Goal: Information Seeking & Learning: Find specific fact

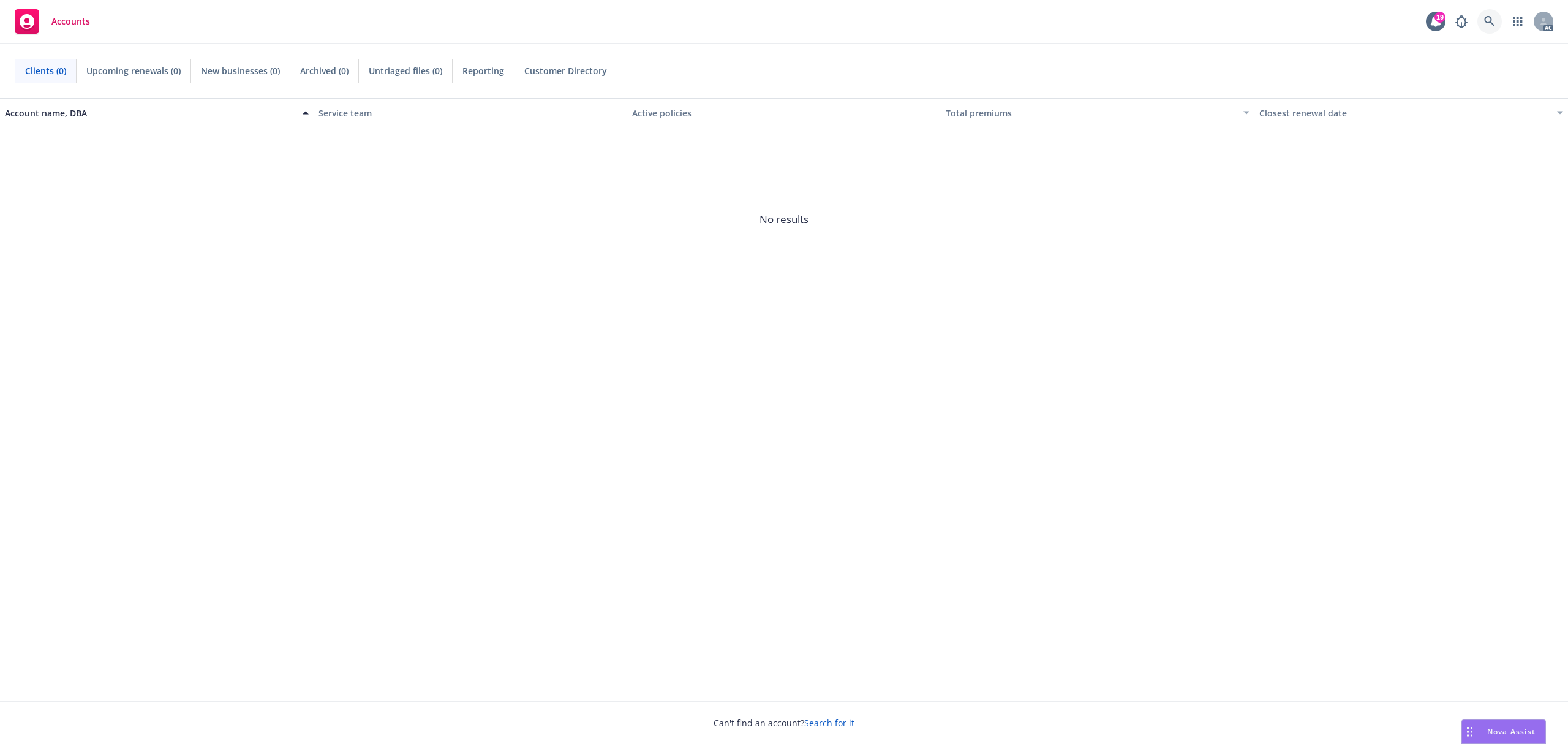
click at [1479, 28] on link at bounding box center [1489, 21] width 25 height 25
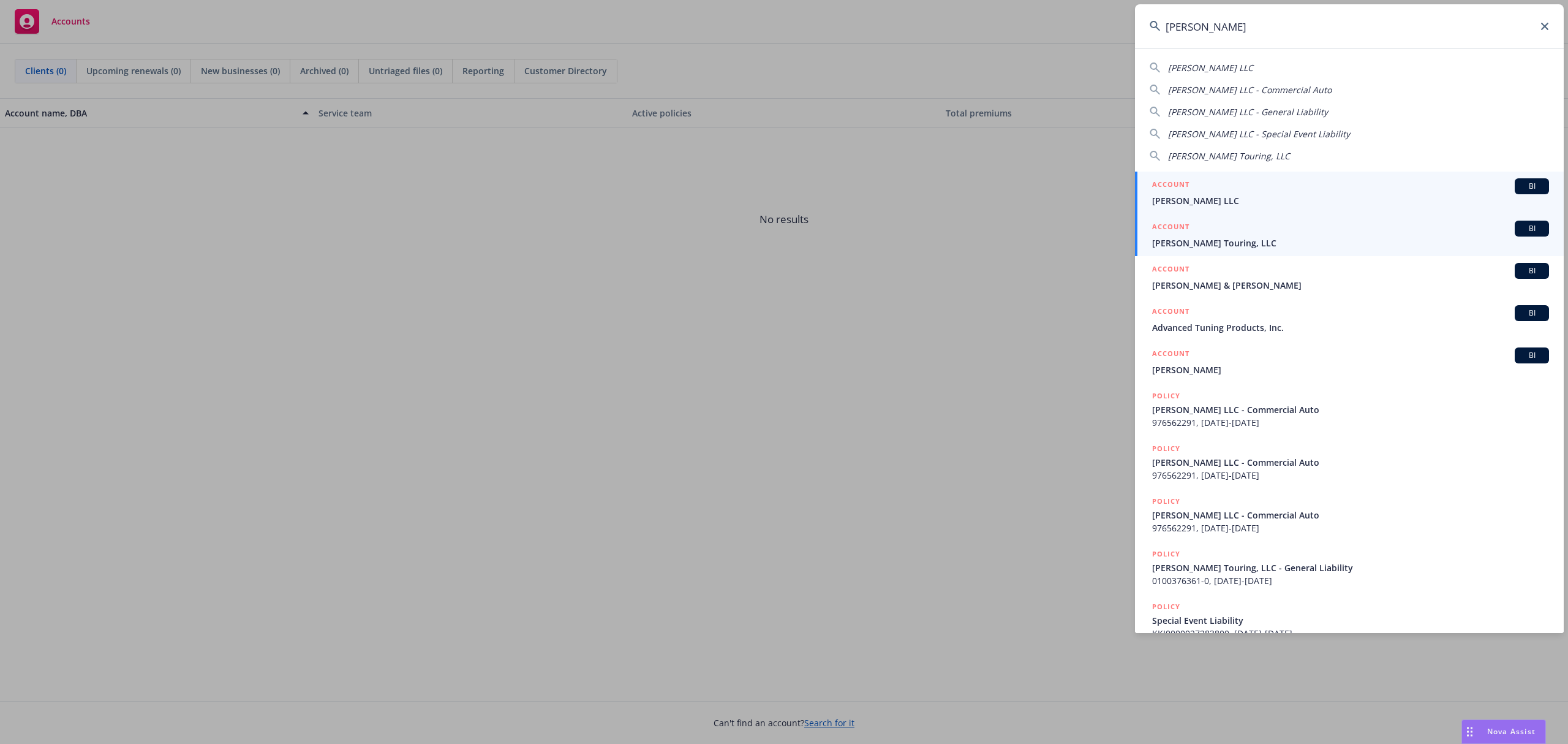
type input "[PERSON_NAME]"
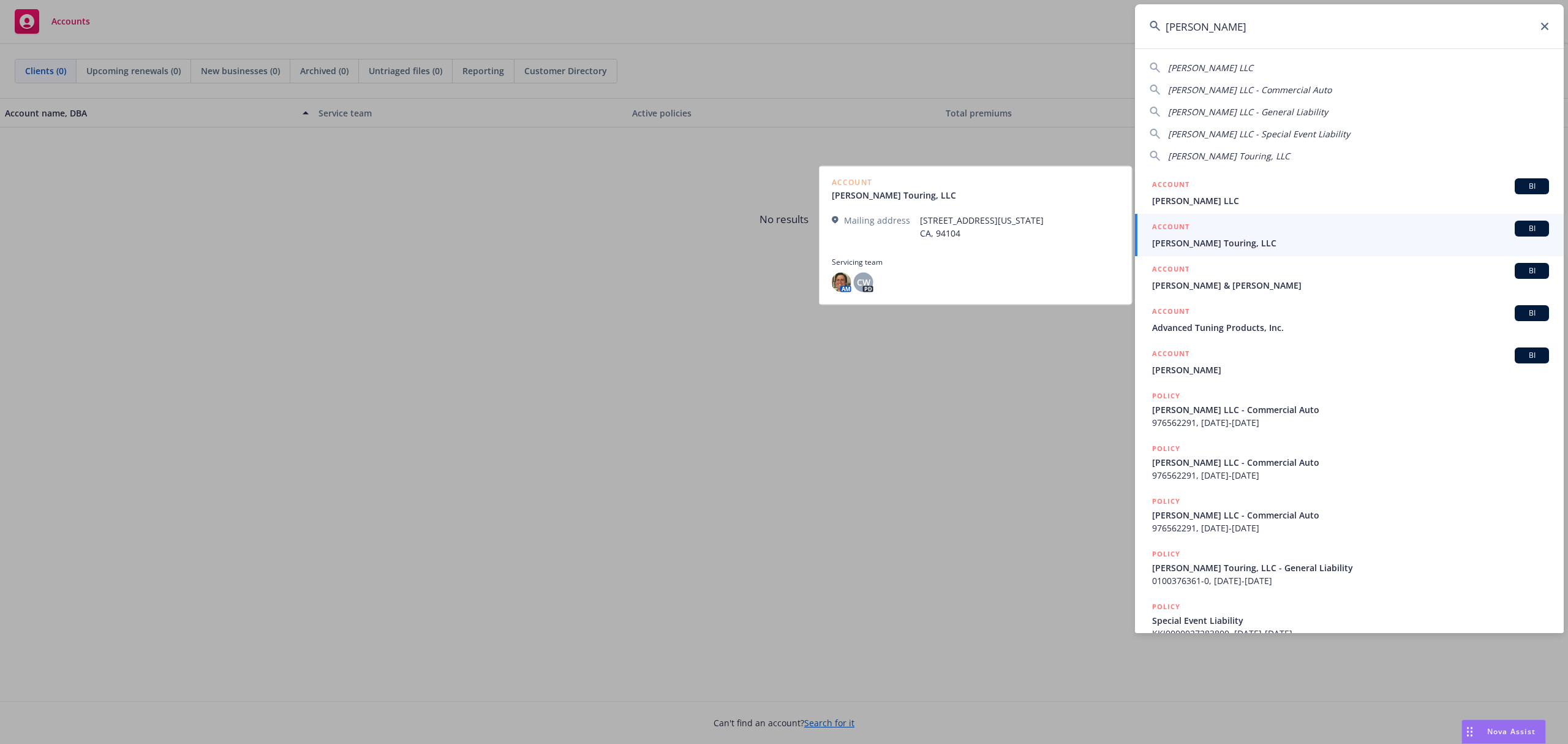
click at [1251, 235] on div "ACCOUNT BI" at bounding box center [1351, 229] width 397 height 16
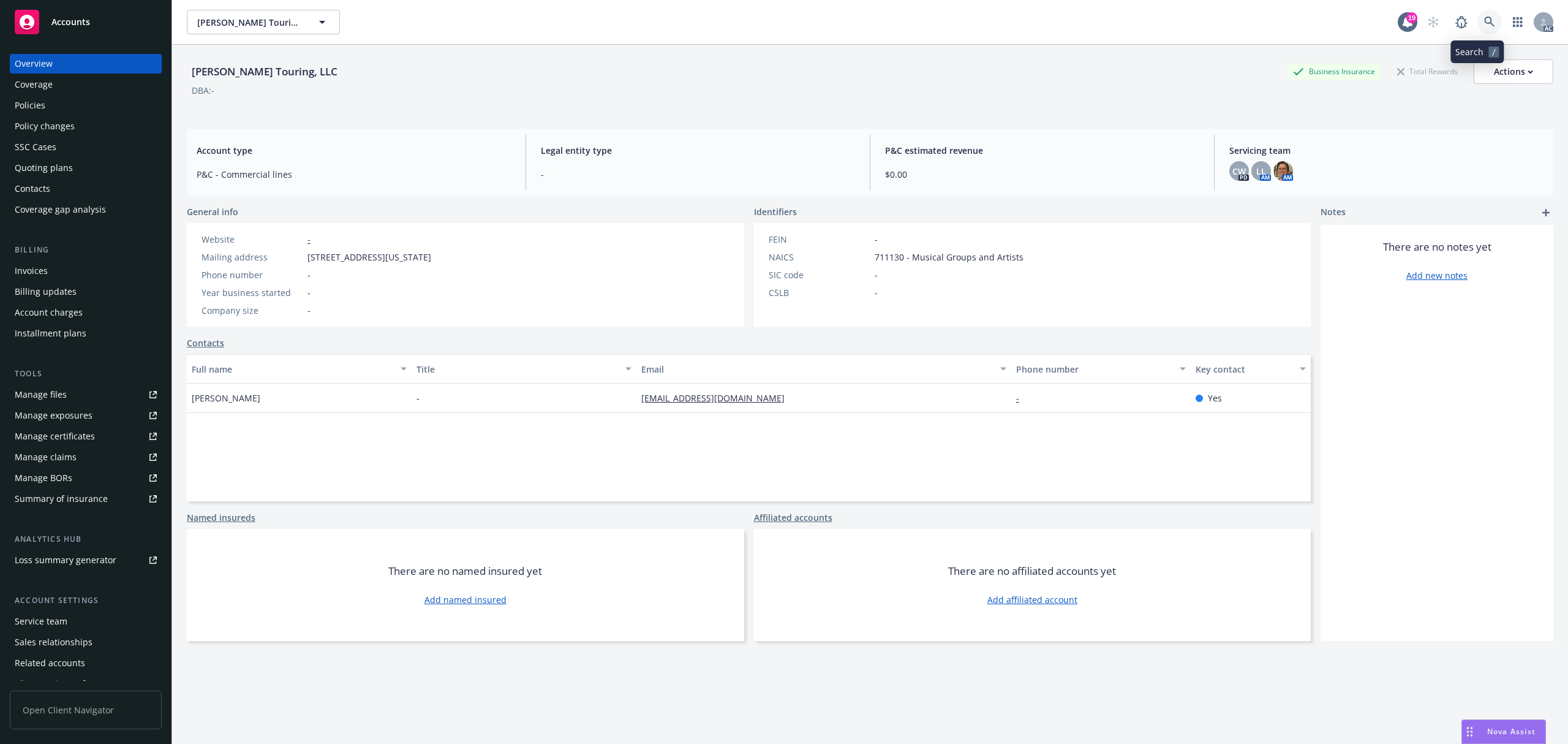
click at [1477, 19] on link at bounding box center [1489, 22] width 25 height 25
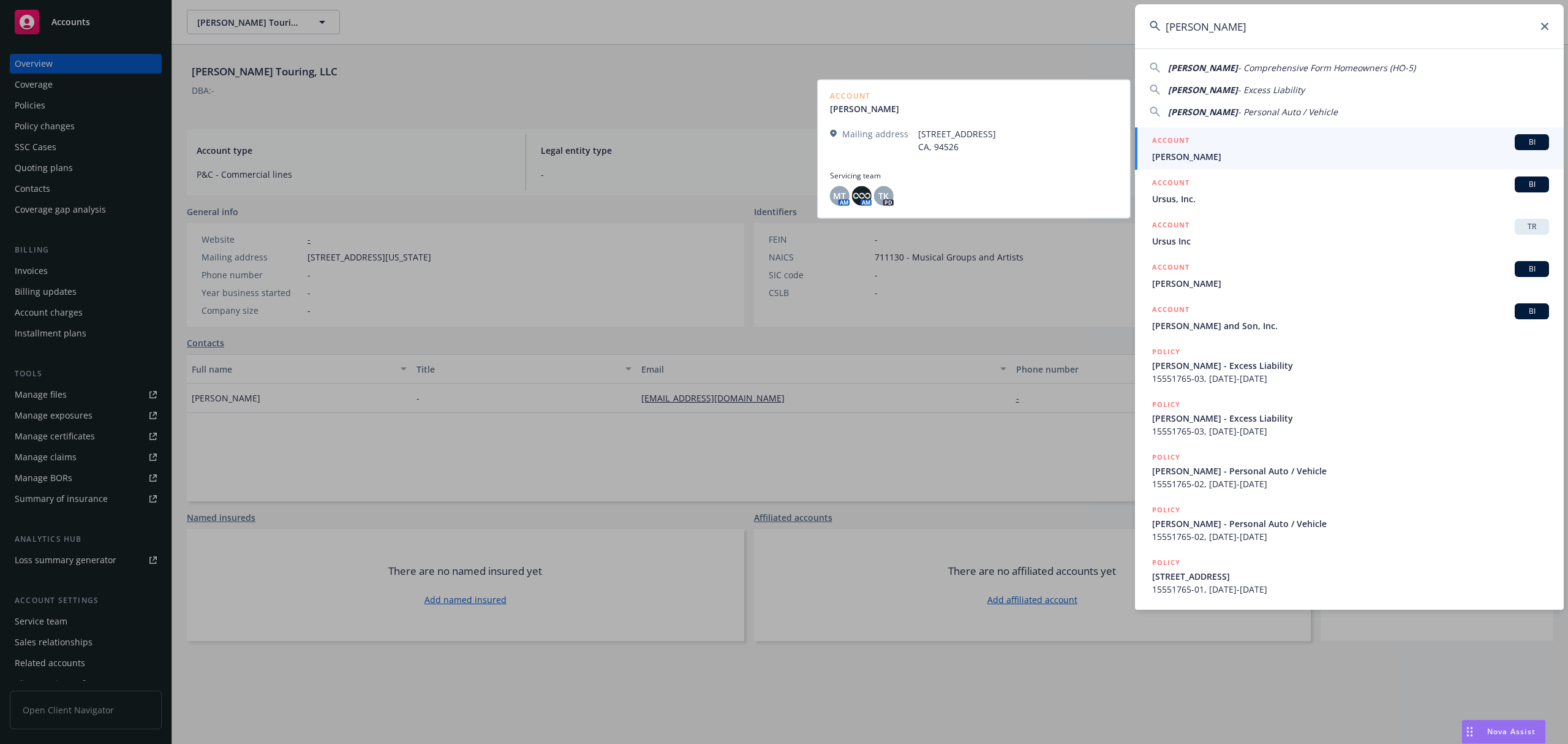
type input "[PERSON_NAME]"
click at [1223, 150] on span "[PERSON_NAME]" at bounding box center [1351, 156] width 397 height 13
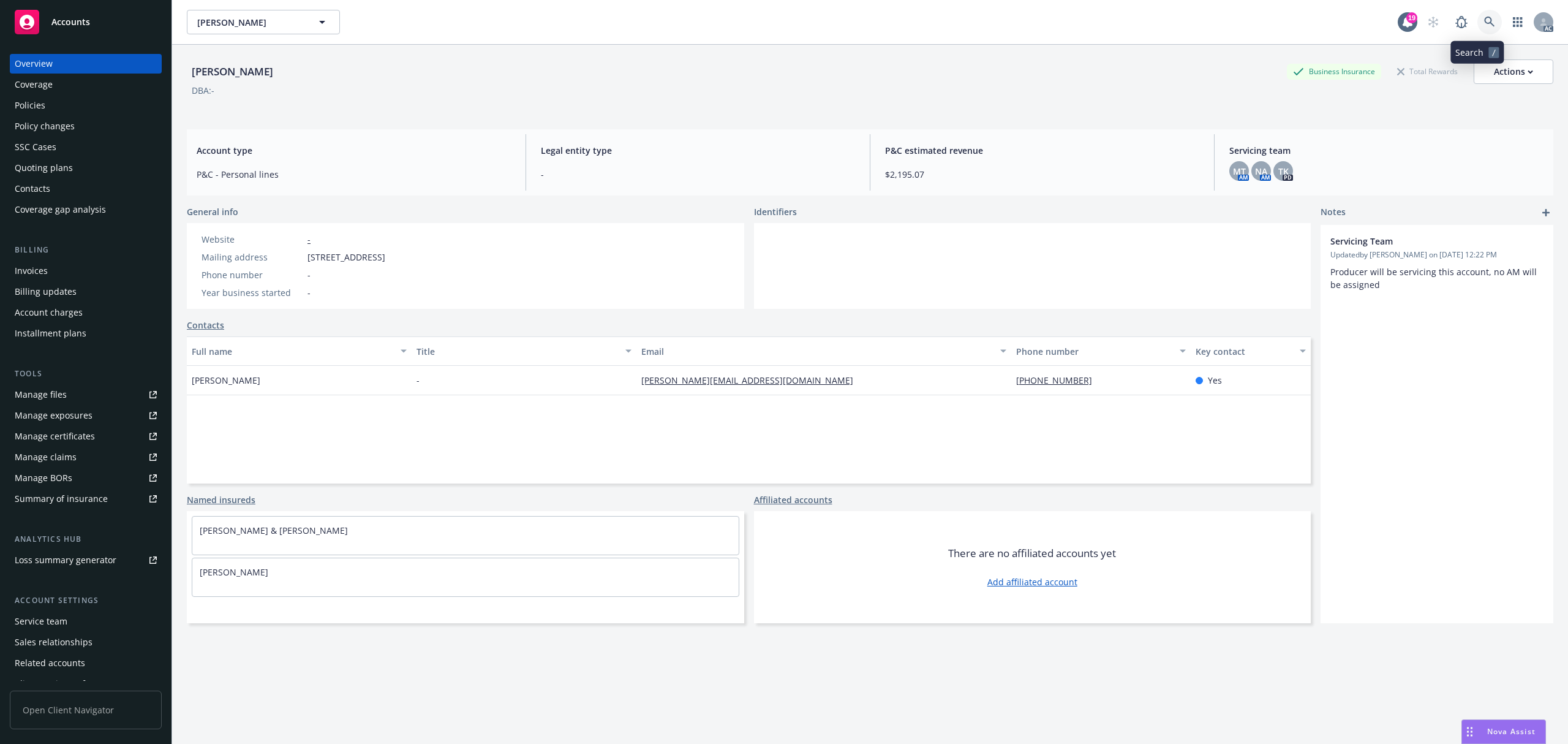
click at [1484, 22] on icon at bounding box center [1489, 22] width 11 height 11
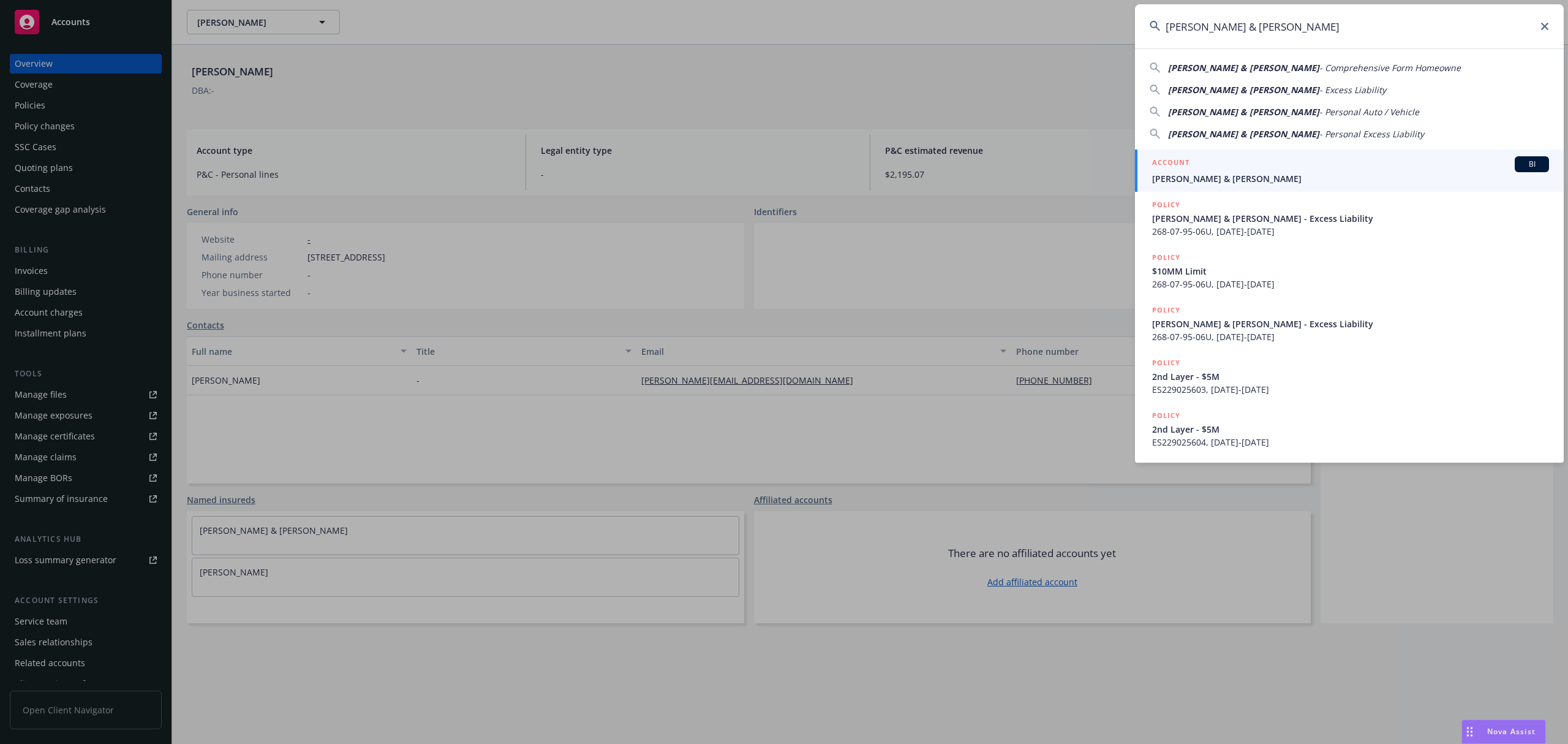
type input "[PERSON_NAME] & [PERSON_NAME]"
click at [1245, 160] on div "ACCOUNT BI" at bounding box center [1351, 164] width 397 height 16
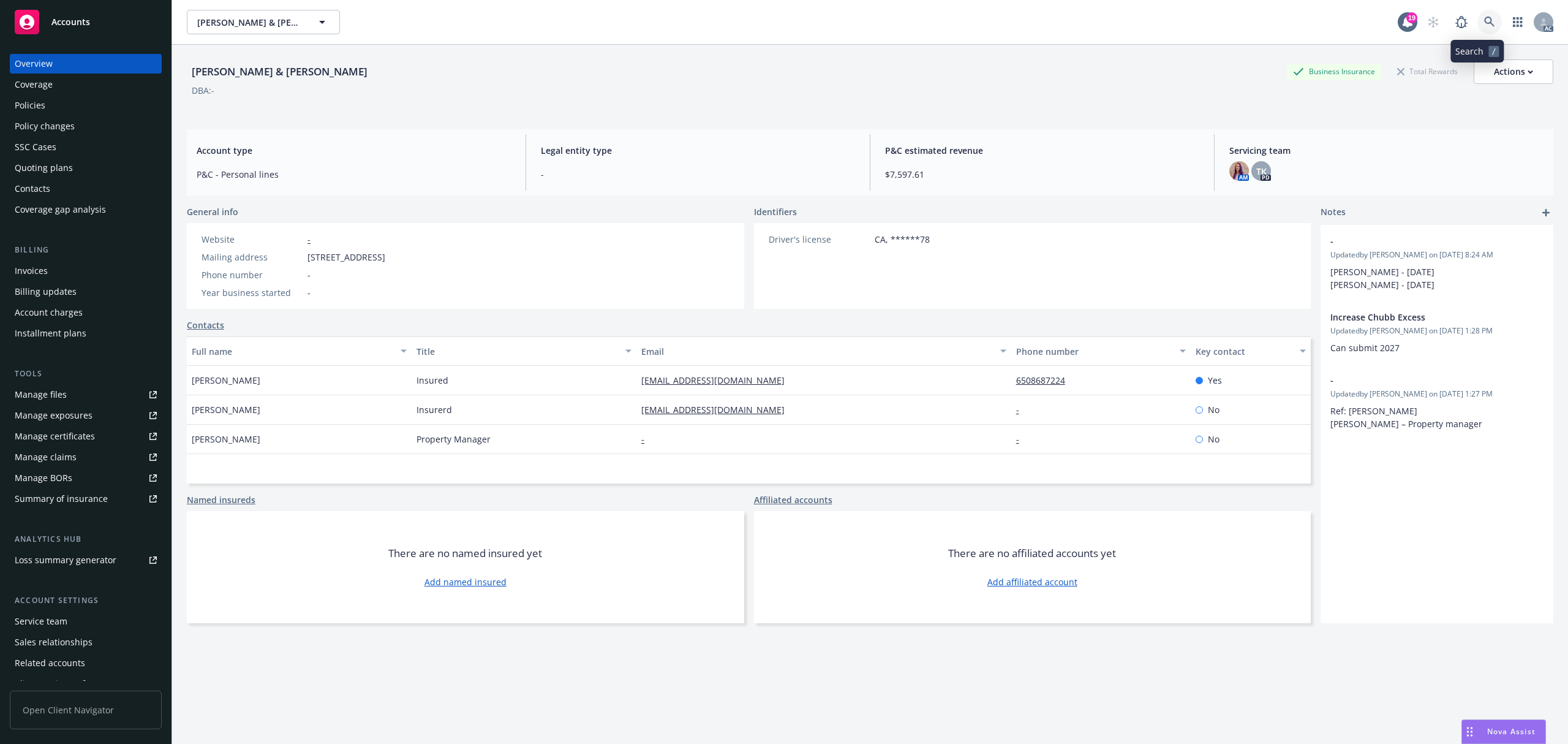
click at [1477, 27] on link at bounding box center [1489, 22] width 25 height 25
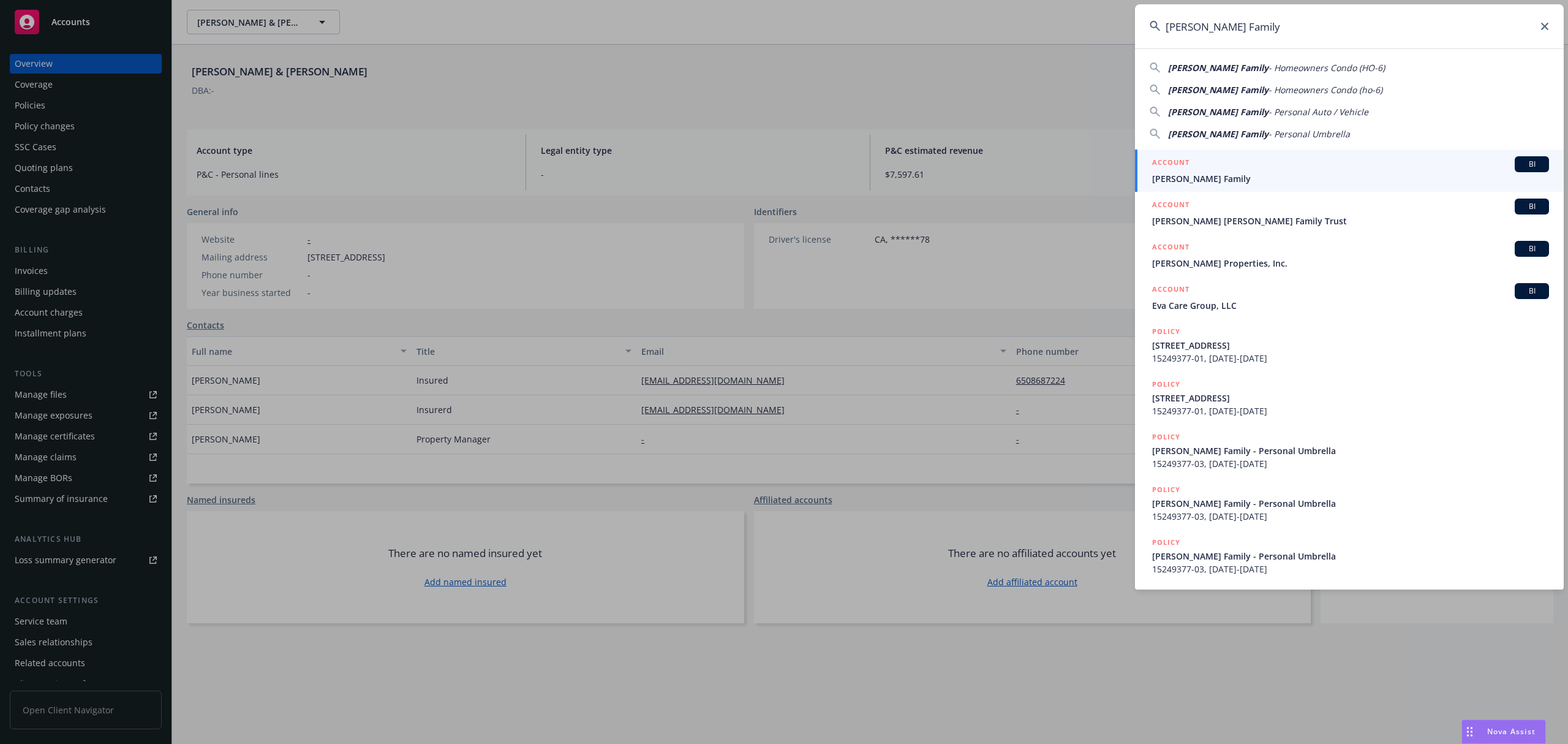
type input "[PERSON_NAME] Family"
click at [1255, 170] on div "ACCOUNT BI" at bounding box center [1351, 164] width 397 height 16
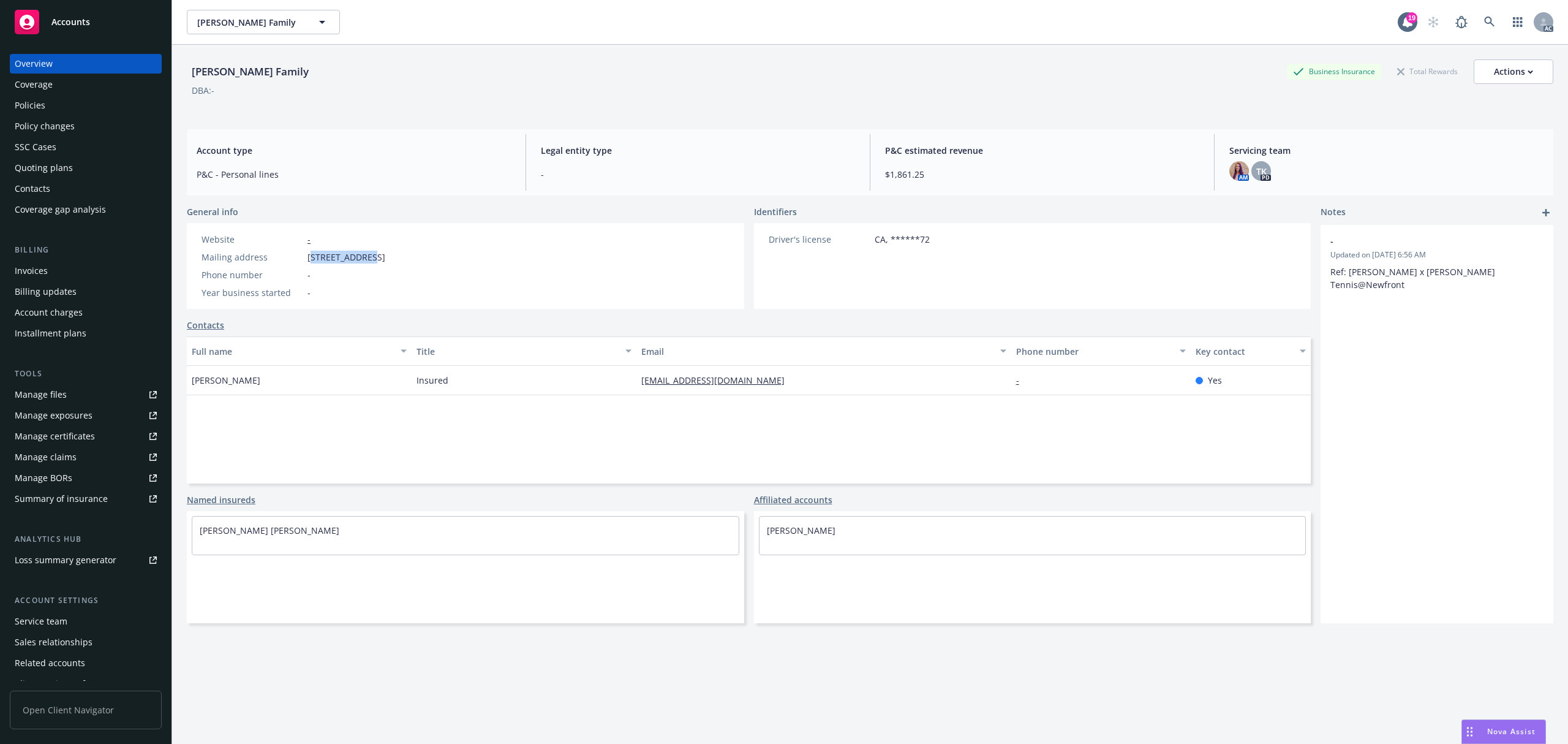
drag, startPoint x: 332, startPoint y: 258, endPoint x: 375, endPoint y: 256, distance: 43.0
click at [375, 256] on span "[STREET_ADDRESS]" at bounding box center [347, 257] width 78 height 13
click at [326, 258] on span "[STREET_ADDRESS]" at bounding box center [347, 257] width 78 height 13
click at [312, 258] on span "[STREET_ADDRESS]" at bounding box center [347, 257] width 78 height 13
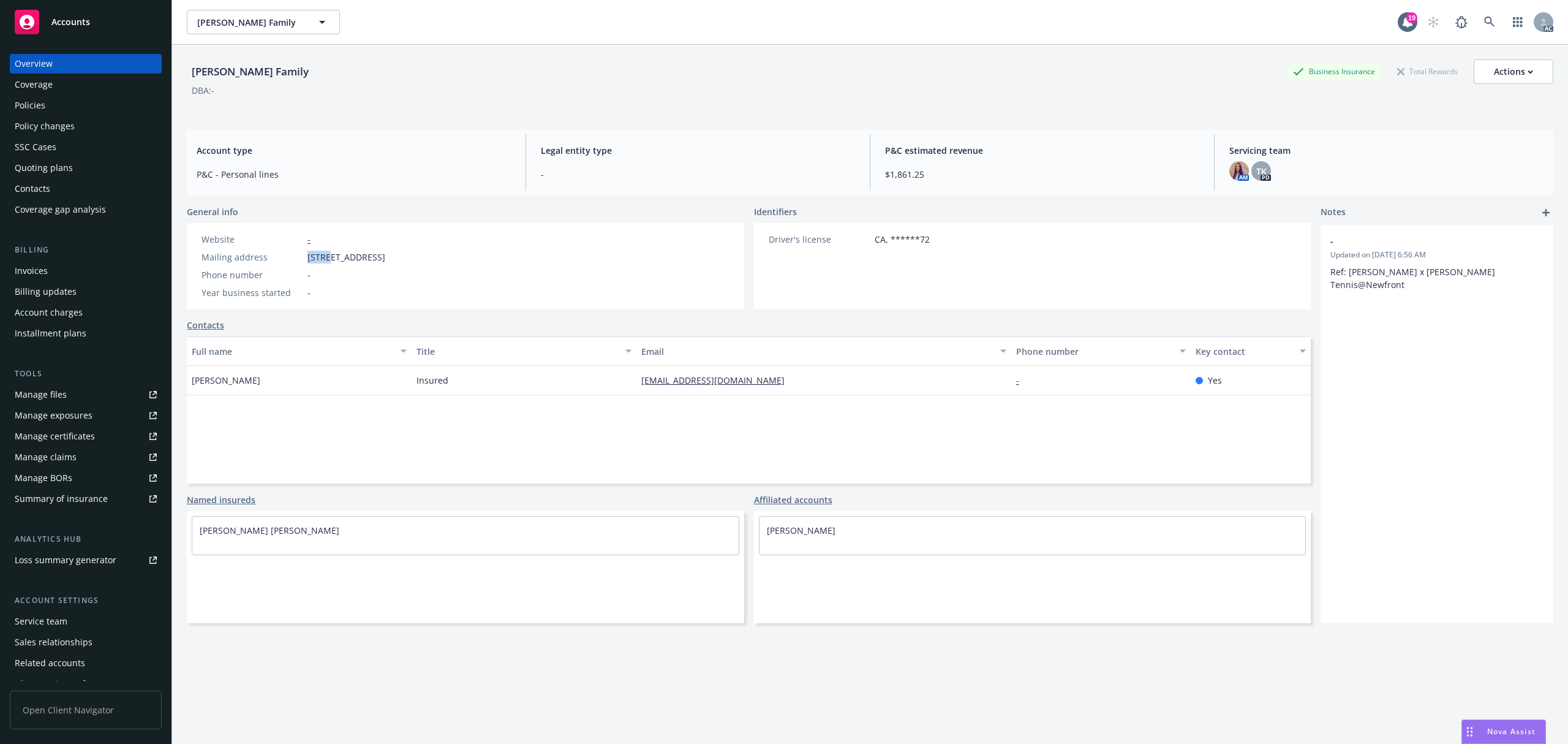
click at [312, 258] on span "[STREET_ADDRESS]" at bounding box center [347, 257] width 78 height 13
click at [339, 253] on span "[STREET_ADDRESS]" at bounding box center [347, 257] width 78 height 13
copy span "1100 [GEOGRAPHIC_DATA]"
click at [1480, 28] on link at bounding box center [1489, 22] width 25 height 25
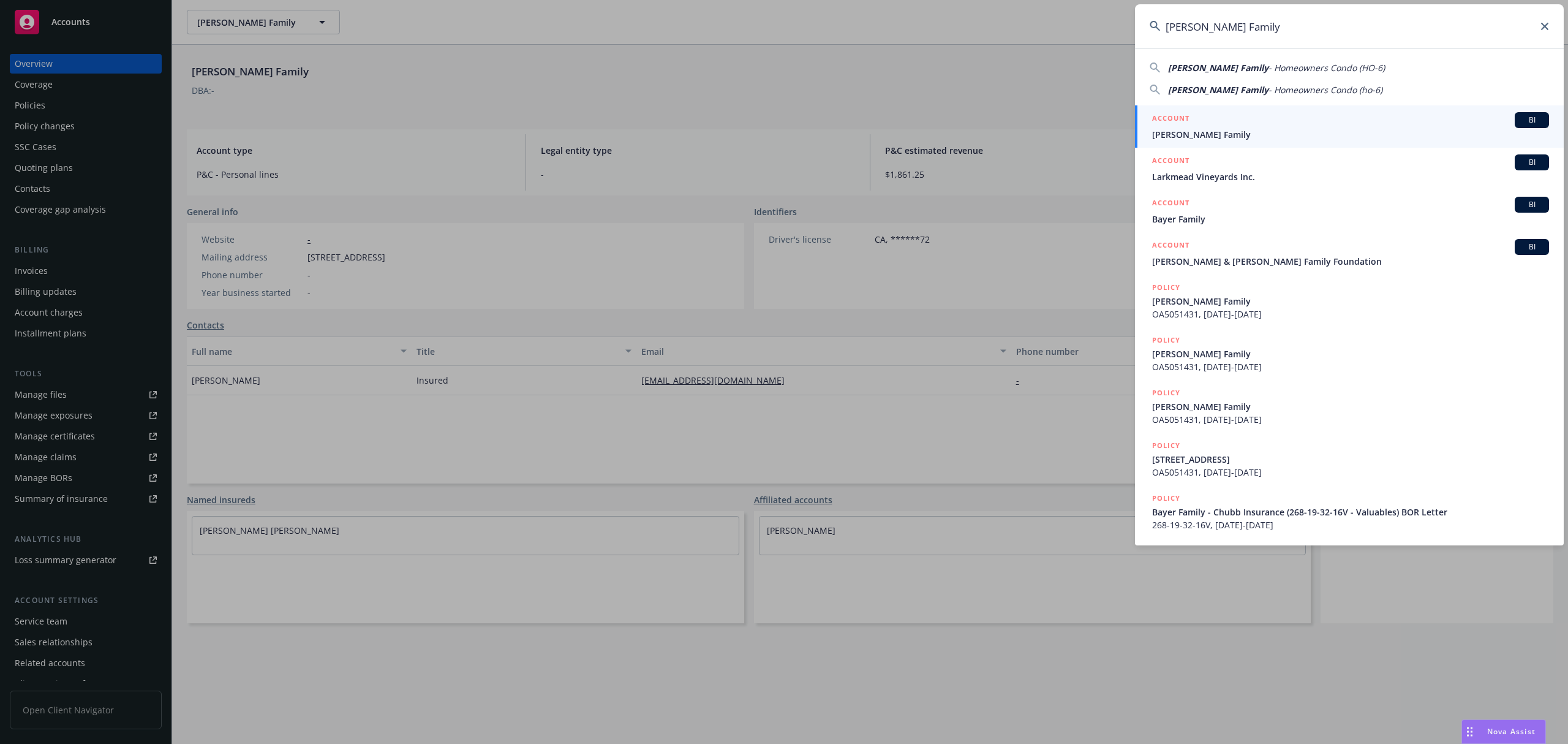
type input "[PERSON_NAME] Family"
click at [1275, 133] on span "[PERSON_NAME] Family" at bounding box center [1351, 134] width 397 height 13
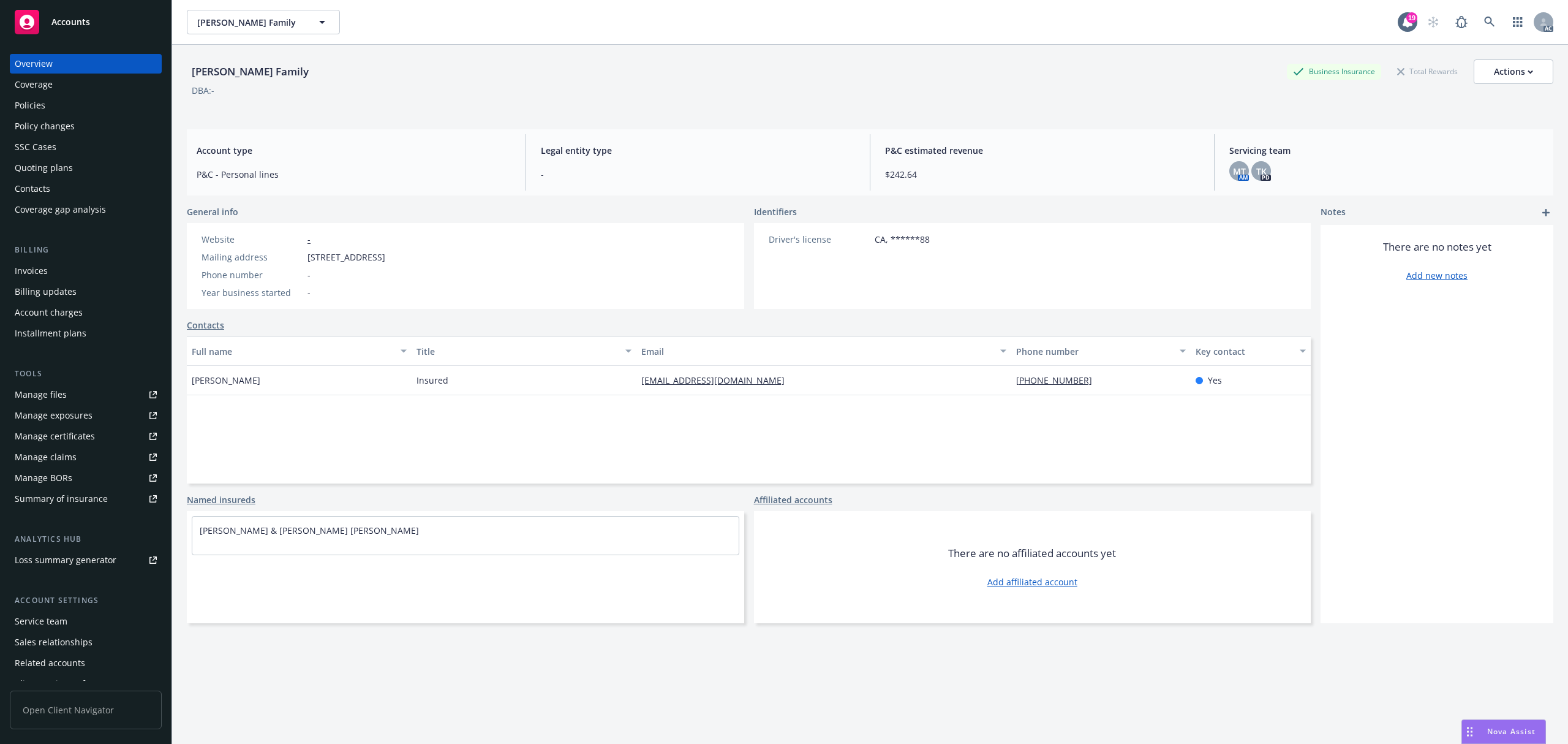
click at [308, 254] on span "[STREET_ADDRESS]" at bounding box center [347, 257] width 78 height 13
drag, startPoint x: 308, startPoint y: 254, endPoint x: 375, endPoint y: 258, distance: 67.1
click at [312, 254] on span "[STREET_ADDRESS]" at bounding box center [347, 257] width 78 height 13
click at [349, 255] on span "[STREET_ADDRESS]" at bounding box center [347, 257] width 78 height 13
copy span "3706 [GEOGRAPHIC_DATA]"
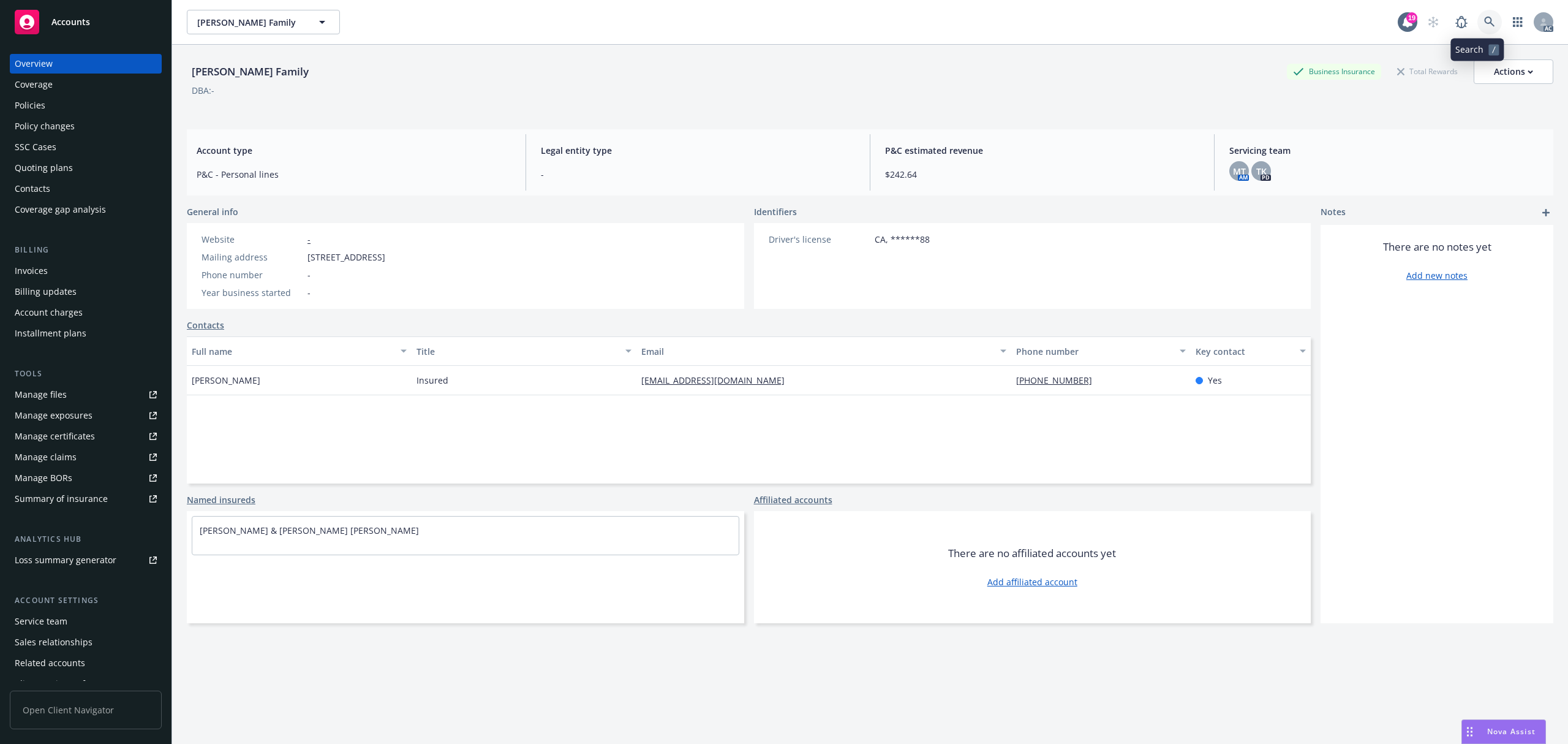
click at [1477, 19] on link at bounding box center [1489, 22] width 25 height 25
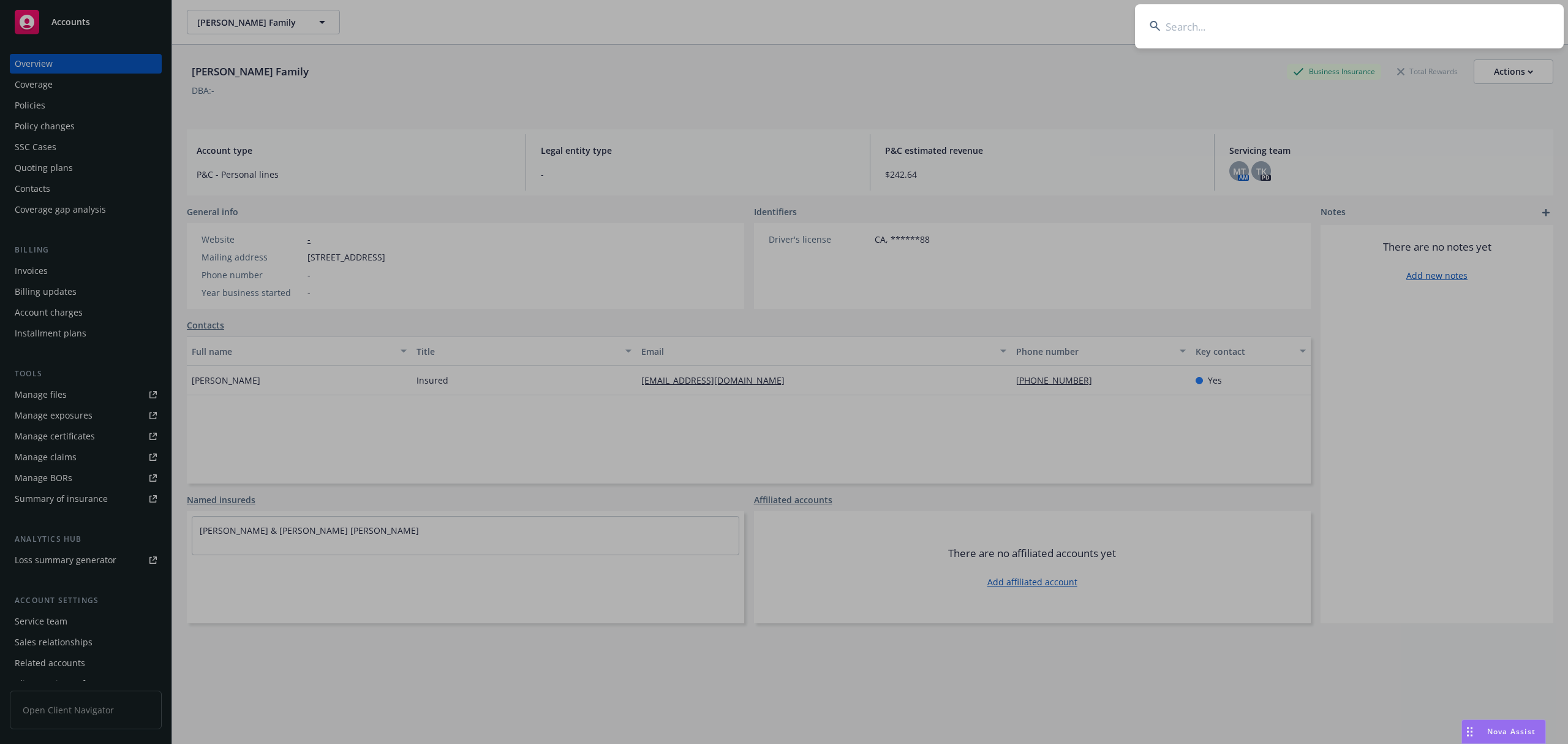
type input "[PERSON_NAME]"
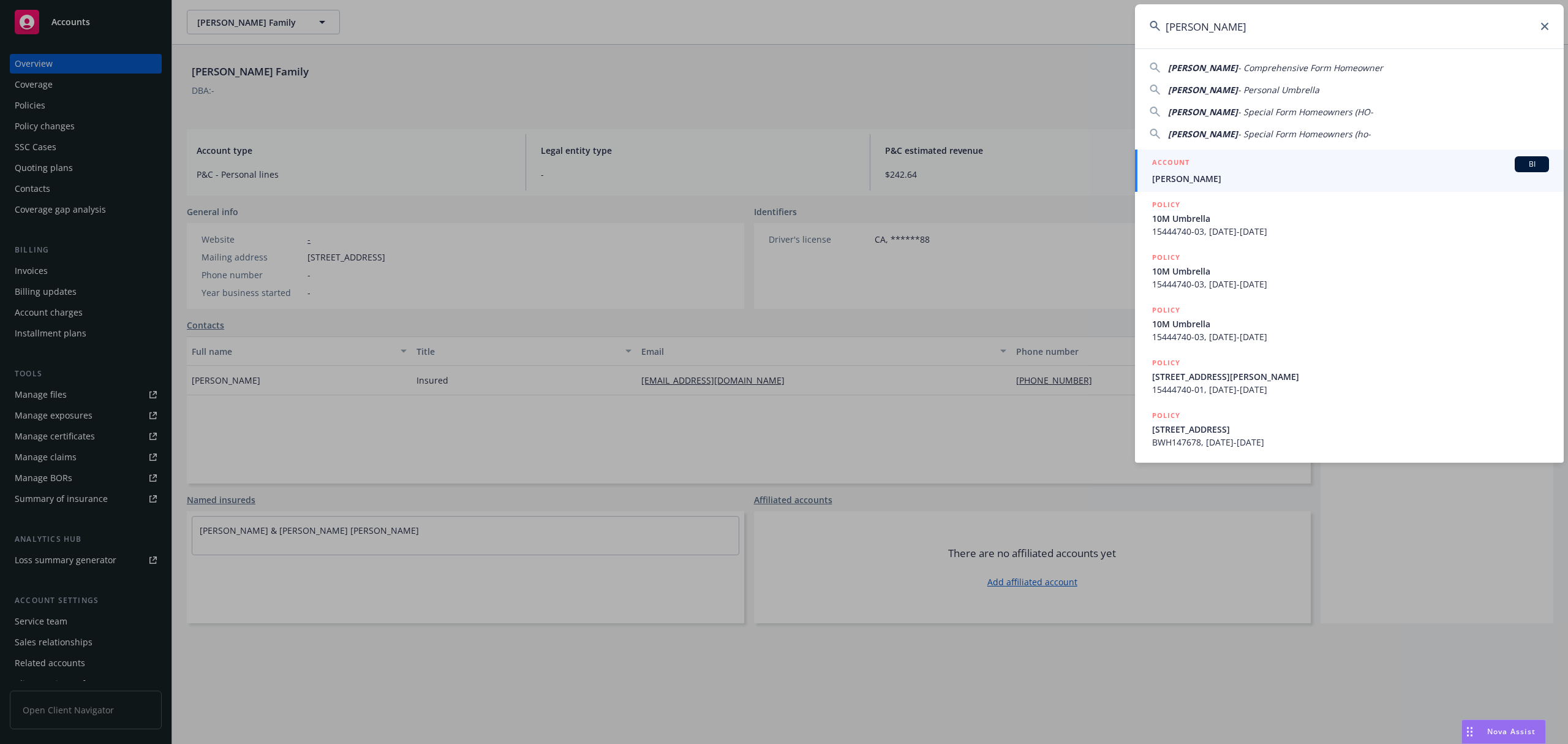
click at [1228, 165] on div "ACCOUNT BI" at bounding box center [1351, 164] width 397 height 16
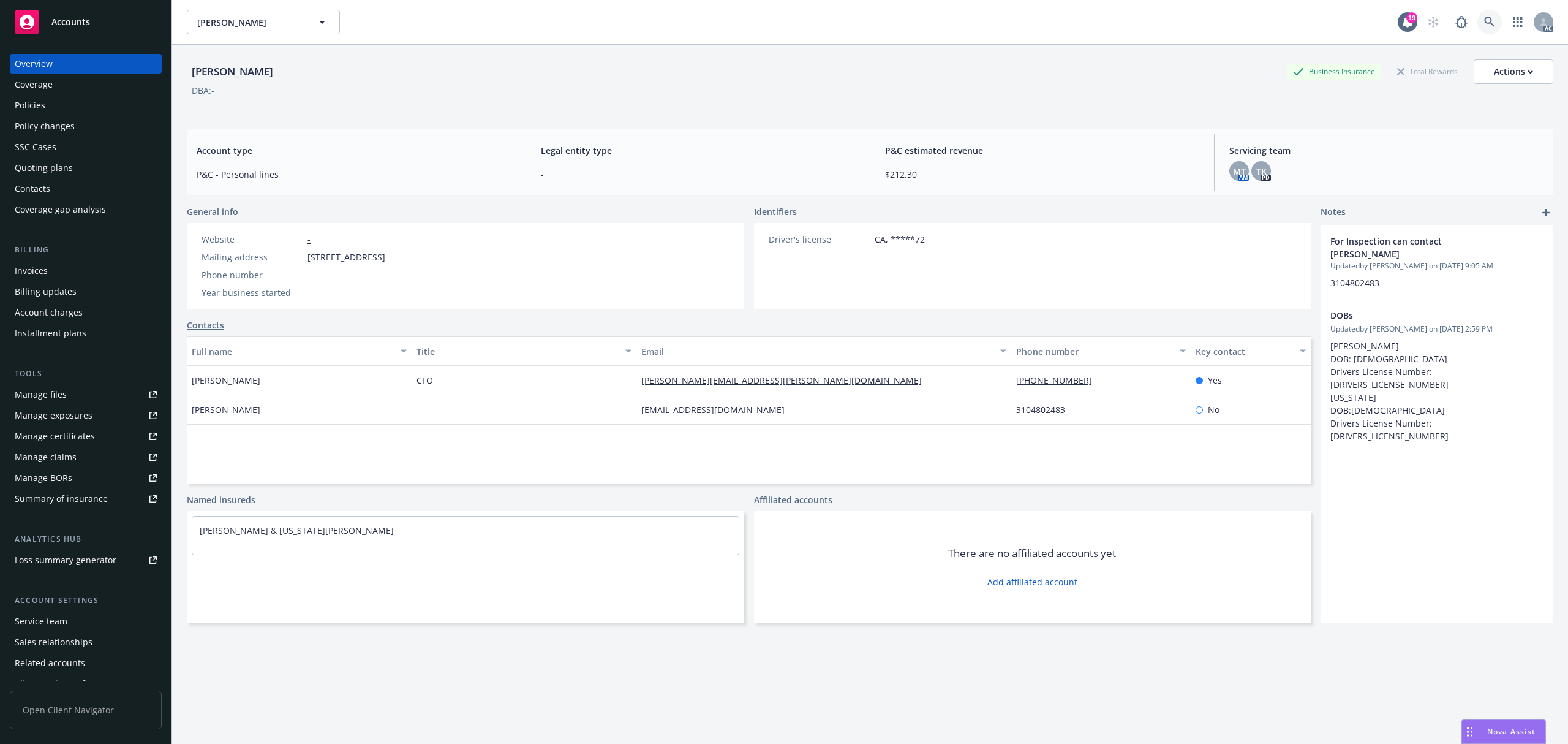
click at [1484, 25] on icon at bounding box center [1489, 22] width 11 height 11
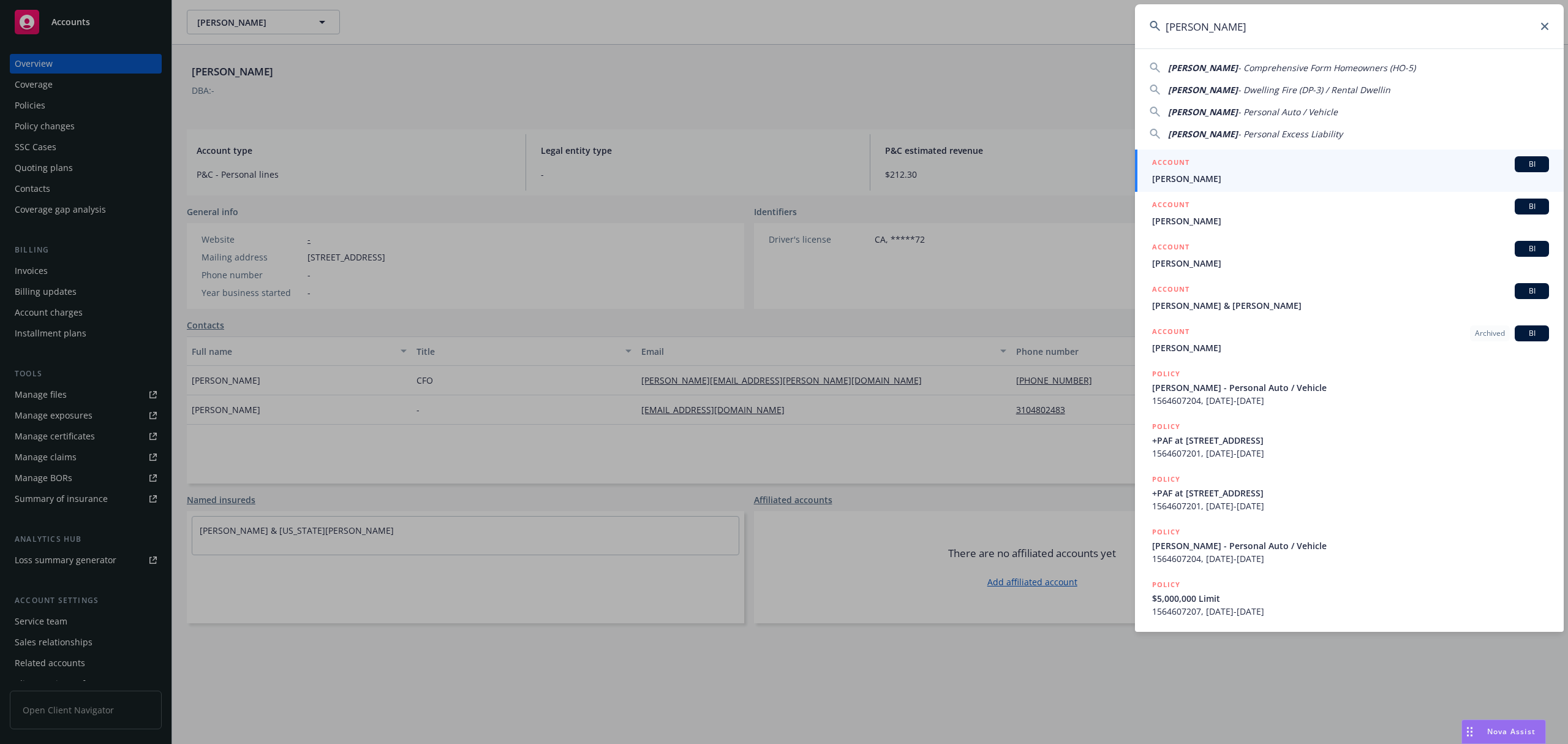
type input "[PERSON_NAME]"
click at [1251, 172] on div "ACCOUNT BI" at bounding box center [1351, 164] width 397 height 16
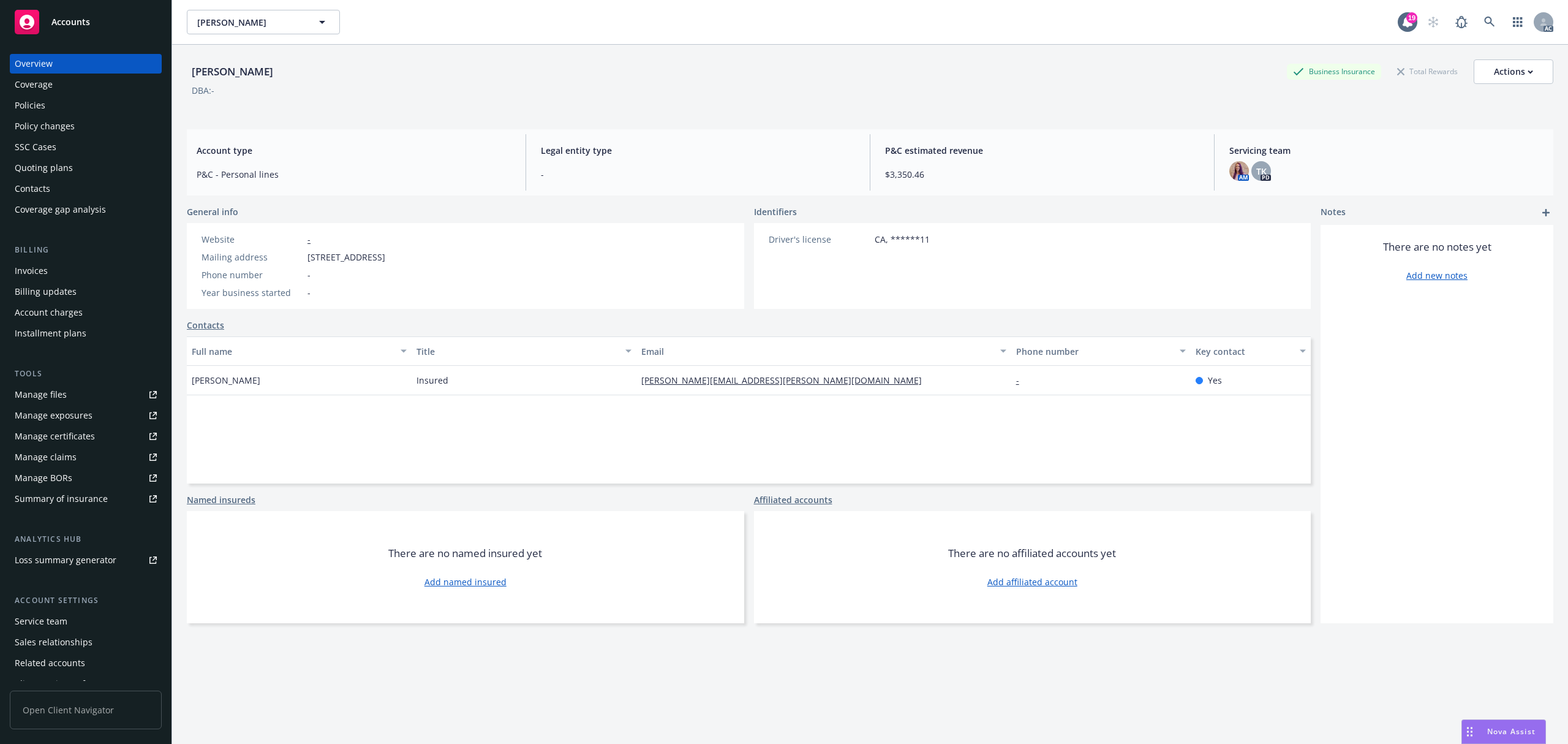
click at [309, 258] on span "[STREET_ADDRESS]" at bounding box center [347, 257] width 78 height 13
drag, startPoint x: 309, startPoint y: 258, endPoint x: 334, endPoint y: 253, distance: 25.5
click at [312, 255] on span "[STREET_ADDRESS]" at bounding box center [347, 257] width 78 height 13
click at [341, 251] on span "[STREET_ADDRESS]" at bounding box center [347, 257] width 78 height 13
copy span "69 San Anselmo"
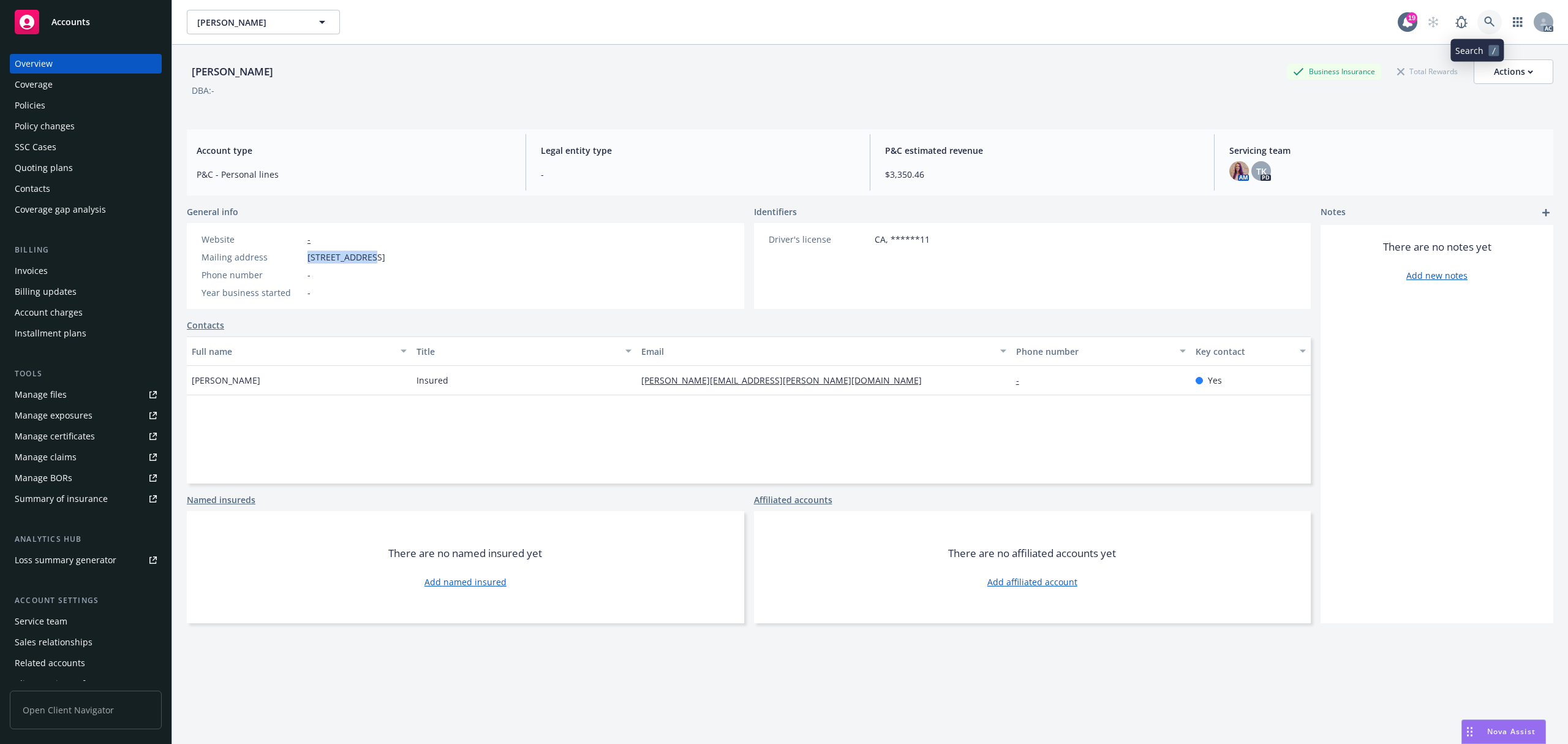
click at [1484, 16] on icon at bounding box center [1489, 22] width 11 height 11
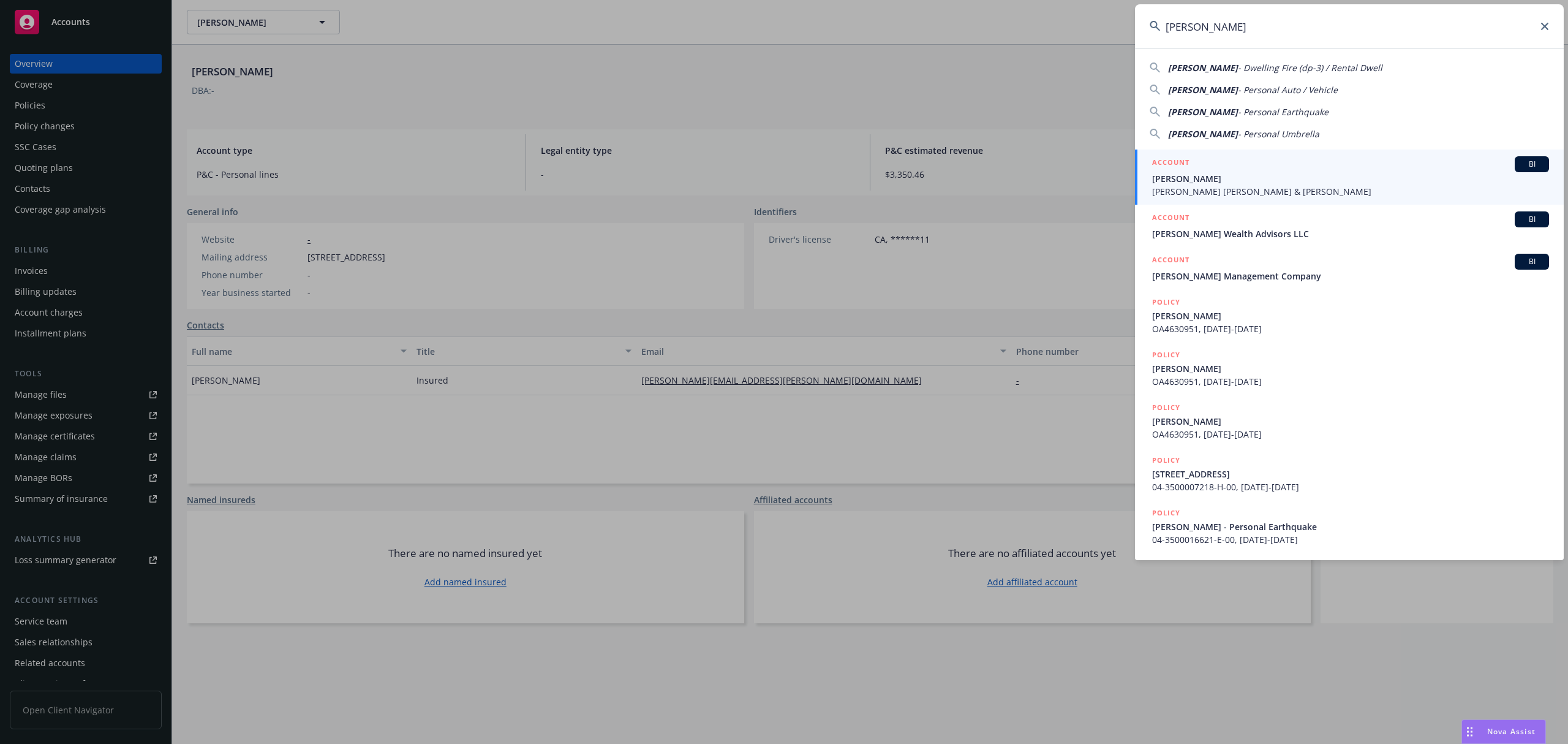
click at [1236, 168] on div "ACCOUNT BI" at bounding box center [1351, 164] width 397 height 16
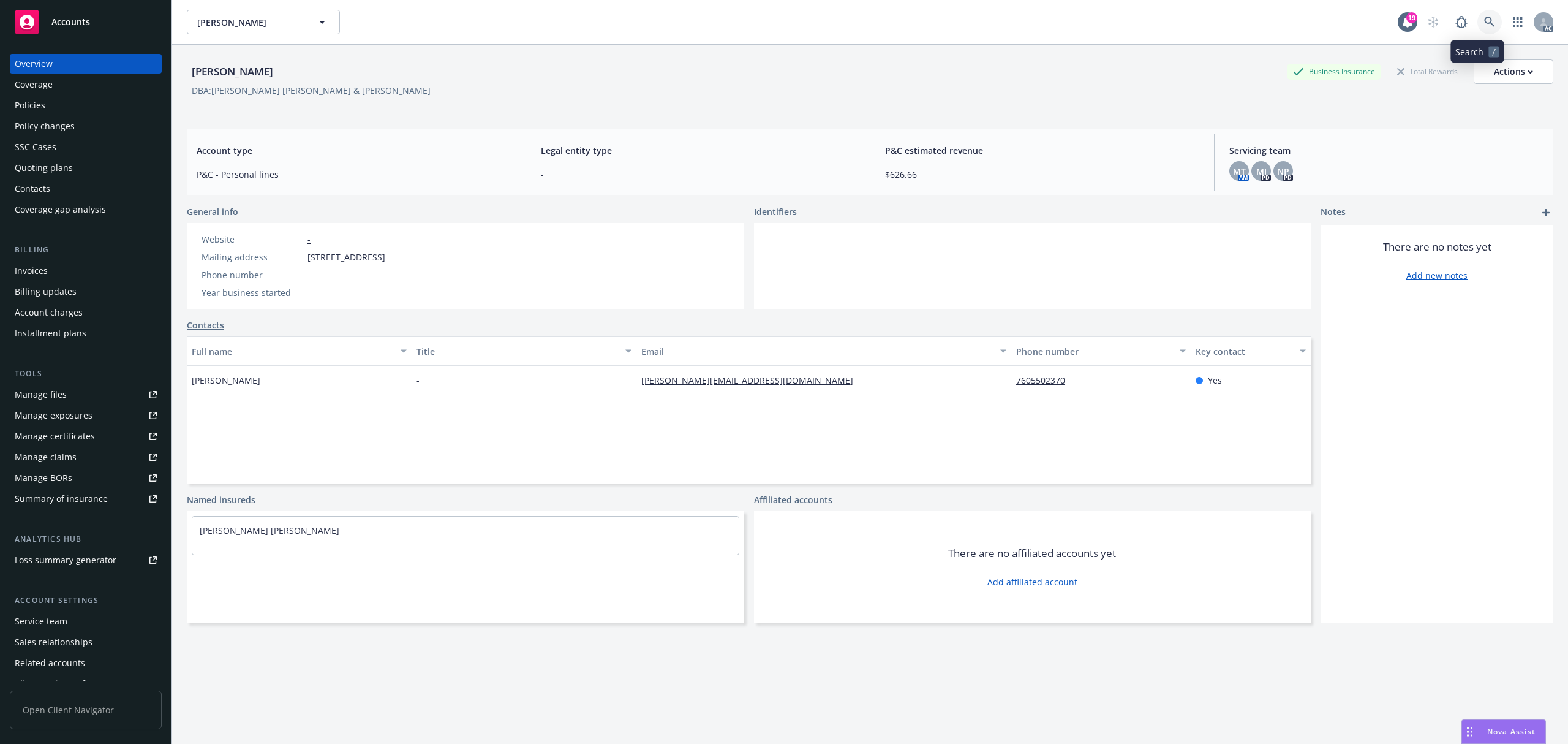
click at [1484, 20] on icon at bounding box center [1489, 22] width 11 height 11
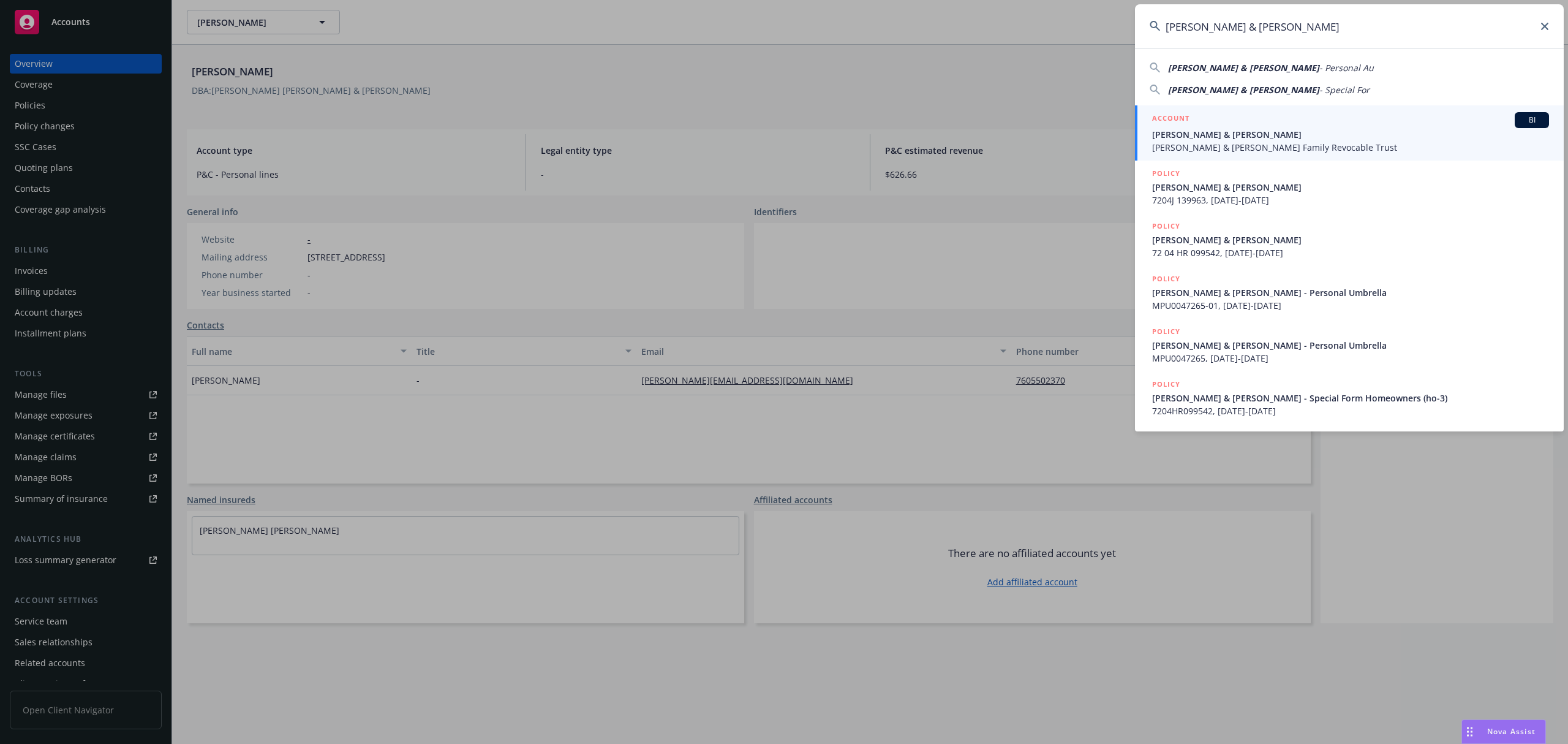
type input "[PERSON_NAME] & [PERSON_NAME]"
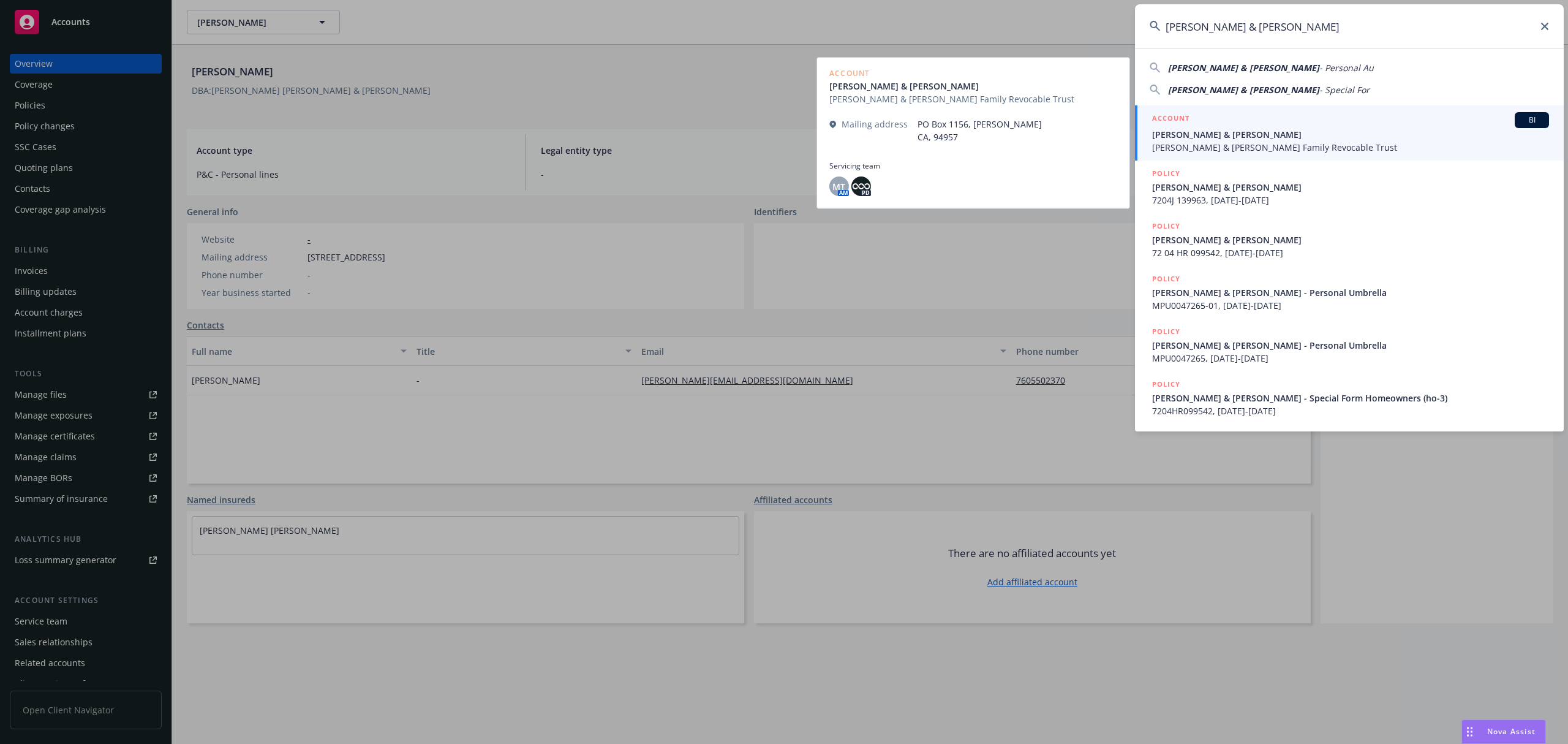
click at [1258, 133] on span "[PERSON_NAME] & [PERSON_NAME]" at bounding box center [1351, 134] width 397 height 13
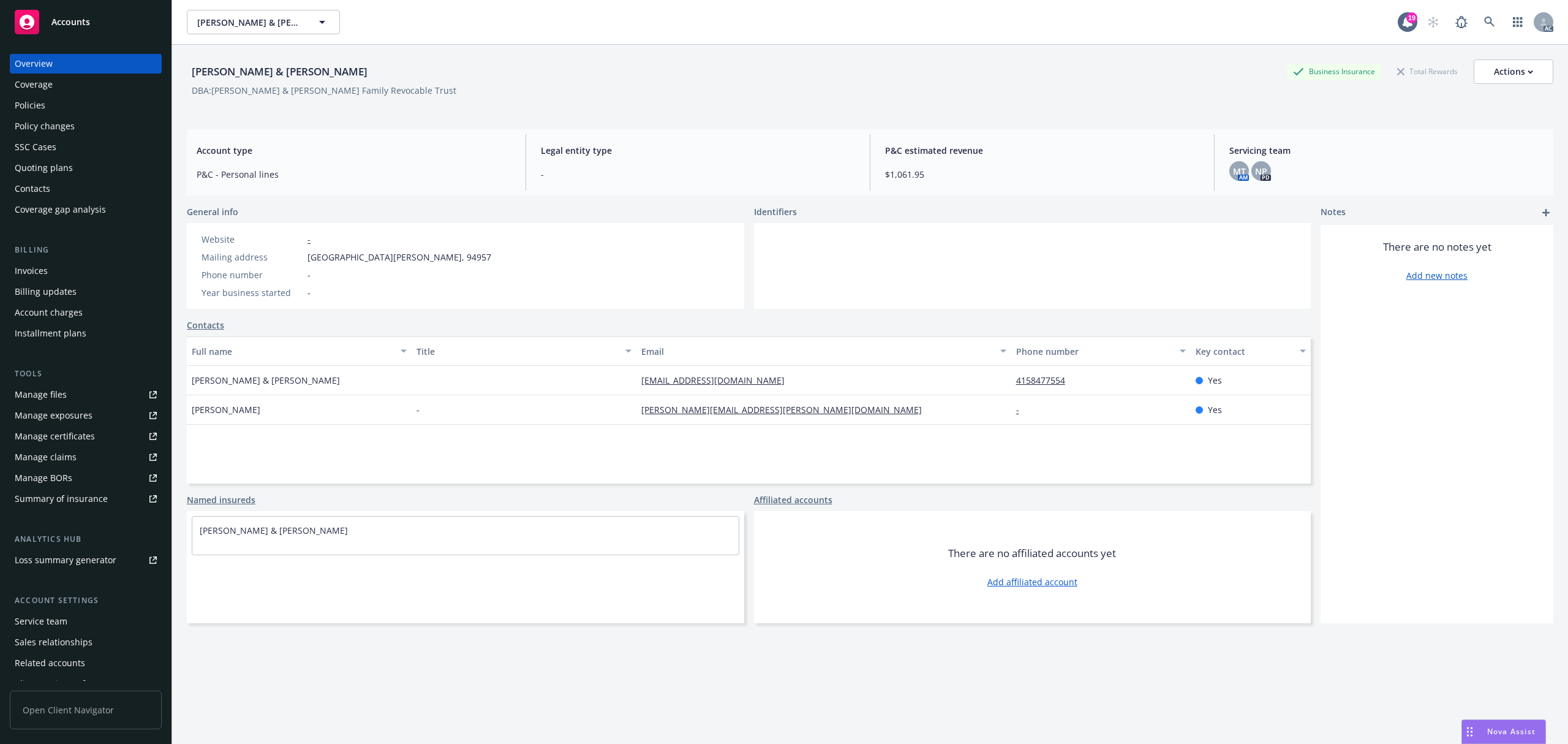
click at [345, 258] on span "[GEOGRAPHIC_DATA][PERSON_NAME], 94957" at bounding box center [399, 257] width 183 height 13
copy span "1156"
click at [1484, 19] on icon at bounding box center [1489, 22] width 11 height 11
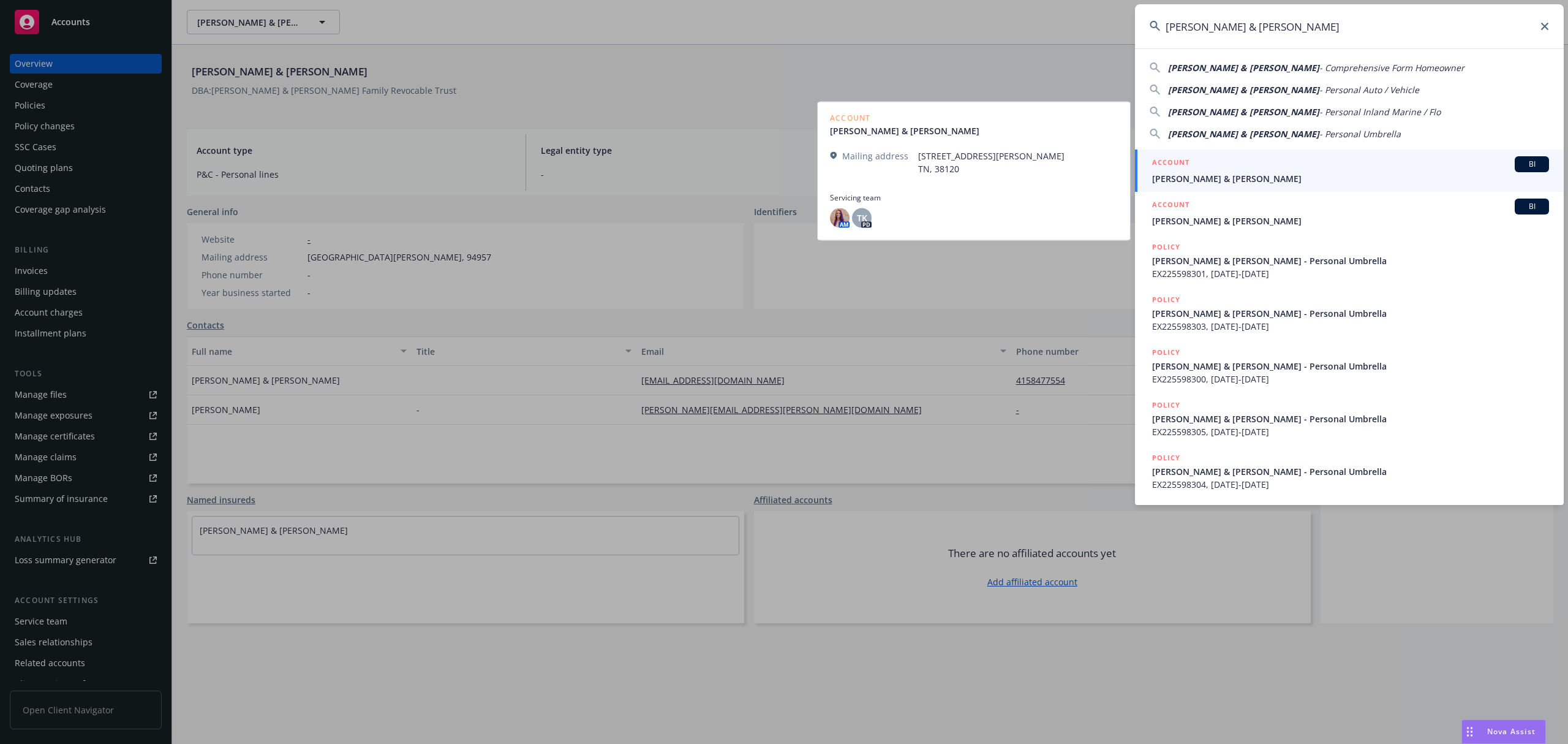
type input "[PERSON_NAME] & [PERSON_NAME]"
click at [1321, 177] on span "[PERSON_NAME] & [PERSON_NAME]" at bounding box center [1351, 178] width 397 height 13
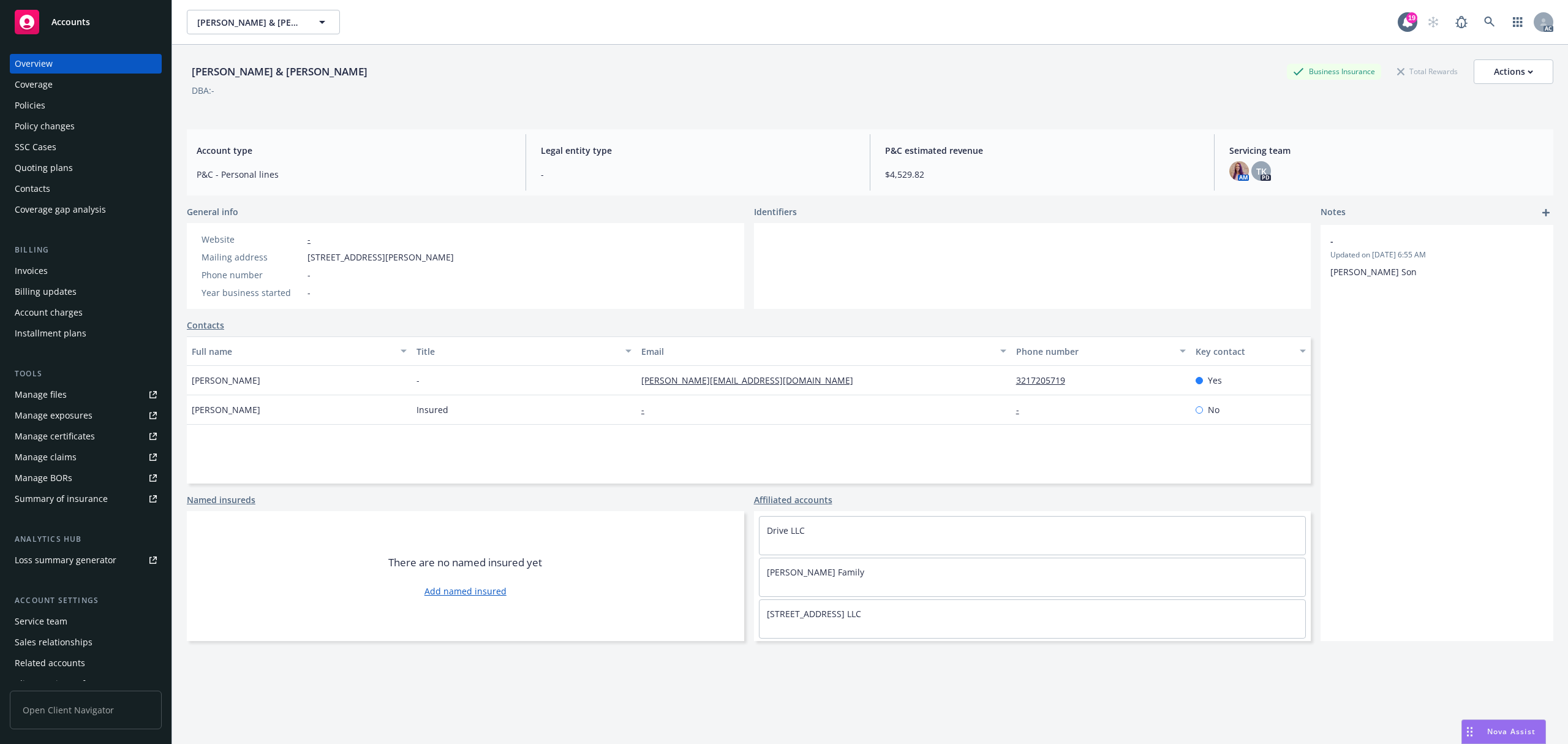
click at [308, 253] on span "[STREET_ADDRESS][PERSON_NAME]" at bounding box center [381, 257] width 147 height 13
drag, startPoint x: 307, startPoint y: 253, endPoint x: 337, endPoint y: 260, distance: 30.8
click at [308, 254] on span "[STREET_ADDRESS][PERSON_NAME]" at bounding box center [381, 257] width 147 height 13
click at [395, 254] on span "[STREET_ADDRESS][PERSON_NAME]" at bounding box center [381, 257] width 147 height 13
copy span "[STREET_ADDRESS][PERSON_NAME]"
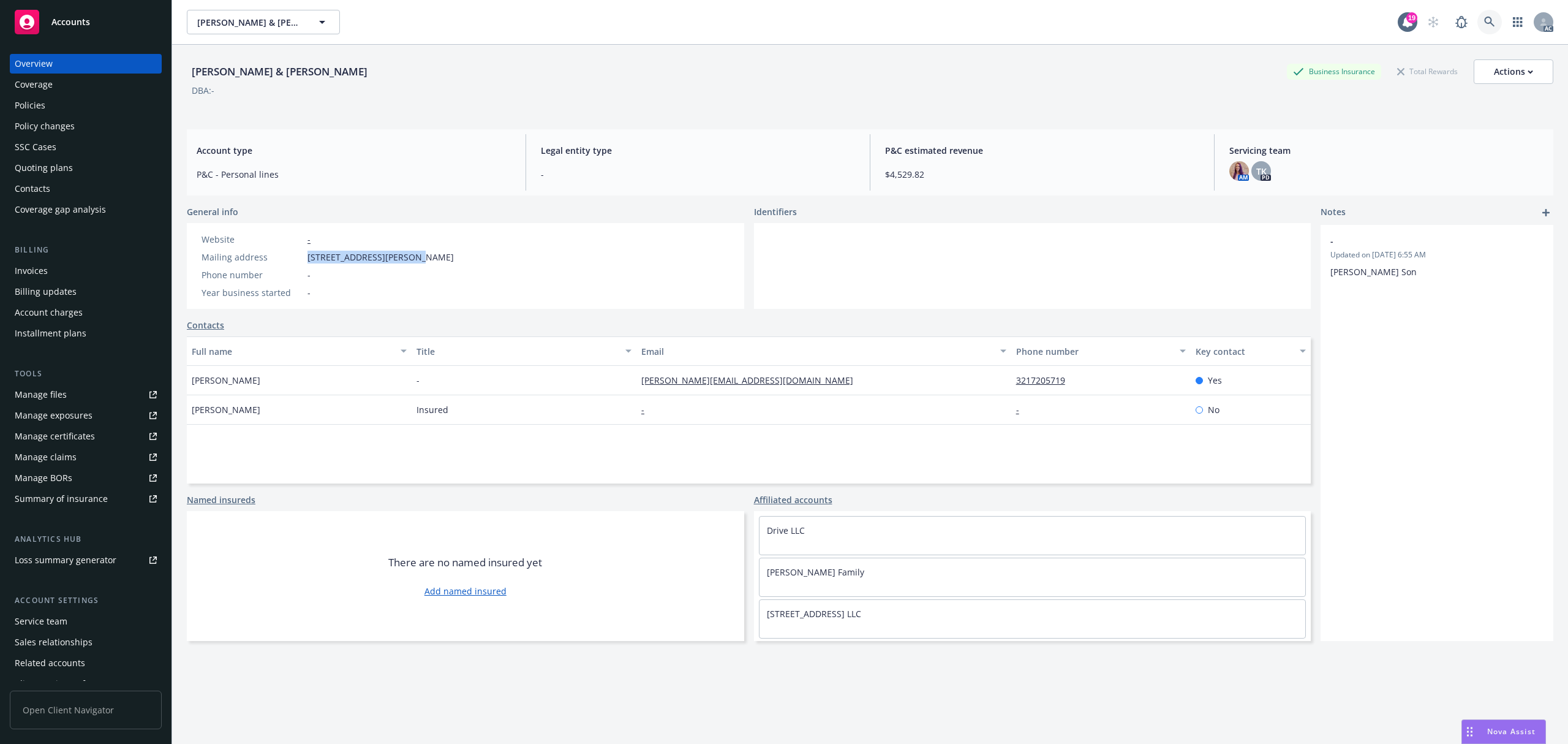
click at [1484, 19] on icon at bounding box center [1489, 22] width 11 height 11
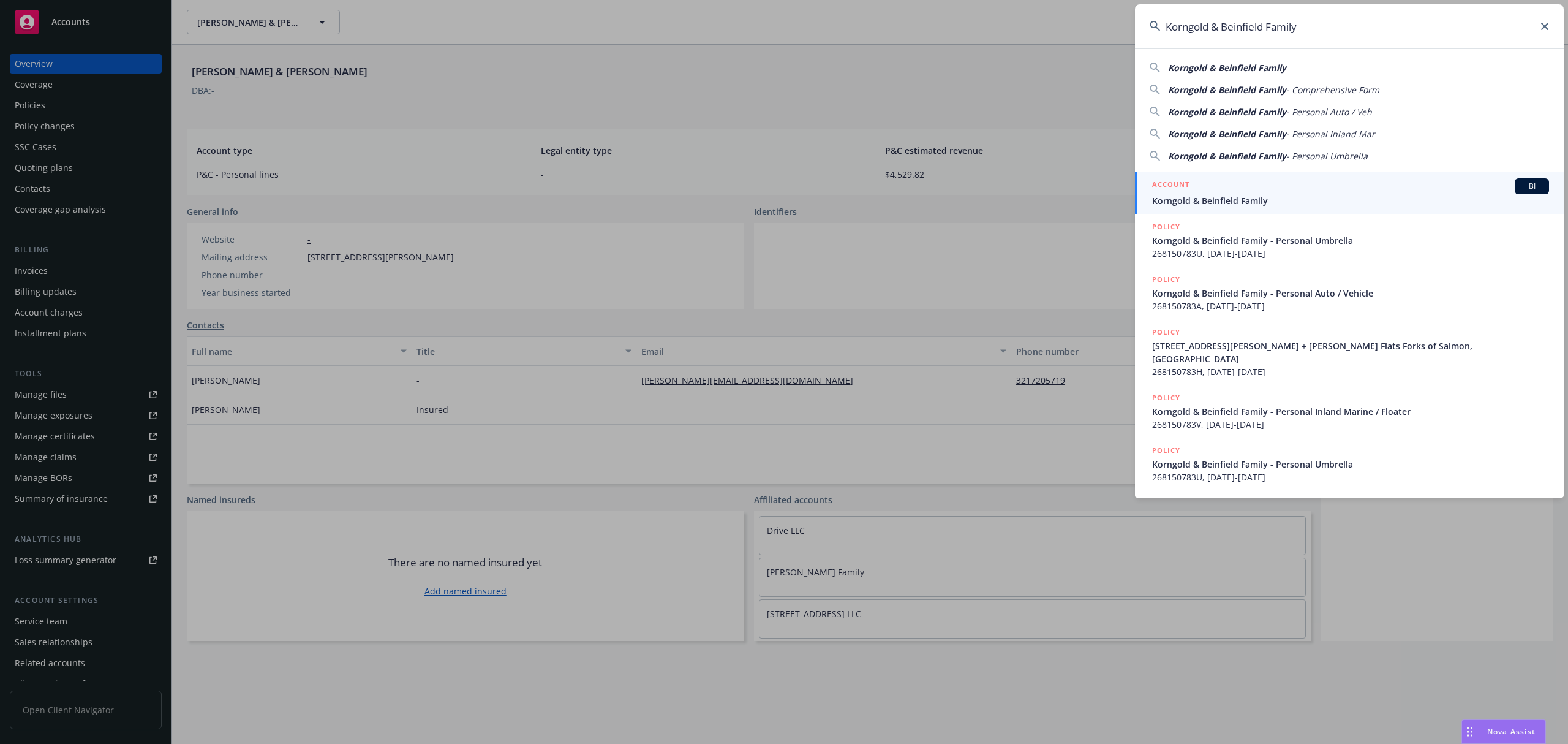
type input "Korngold & Beinfield Family"
click at [1308, 194] on div "ACCOUNT BI" at bounding box center [1351, 186] width 397 height 16
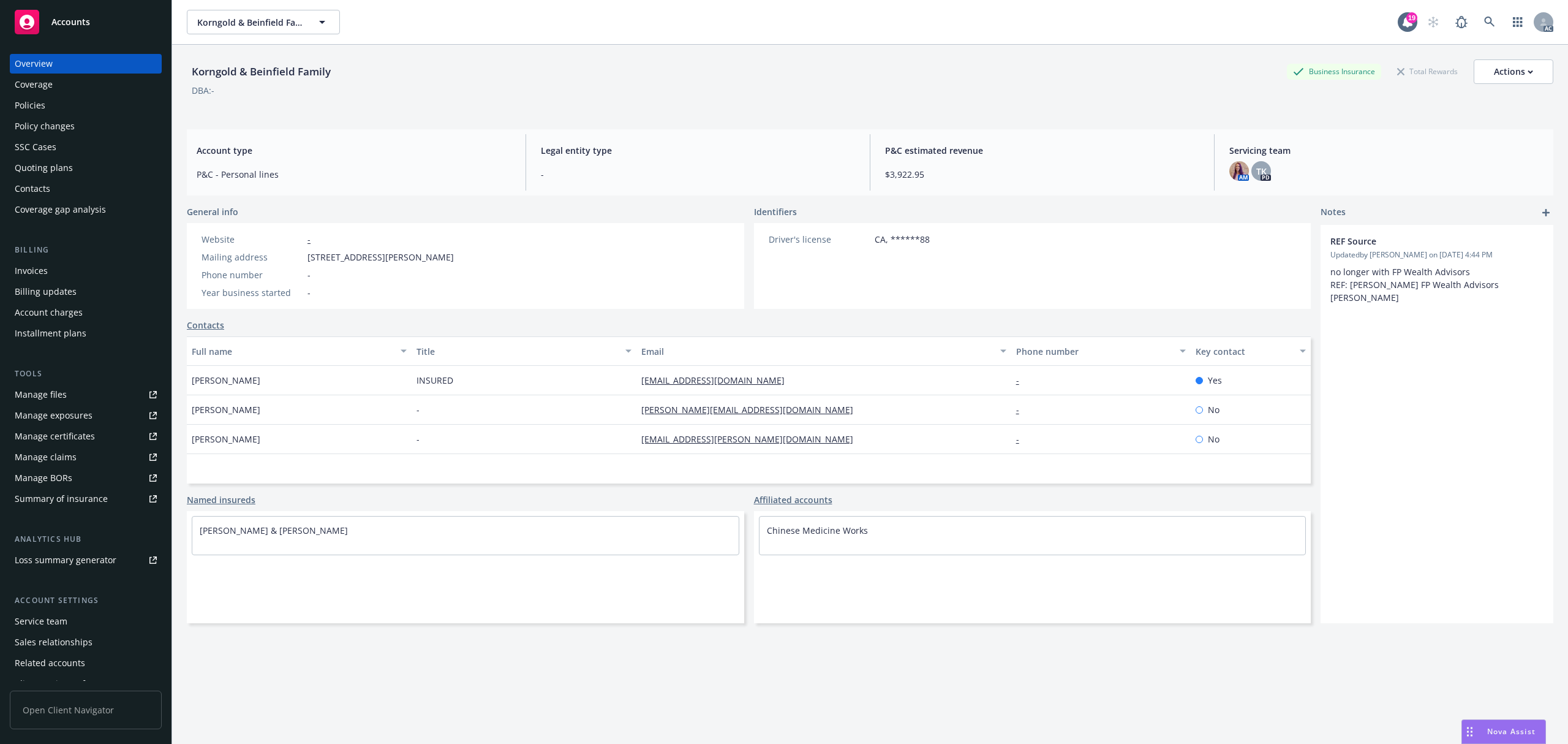
click at [49, 104] on div "Policies" at bounding box center [86, 106] width 142 height 19
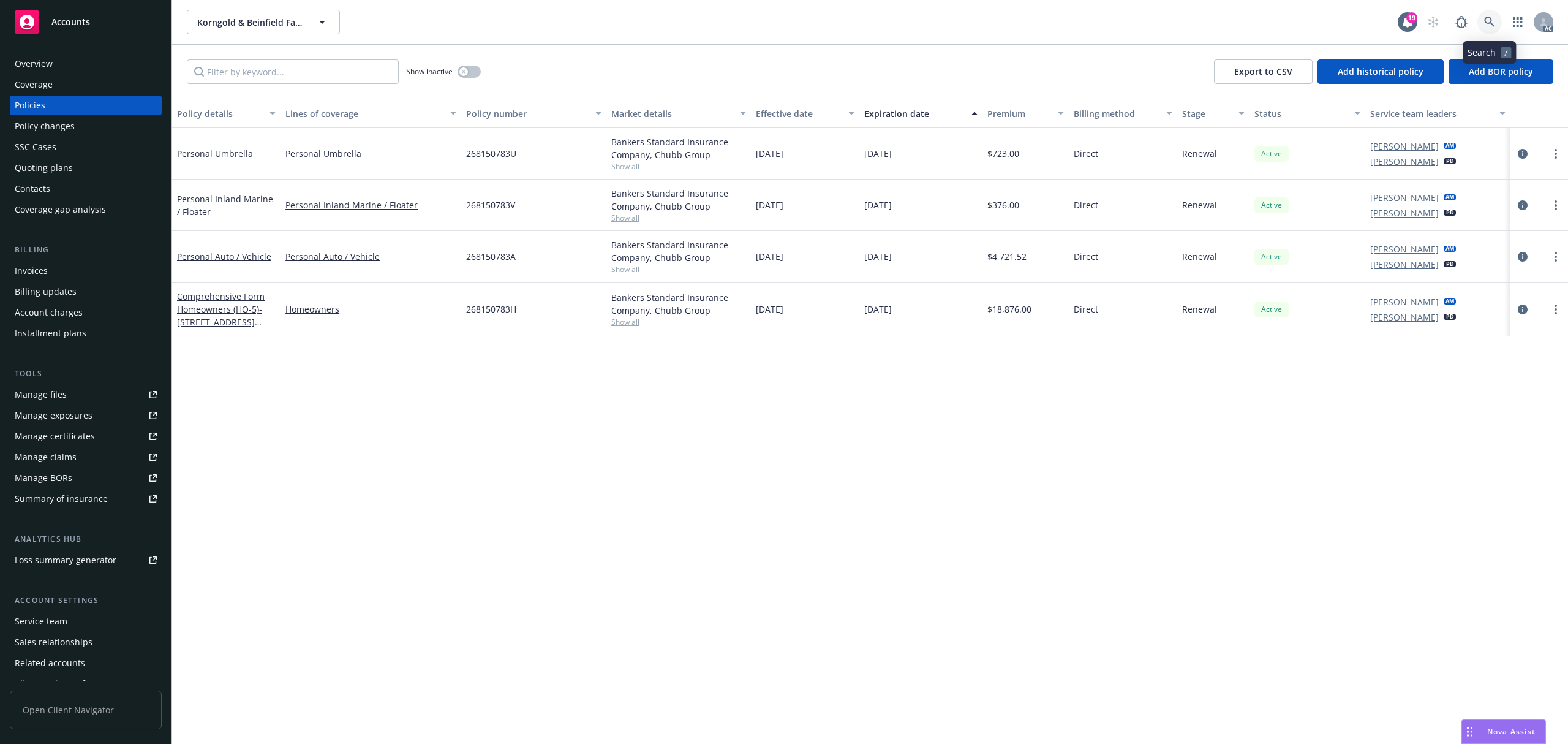
click at [1493, 21] on icon at bounding box center [1489, 22] width 11 height 11
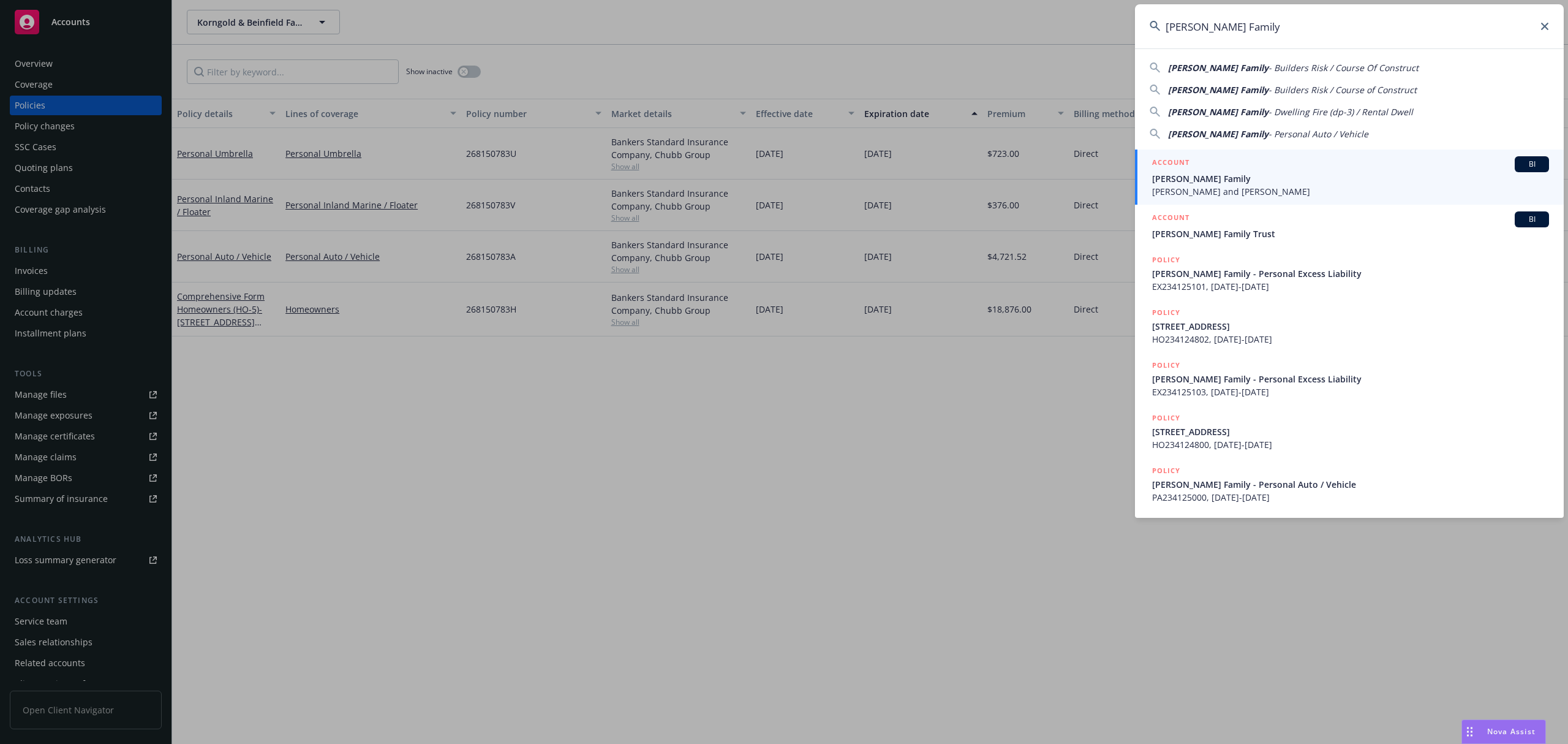
type input "[PERSON_NAME] Family"
click at [1251, 172] on div "ACCOUNT BI [PERSON_NAME] Family [PERSON_NAME] and [PERSON_NAME]" at bounding box center [1351, 178] width 397 height 42
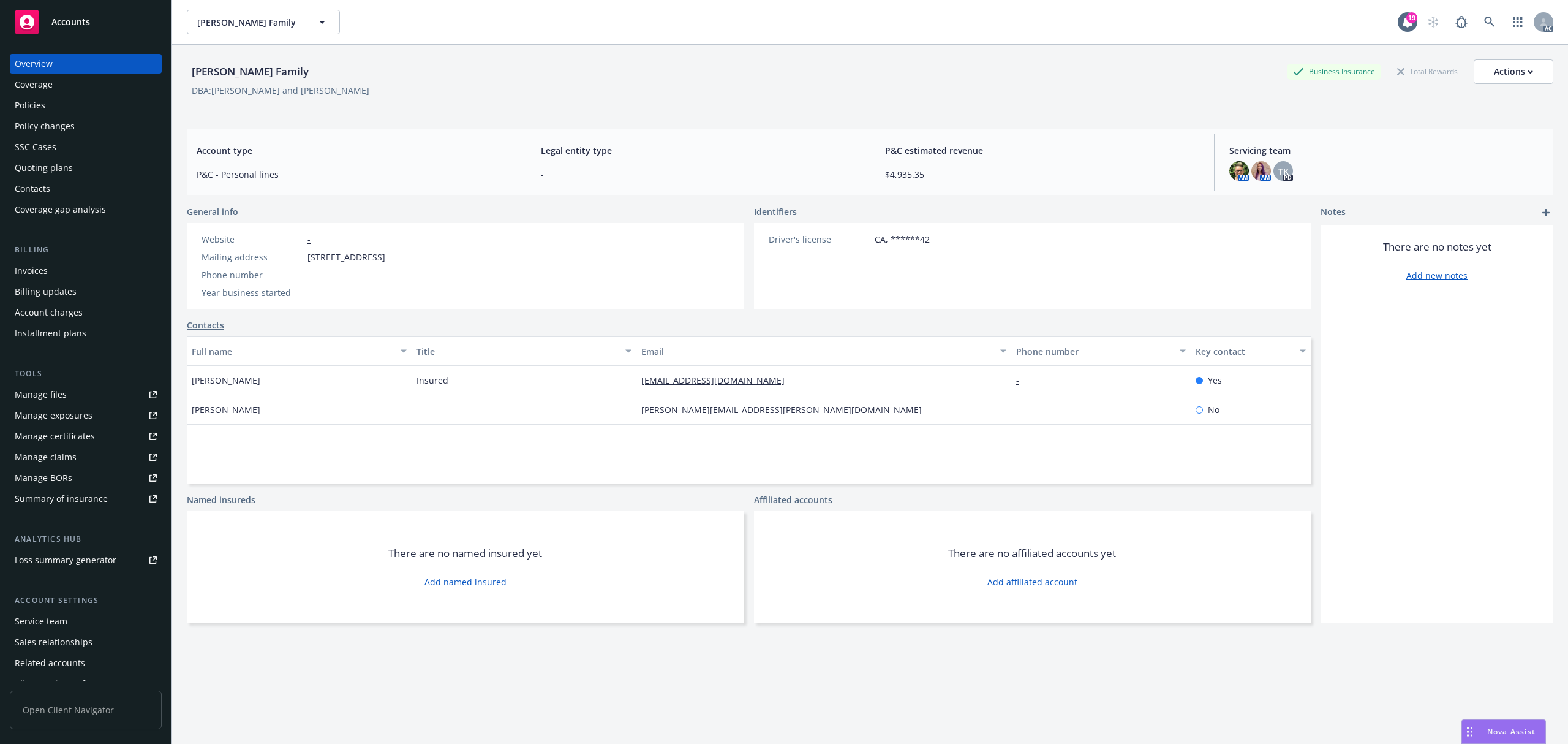
click at [312, 258] on span "[STREET_ADDRESS]" at bounding box center [347, 257] width 78 height 13
drag, startPoint x: 312, startPoint y: 258, endPoint x: 331, endPoint y: 261, distance: 19.2
click at [319, 260] on span "[STREET_ADDRESS]" at bounding box center [347, 257] width 78 height 13
click at [355, 261] on span "[STREET_ADDRESS]" at bounding box center [347, 257] width 78 height 13
click at [386, 256] on span "[STREET_ADDRESS]" at bounding box center [347, 257] width 78 height 13
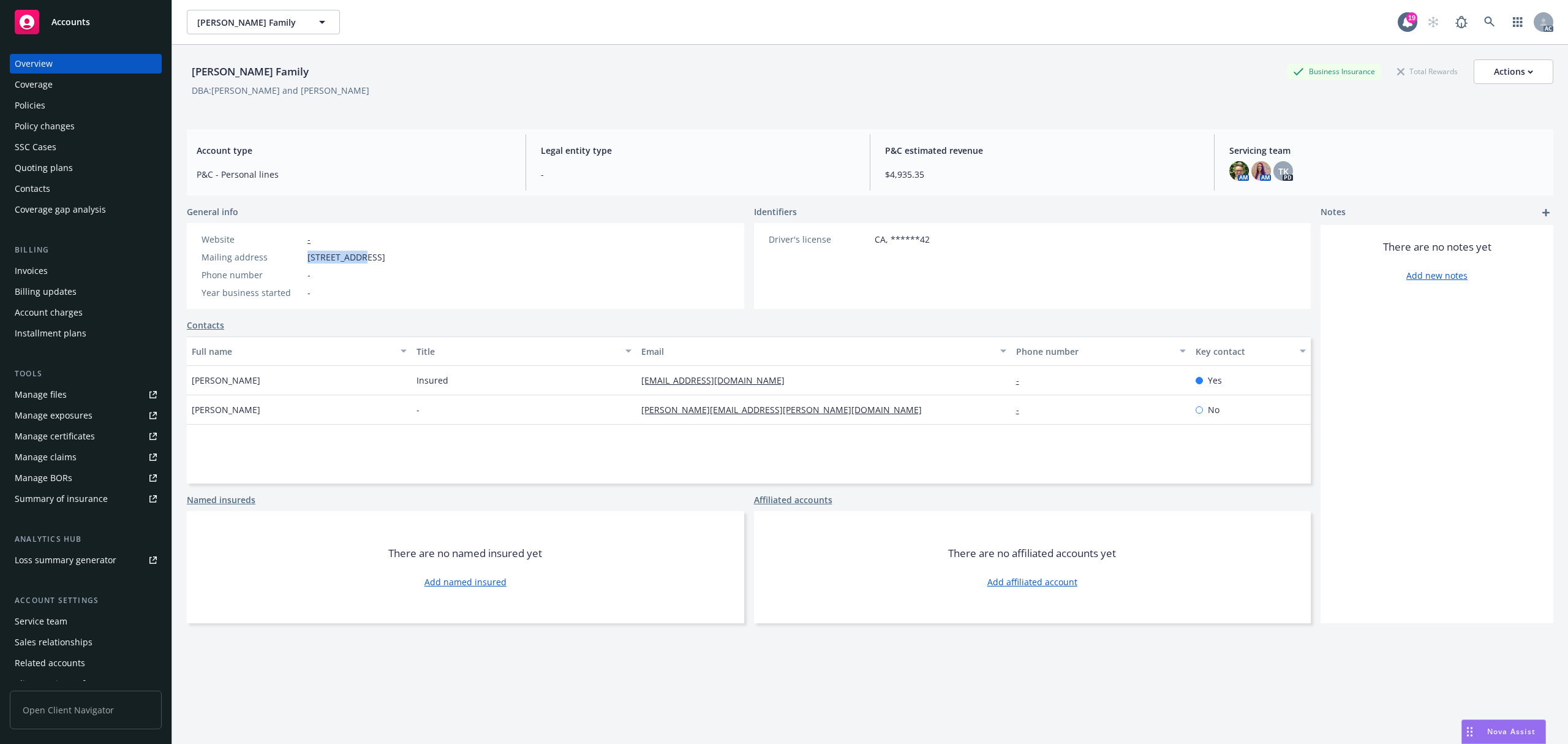
copy span "[STREET_ADDRESS],"
click at [1484, 19] on icon at bounding box center [1489, 22] width 10 height 10
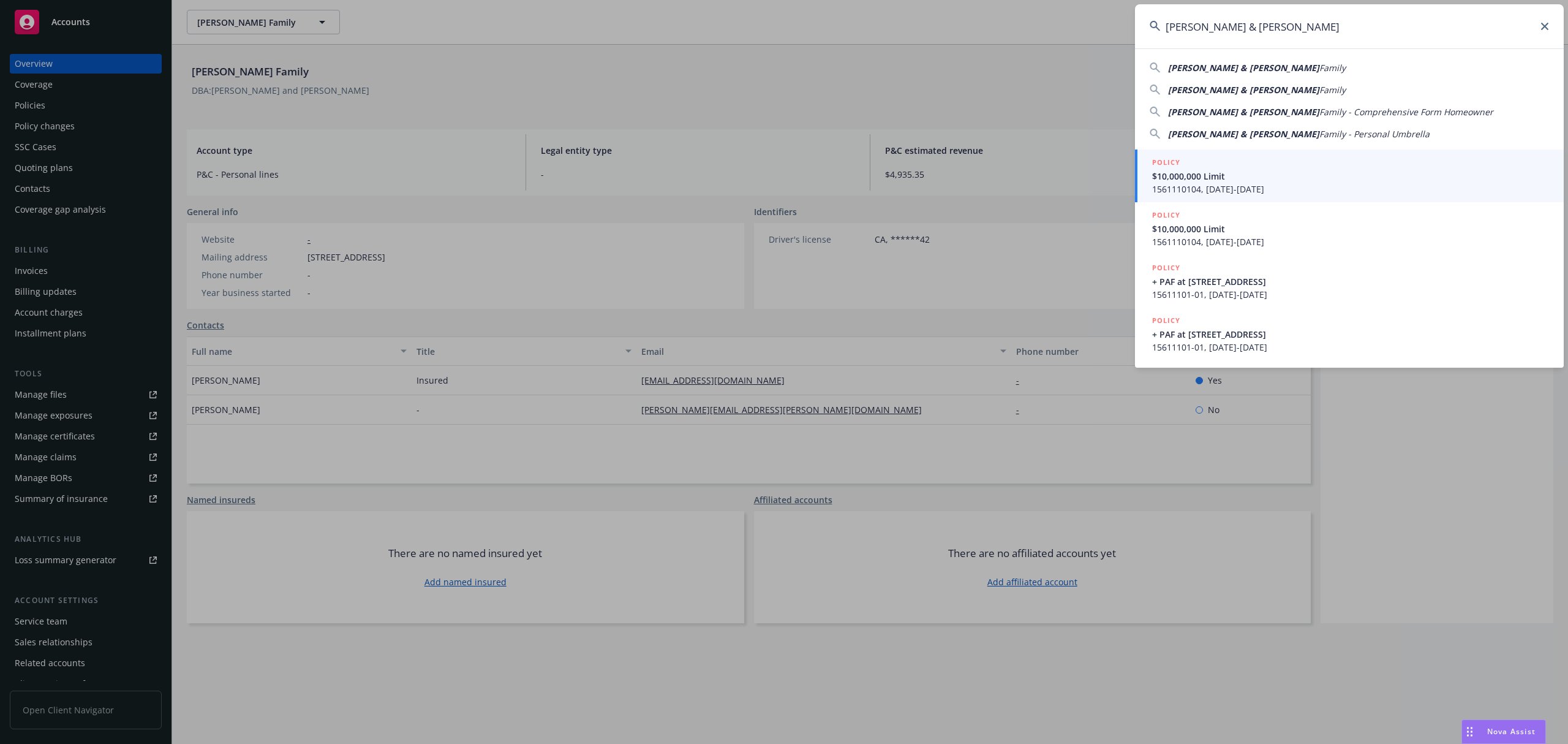
click at [1304, 29] on input "[PERSON_NAME] & [PERSON_NAME]" at bounding box center [1349, 26] width 429 height 44
paste input "Family"
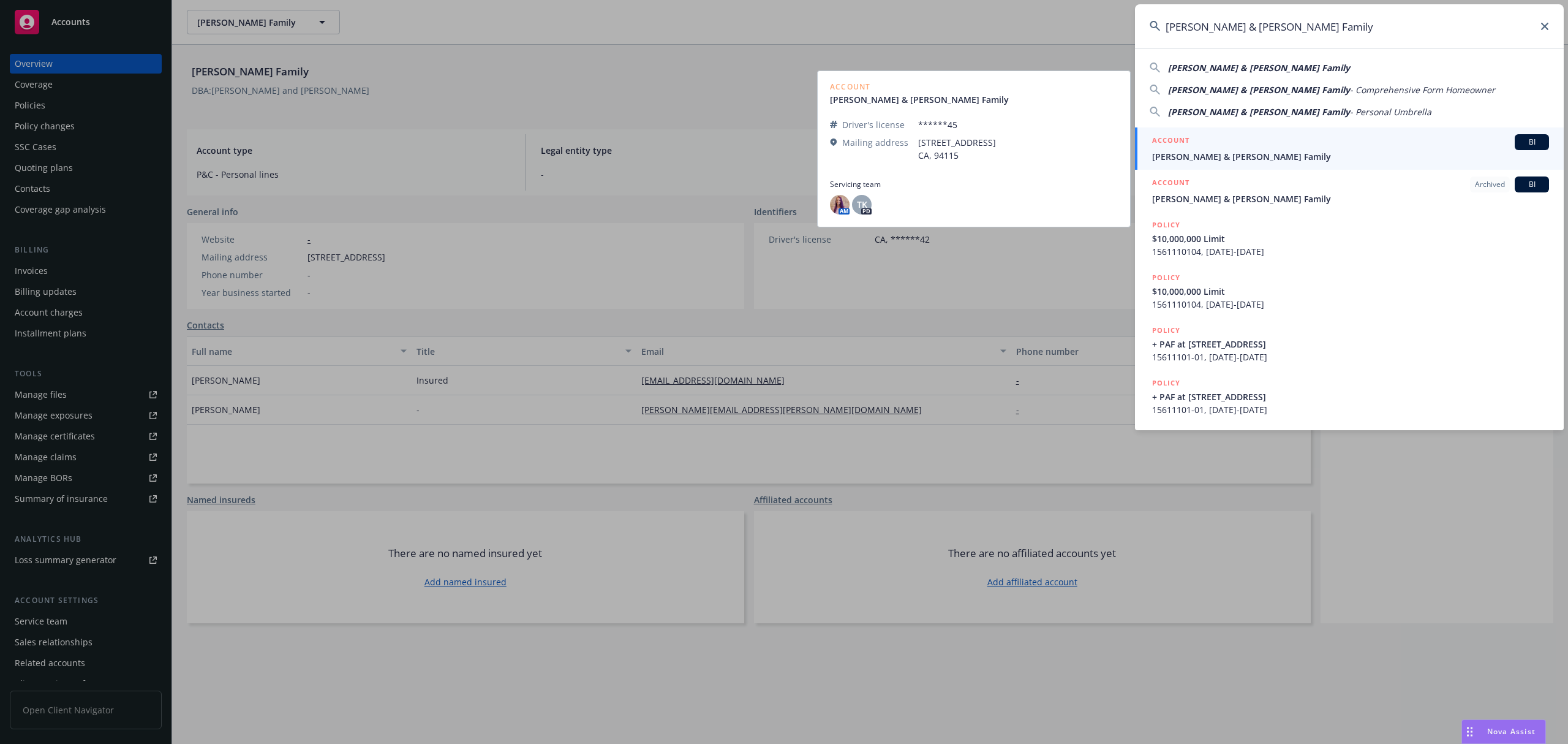
type input "[PERSON_NAME] & [PERSON_NAME] Family"
click at [1275, 150] on span "[PERSON_NAME] & [PERSON_NAME] Family" at bounding box center [1351, 156] width 397 height 13
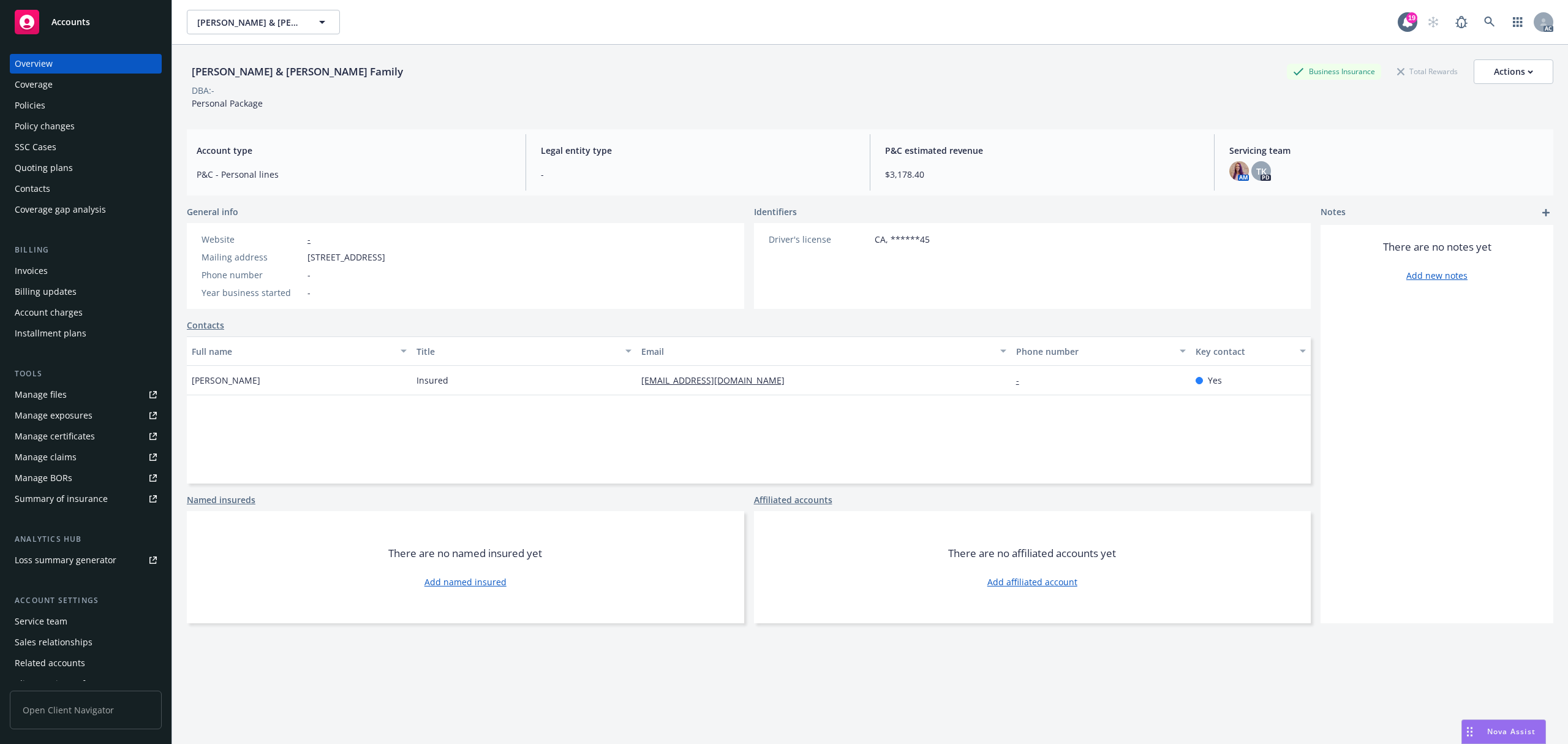
click at [321, 260] on span "[STREET_ADDRESS]" at bounding box center [347, 257] width 78 height 13
drag, startPoint x: 321, startPoint y: 260, endPoint x: 368, endPoint y: 258, distance: 47.0
click at [326, 258] on span "[STREET_ADDRESS]" at bounding box center [347, 257] width 78 height 13
click at [368, 258] on span "[STREET_ADDRESS]" at bounding box center [347, 257] width 78 height 13
copy span "2832 [GEOGRAPHIC_DATA]"
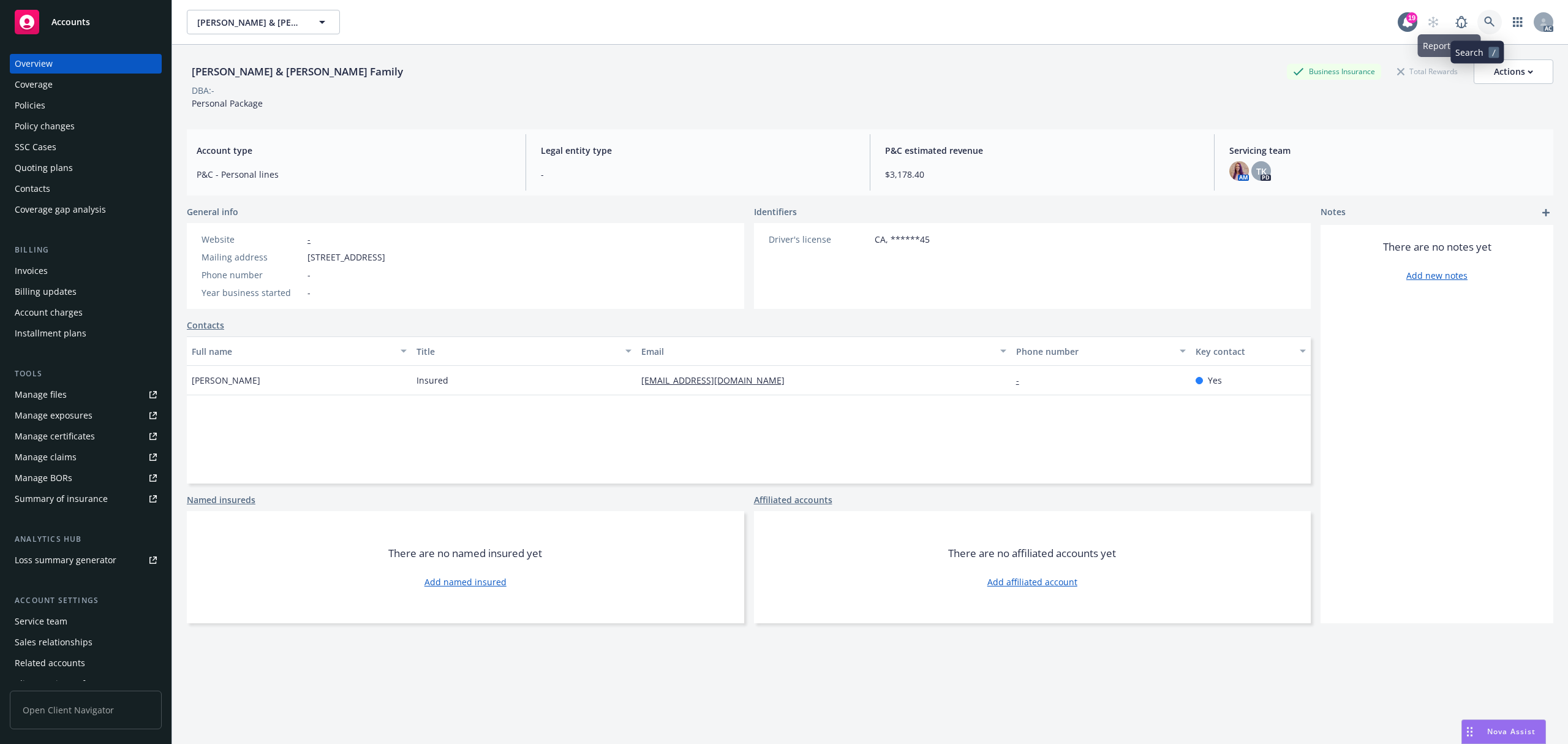
click at [1484, 17] on icon at bounding box center [1489, 22] width 10 height 10
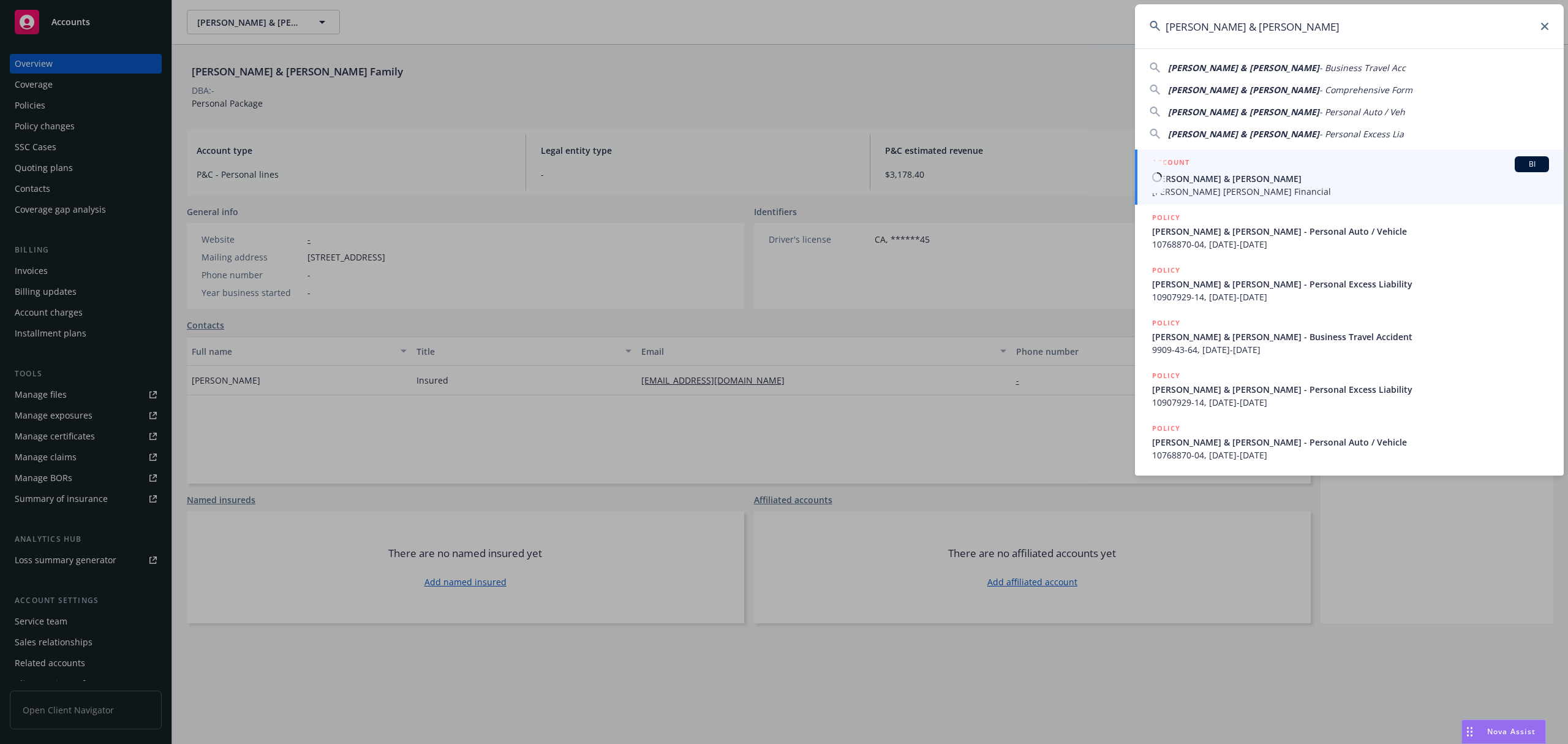
type input "[PERSON_NAME] & [PERSON_NAME]"
click at [1259, 163] on div "ACCOUNT BI" at bounding box center [1351, 164] width 397 height 16
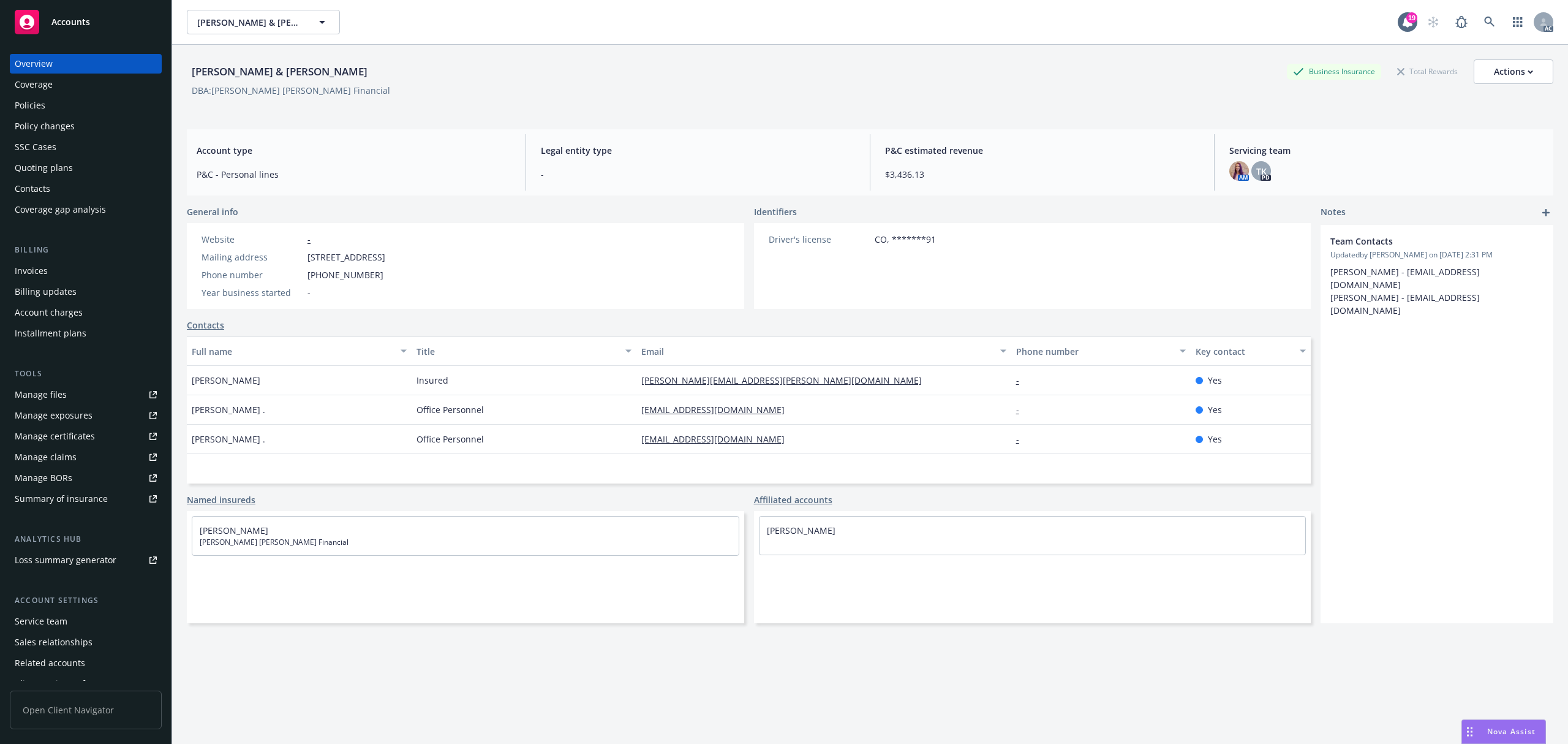
click at [314, 258] on span "[STREET_ADDRESS]" at bounding box center [347, 257] width 78 height 13
click at [371, 258] on span "[STREET_ADDRESS]" at bounding box center [347, 257] width 78 height 13
copy span "[STREET_ADDRESS]"
click at [386, 258] on span "[STREET_ADDRESS]" at bounding box center [347, 257] width 78 height 13
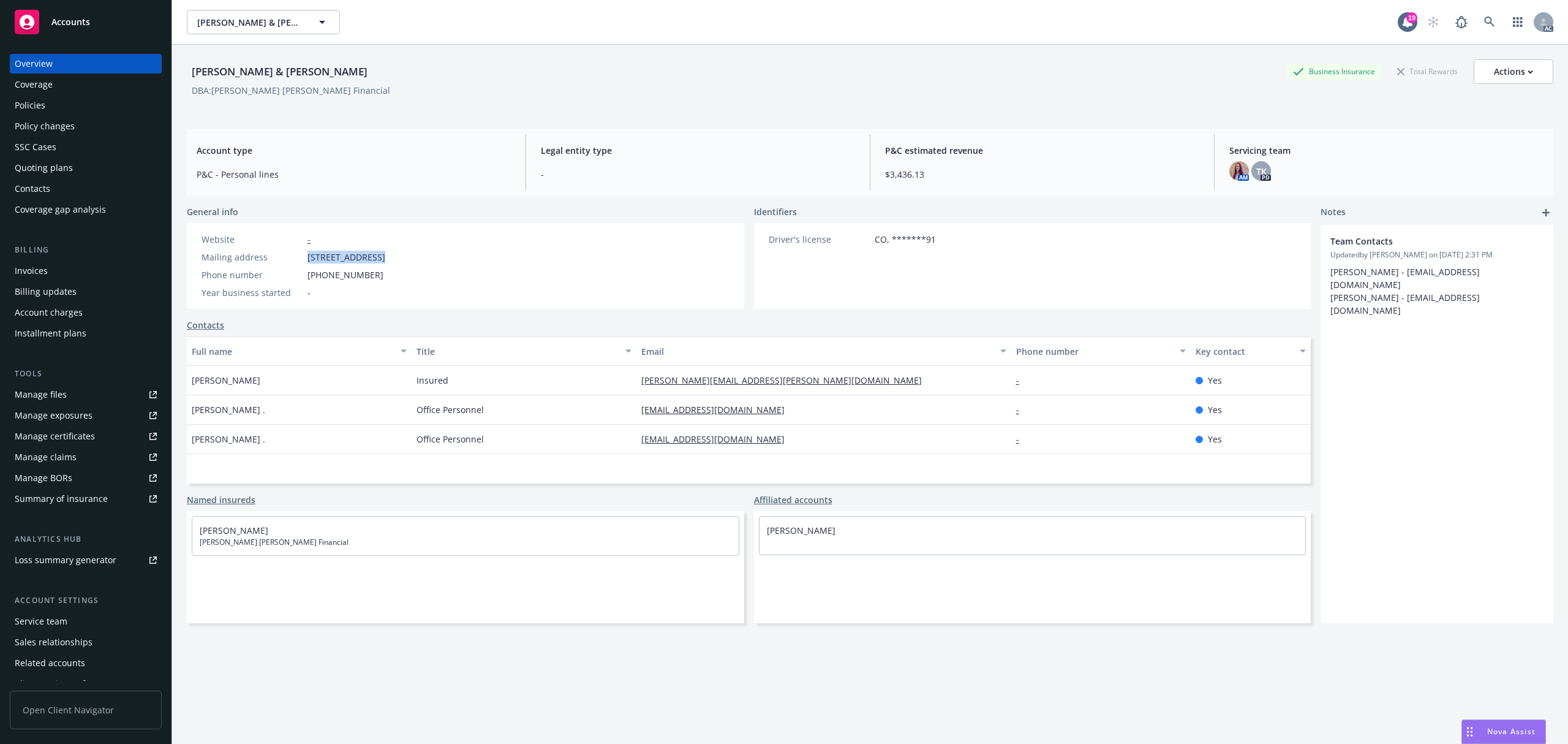
copy span "[STREET_ADDRESS]"
click at [1483, 22] on link at bounding box center [1489, 22] width 25 height 25
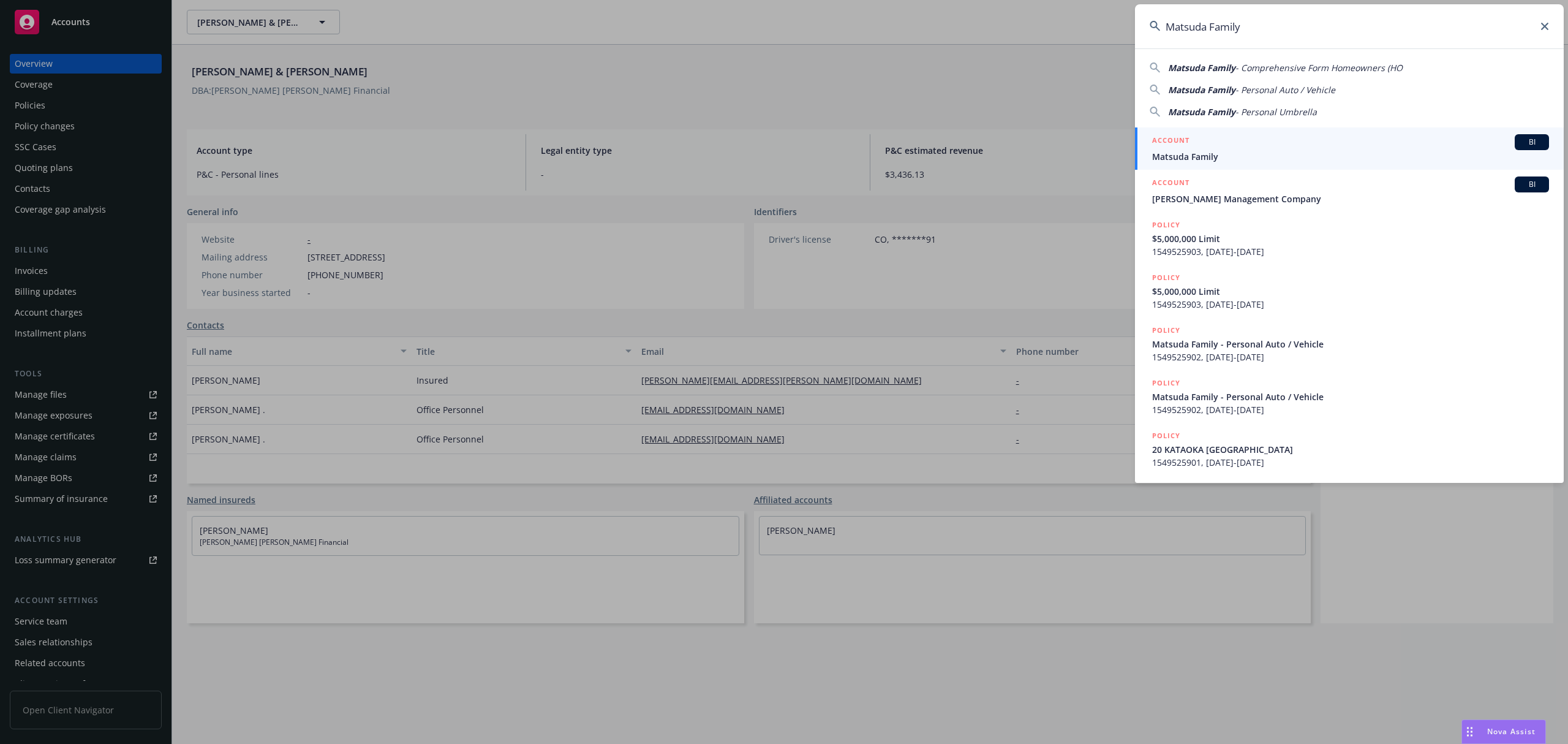
type input "Matsuda Family"
click at [1265, 143] on div "ACCOUNT BI" at bounding box center [1351, 142] width 397 height 16
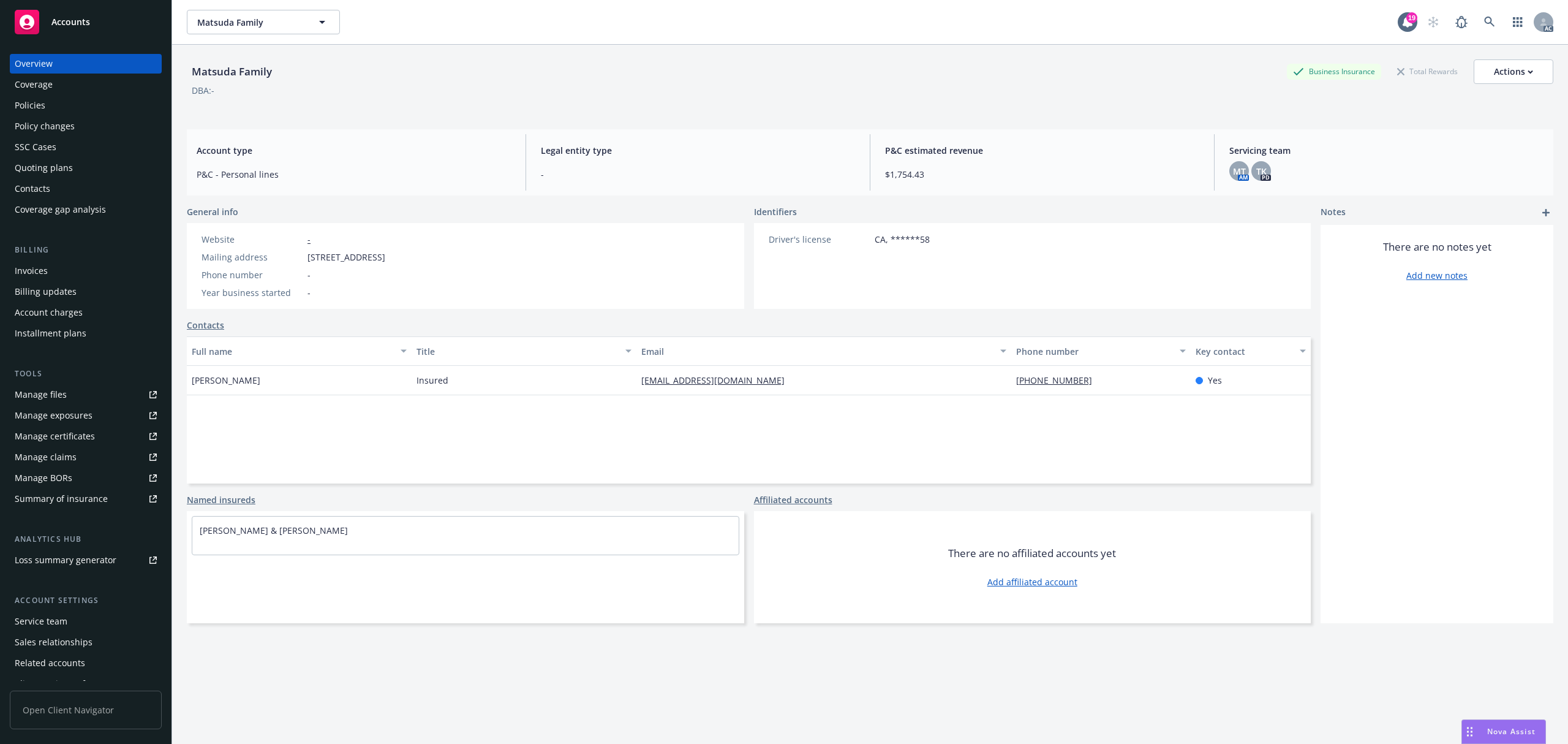
click at [314, 258] on span "[STREET_ADDRESS]" at bounding box center [347, 257] width 78 height 13
click at [345, 256] on span "[STREET_ADDRESS]" at bounding box center [347, 257] width 78 height 13
click at [360, 253] on span "[STREET_ADDRESS]" at bounding box center [347, 257] width 78 height 13
copy span "[STREET_ADDRESS]"
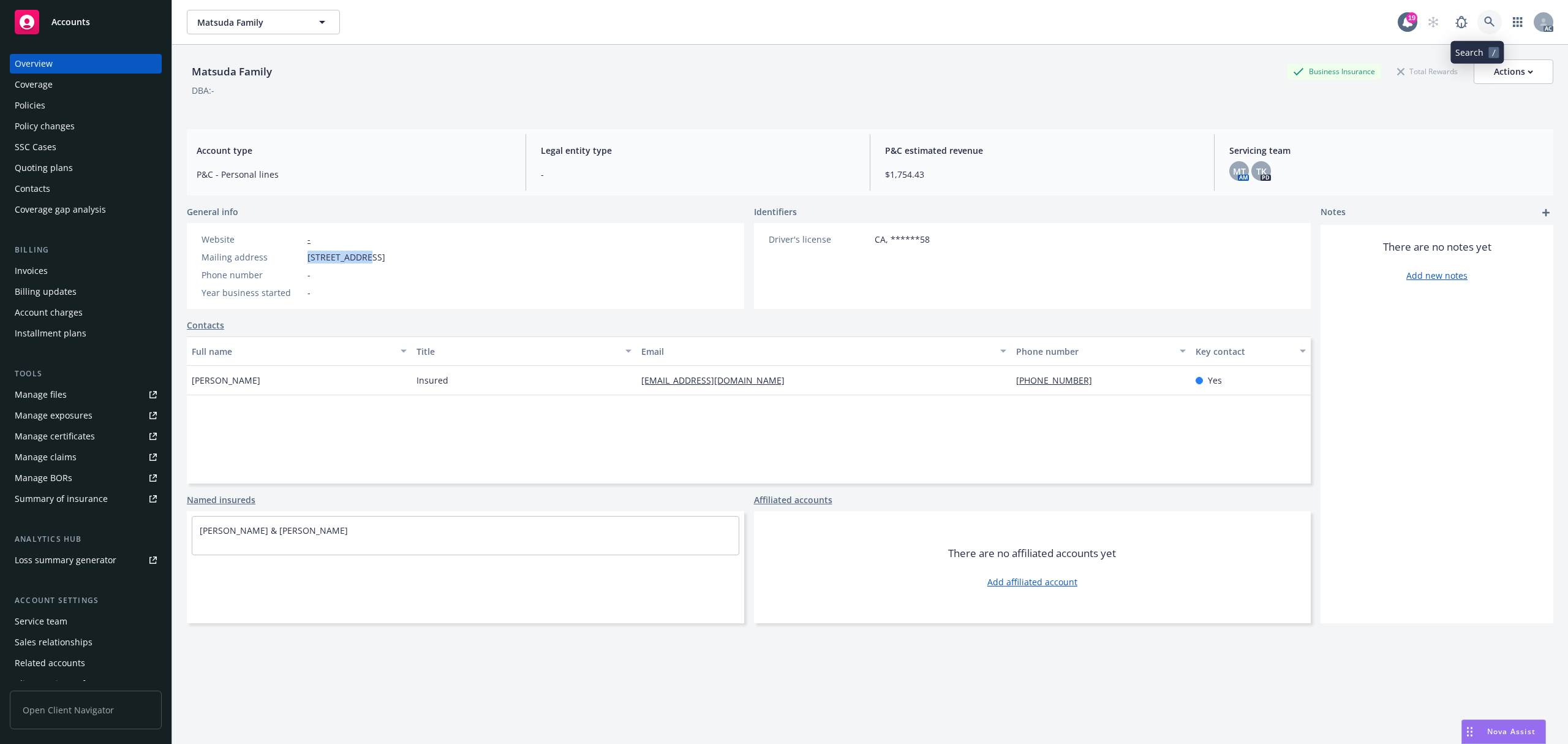
click at [1483, 18] on link at bounding box center [1489, 22] width 25 height 25
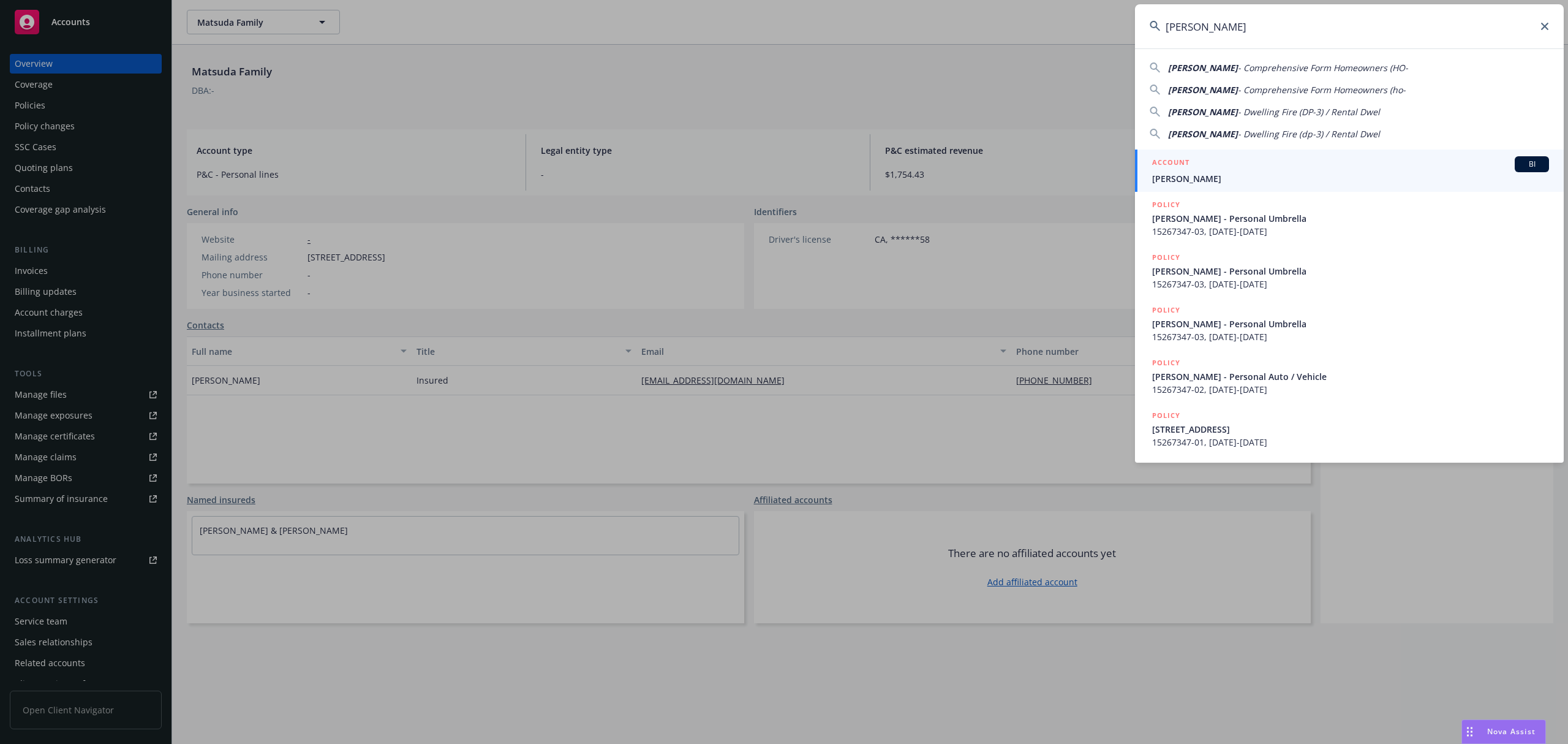
type input "[PERSON_NAME]"
click at [1229, 179] on span "[PERSON_NAME]" at bounding box center [1351, 178] width 397 height 13
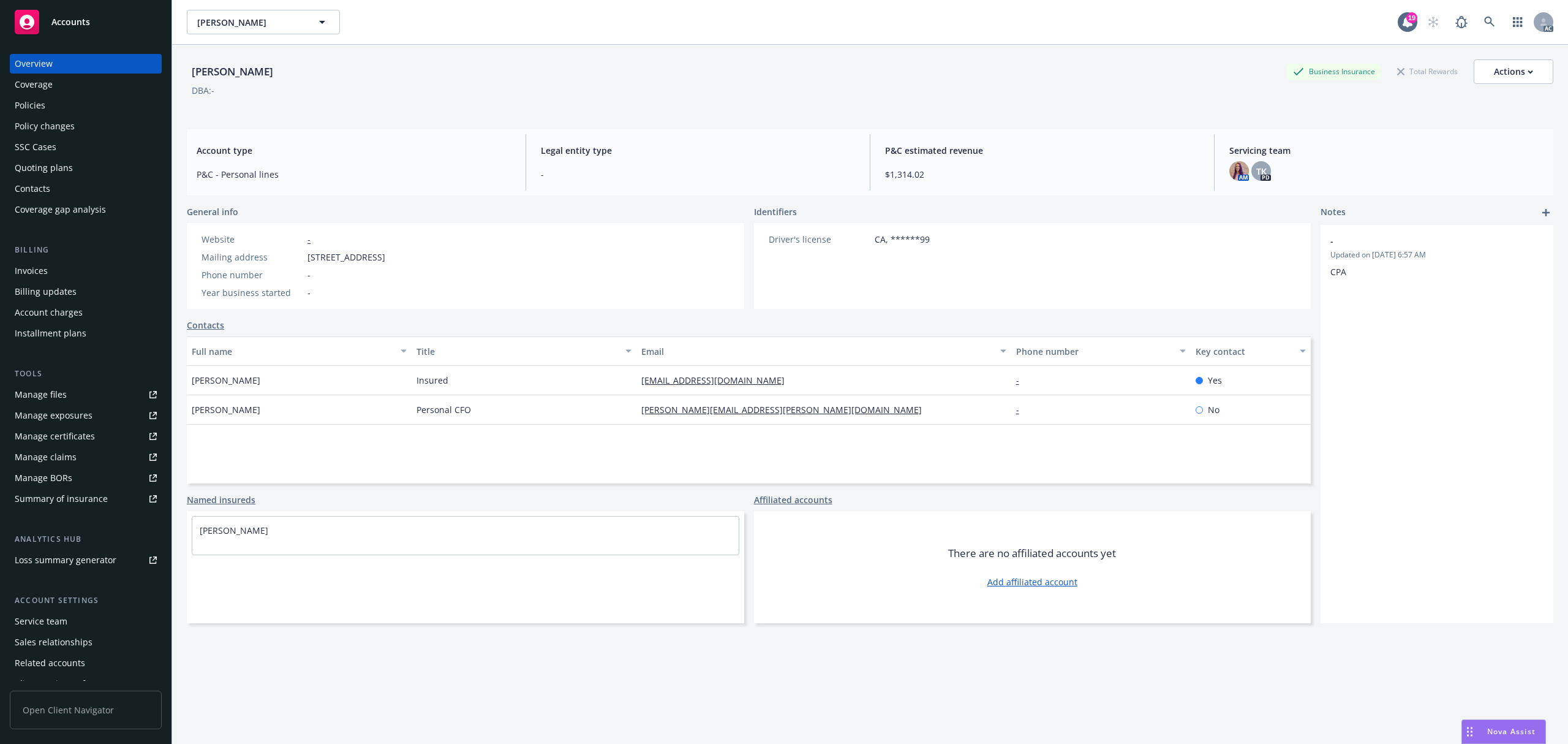
click at [312, 258] on span "[STREET_ADDRESS]" at bounding box center [347, 257] width 78 height 13
click at [335, 258] on span "[STREET_ADDRESS]" at bounding box center [347, 257] width 78 height 13
click at [1480, 11] on link at bounding box center [1489, 22] width 25 height 25
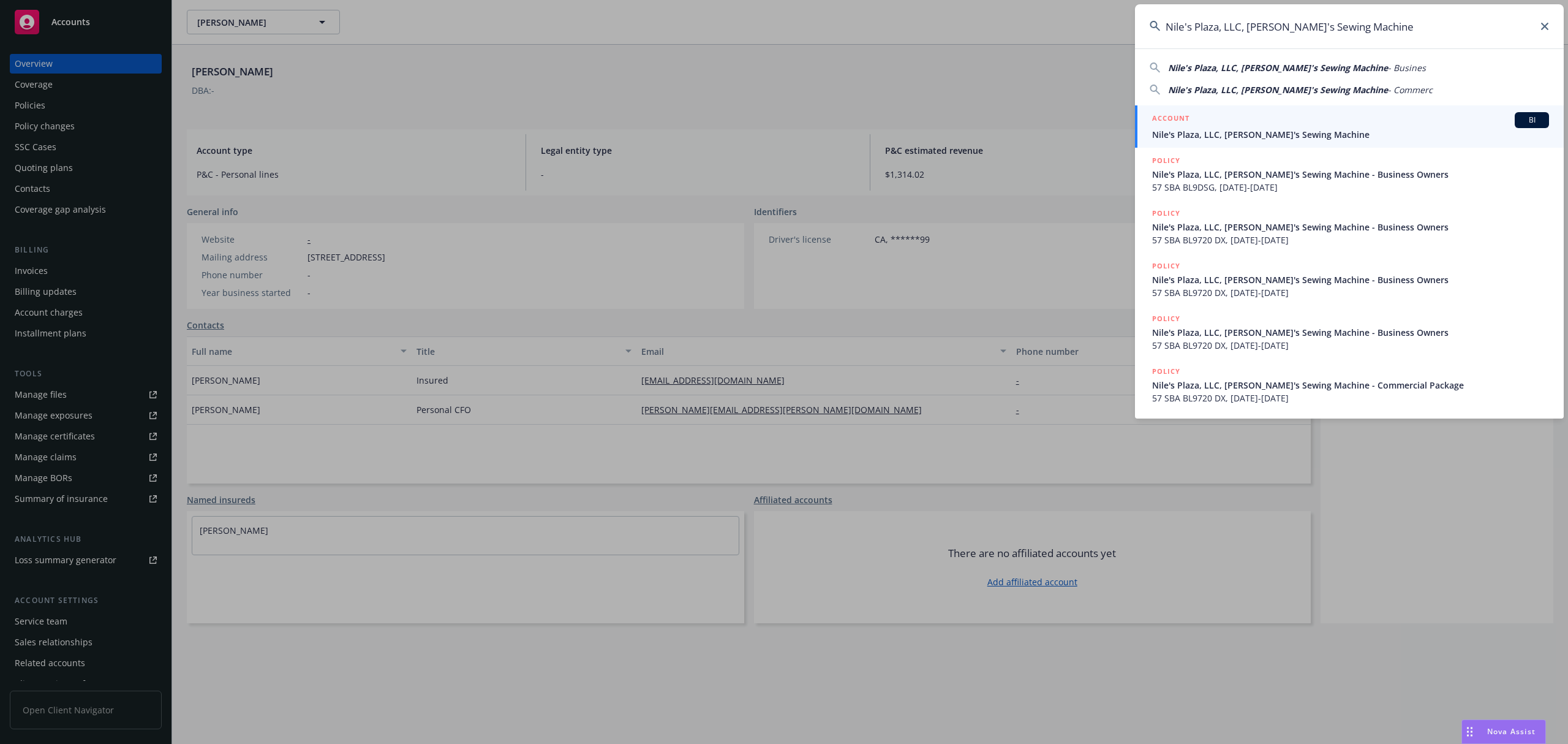
type input "Nile's Plaza, LLC, [PERSON_NAME]'s Sewing Machine"
click at [1312, 125] on div "ACCOUNT BI" at bounding box center [1351, 120] width 397 height 16
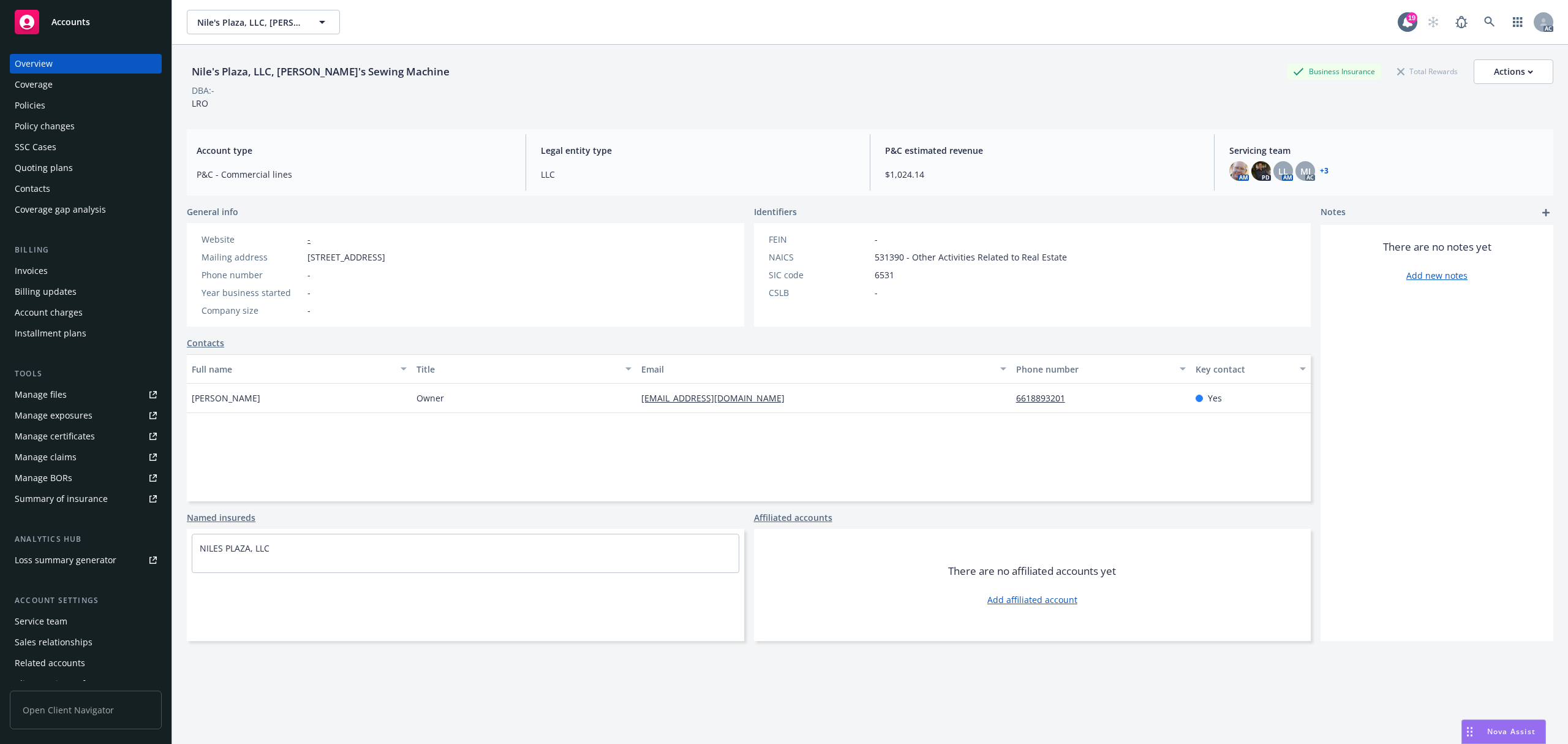
click at [308, 256] on span "[STREET_ADDRESS]" at bounding box center [347, 257] width 78 height 13
drag, startPoint x: 307, startPoint y: 256, endPoint x: 338, endPoint y: 258, distance: 31.1
click at [316, 258] on span "[STREET_ADDRESS]" at bounding box center [347, 257] width 78 height 13
drag, startPoint x: 338, startPoint y: 258, endPoint x: 356, endPoint y: 228, distance: 35.0
click at [339, 258] on span "[STREET_ADDRESS]" at bounding box center [347, 257] width 78 height 13
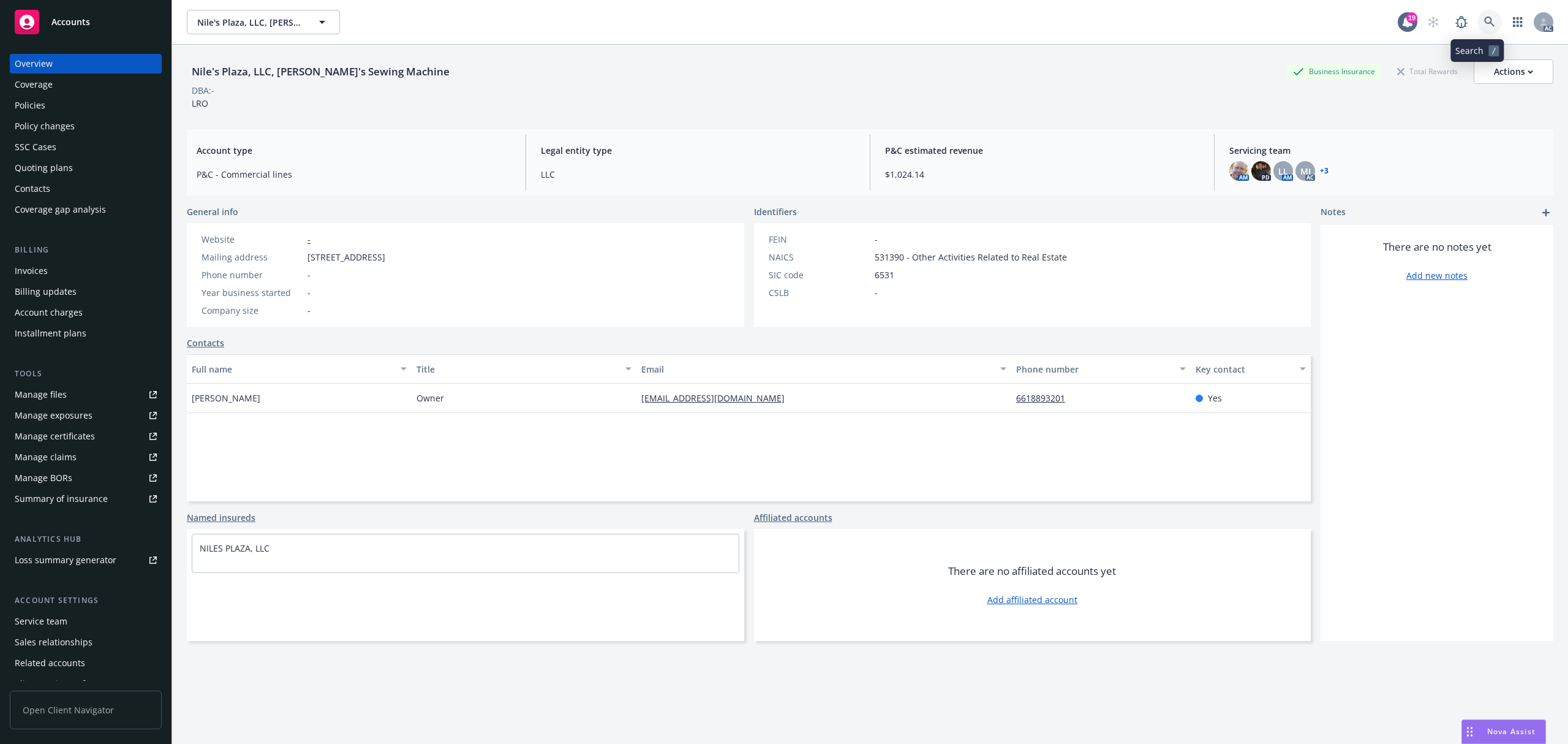
click at [1484, 23] on icon at bounding box center [1489, 22] width 11 height 11
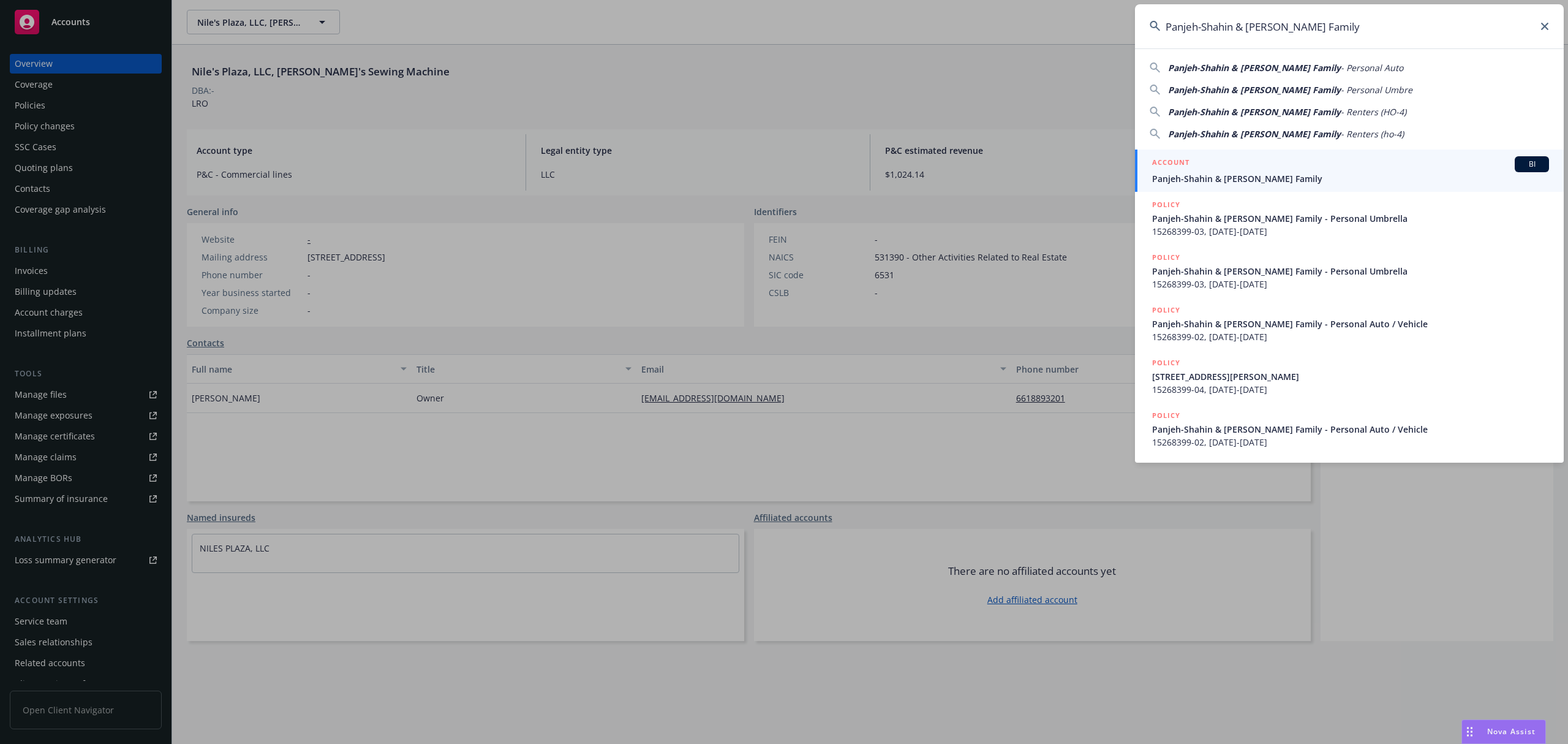
type input "Panjeh-Shahin & [PERSON_NAME] Family"
click at [1277, 174] on span "Panjeh-Shahin & [PERSON_NAME] Family" at bounding box center [1351, 178] width 397 height 13
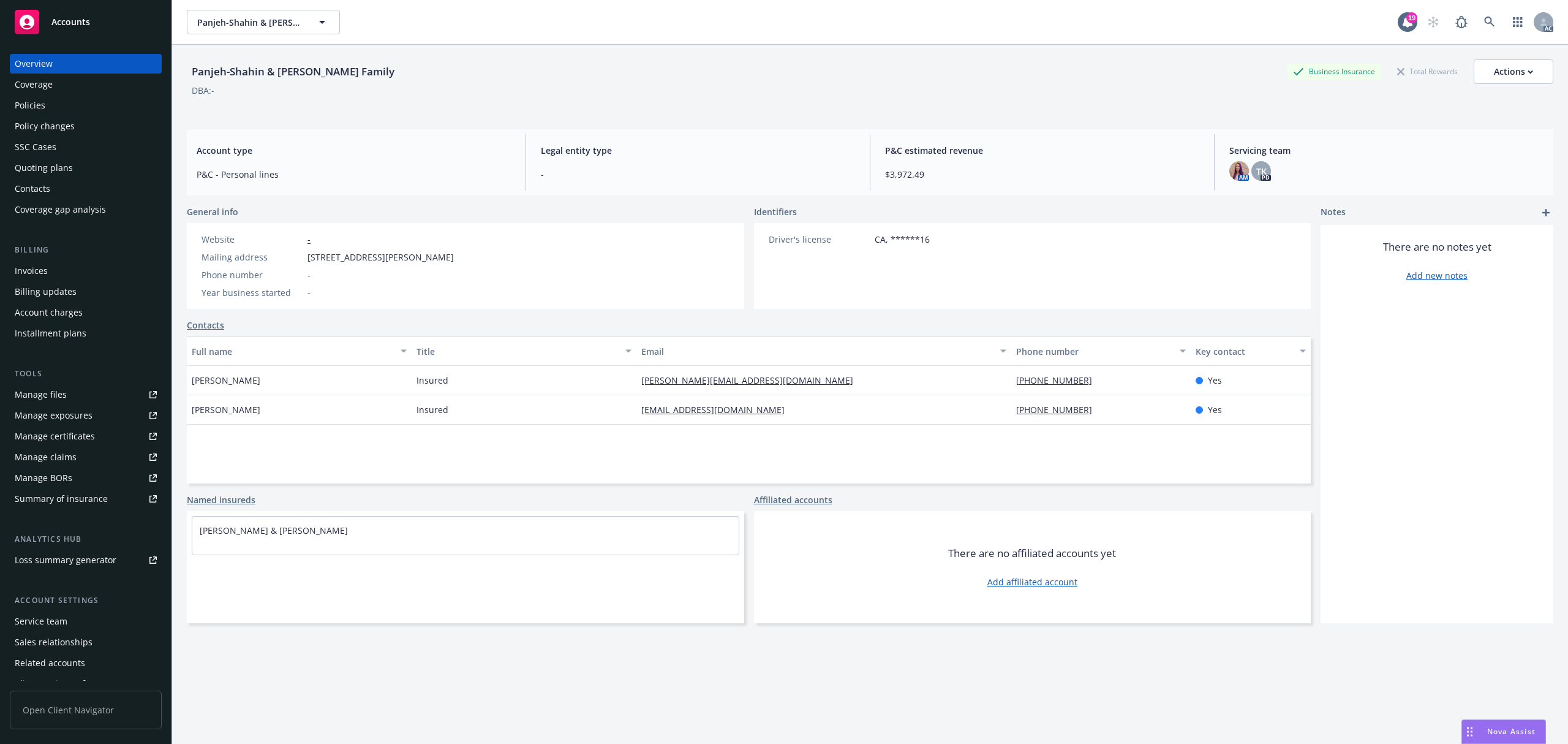
click at [312, 261] on span "[STREET_ADDRESS][PERSON_NAME]" at bounding box center [381, 257] width 147 height 13
click at [365, 254] on span "[STREET_ADDRESS][PERSON_NAME]" at bounding box center [381, 257] width 147 height 13
click at [1477, 25] on link at bounding box center [1489, 22] width 25 height 25
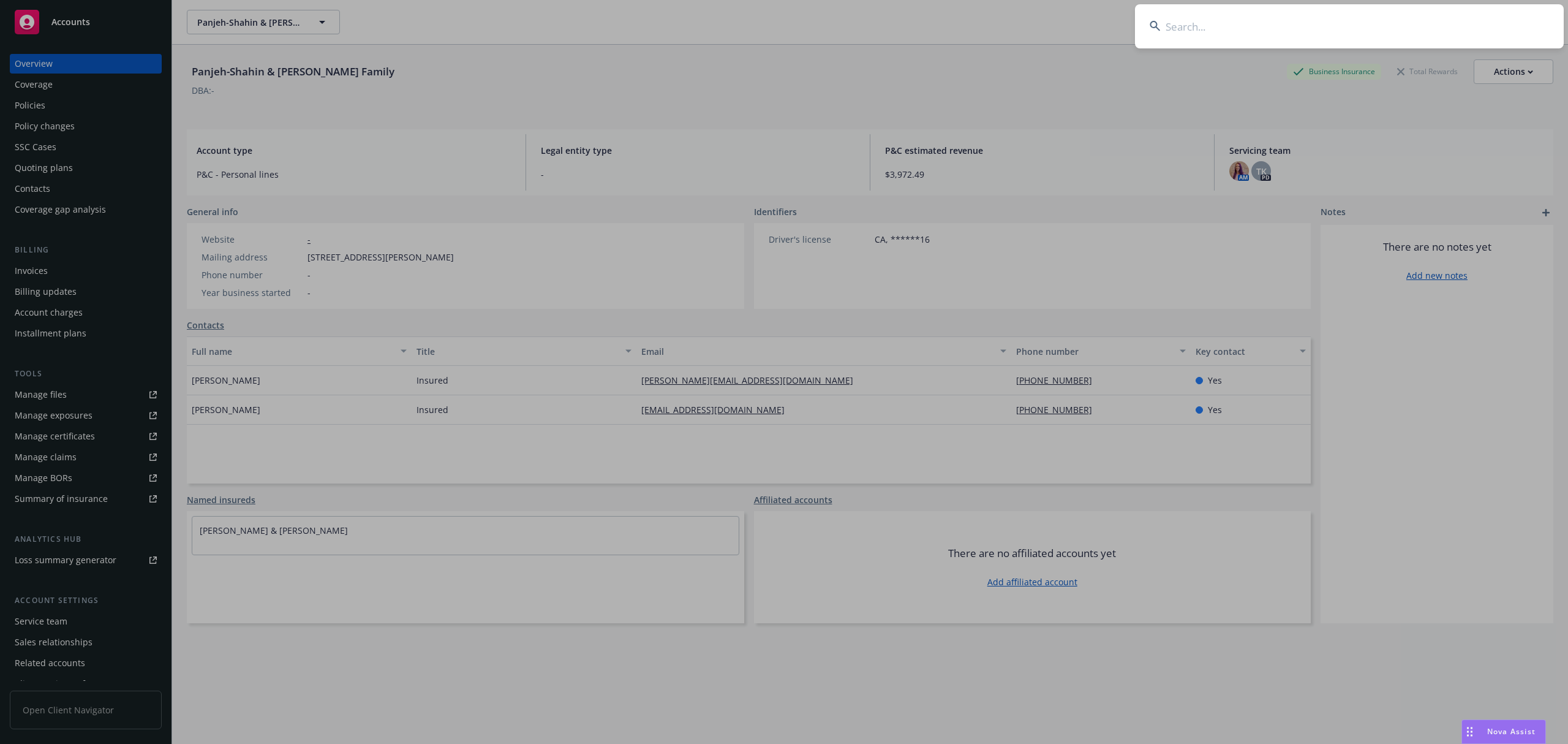
type input "Pao Family"
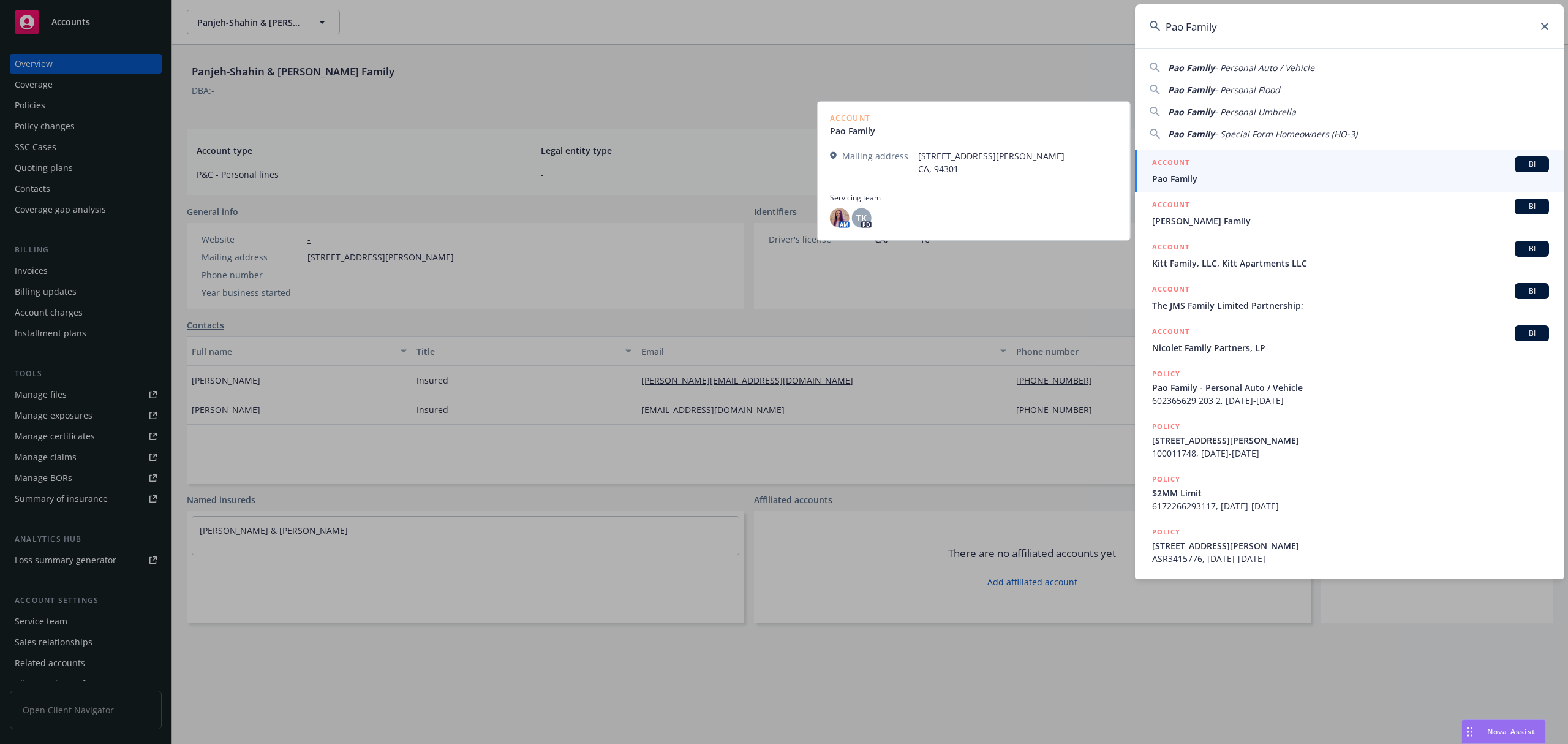
click at [1231, 169] on div "ACCOUNT BI" at bounding box center [1351, 164] width 397 height 16
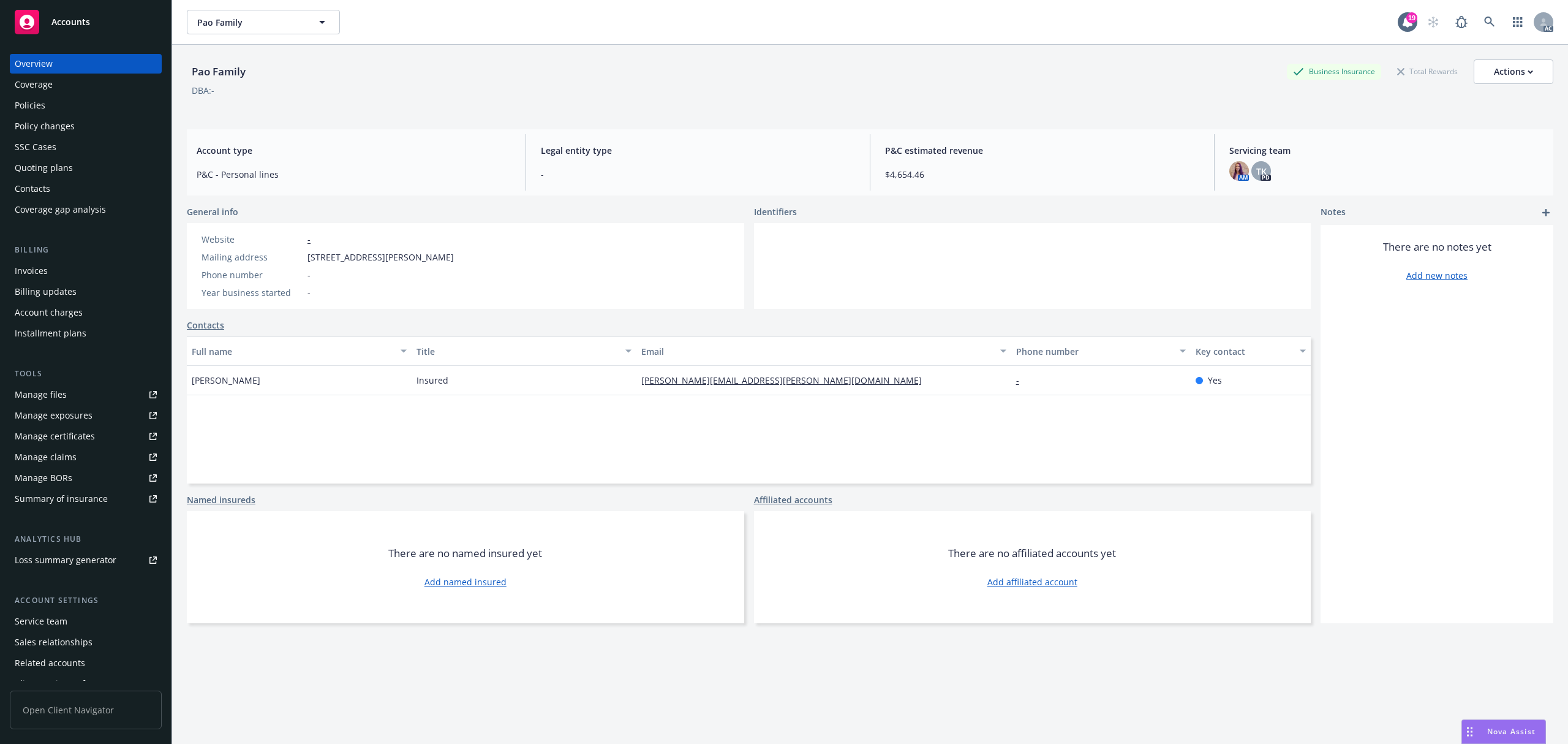
click at [317, 254] on span "[STREET_ADDRESS][PERSON_NAME]" at bounding box center [381, 257] width 147 height 13
click at [327, 255] on span "[STREET_ADDRESS][PERSON_NAME]" at bounding box center [381, 257] width 147 height 13
click at [1479, 30] on link at bounding box center [1489, 22] width 25 height 25
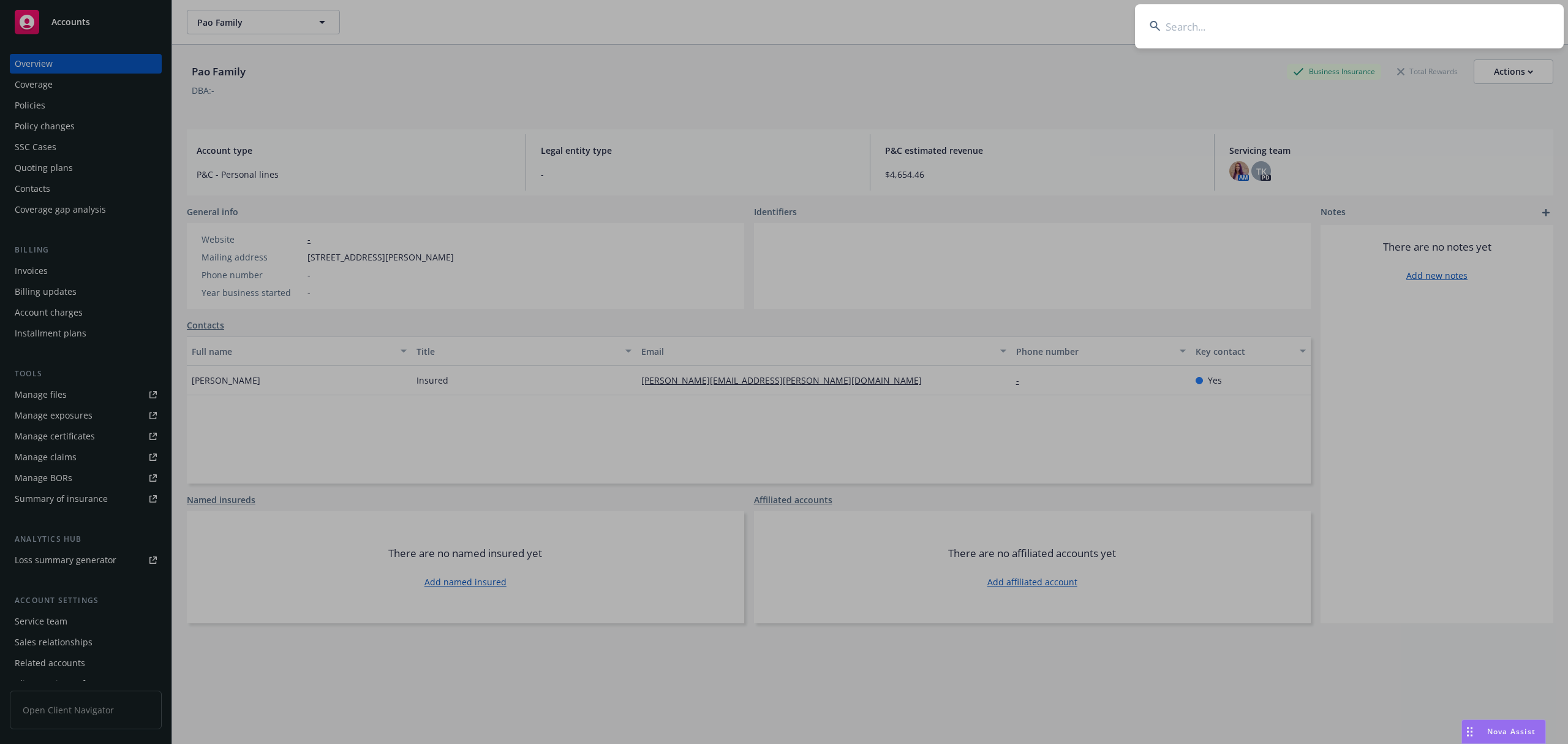
type input "Perret Family"
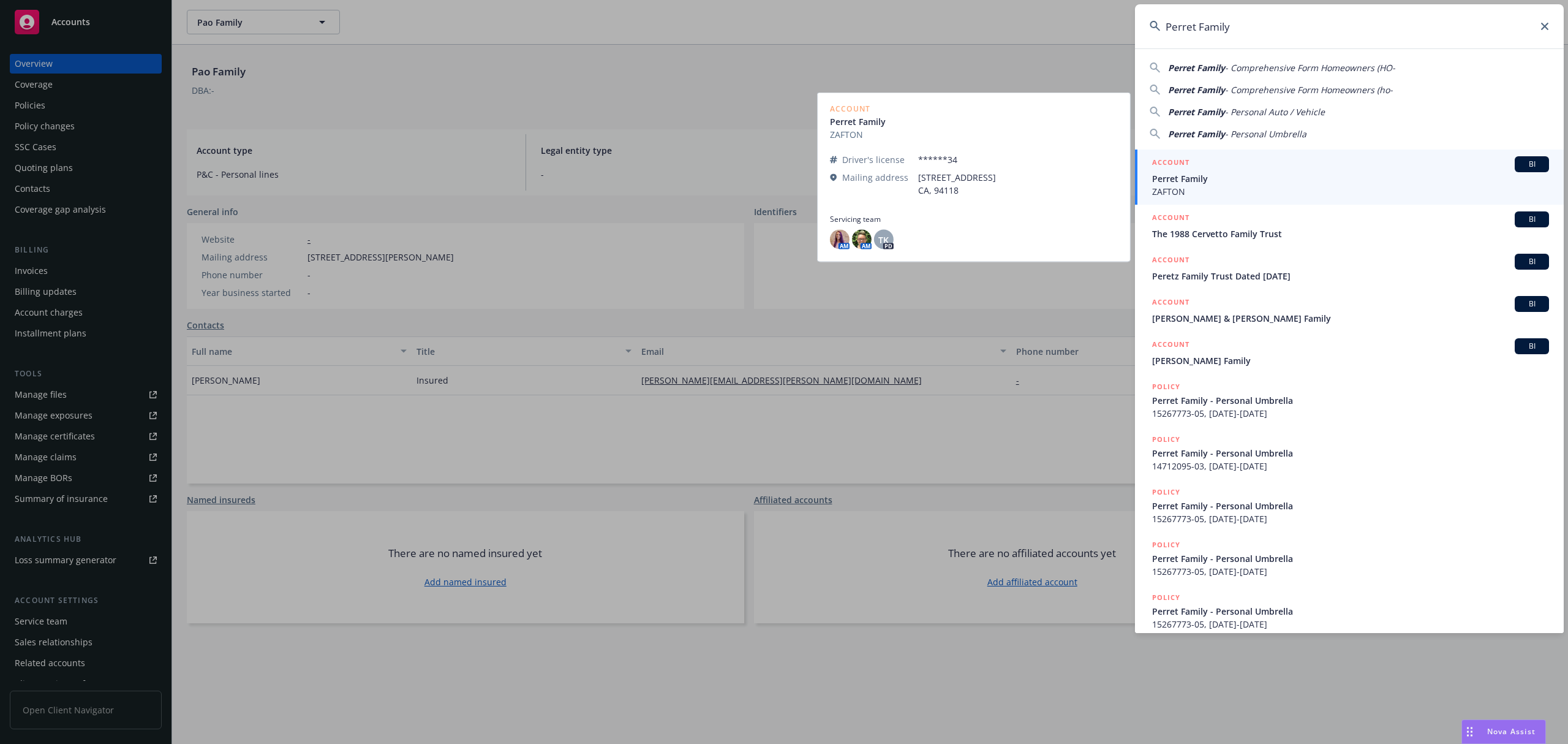
click at [1280, 178] on span "Perret Family" at bounding box center [1351, 178] width 397 height 13
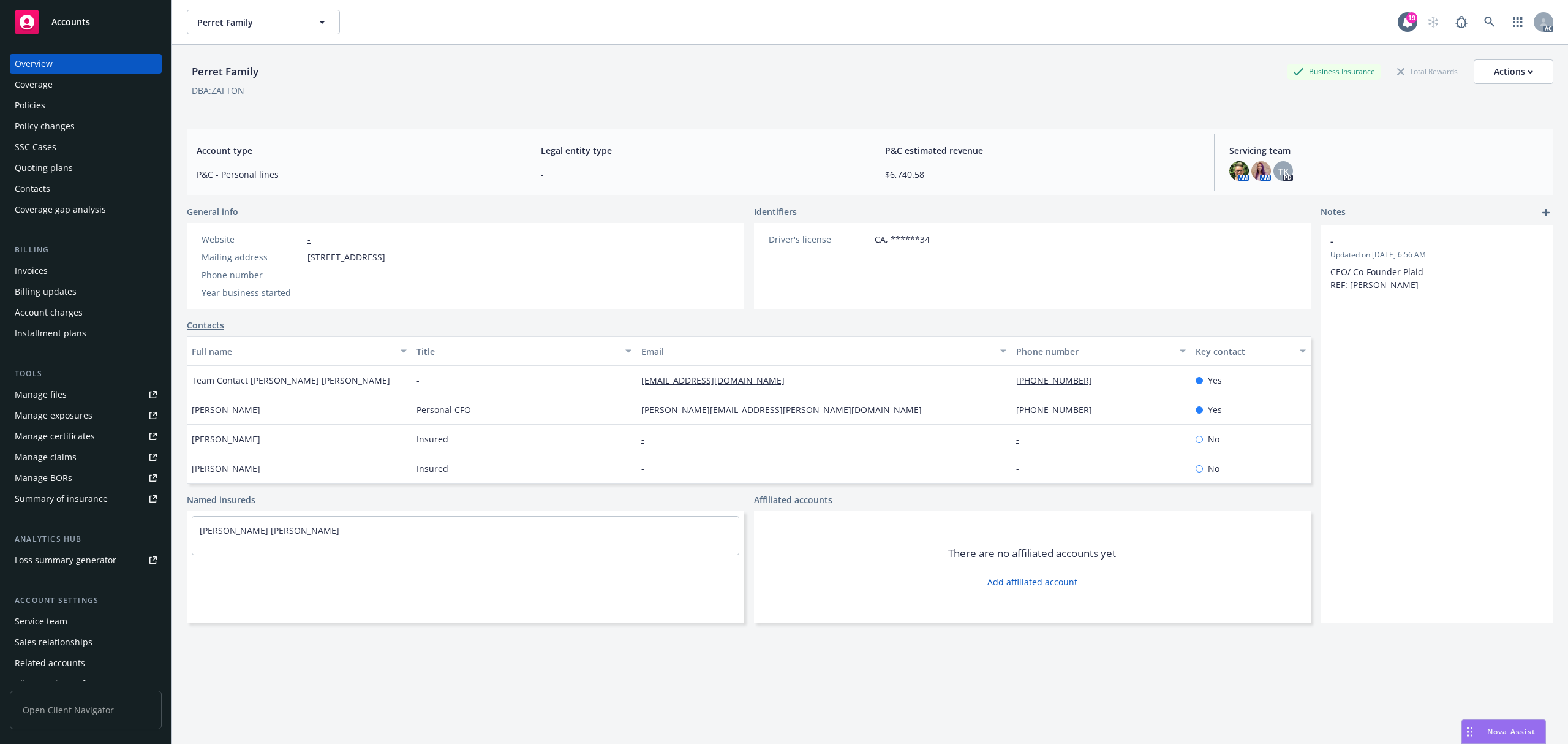
click at [310, 255] on span "[STREET_ADDRESS]" at bounding box center [347, 257] width 78 height 13
click at [386, 255] on span "[STREET_ADDRESS]" at bounding box center [347, 257] width 78 height 13
click at [1484, 19] on icon at bounding box center [1489, 22] width 11 height 11
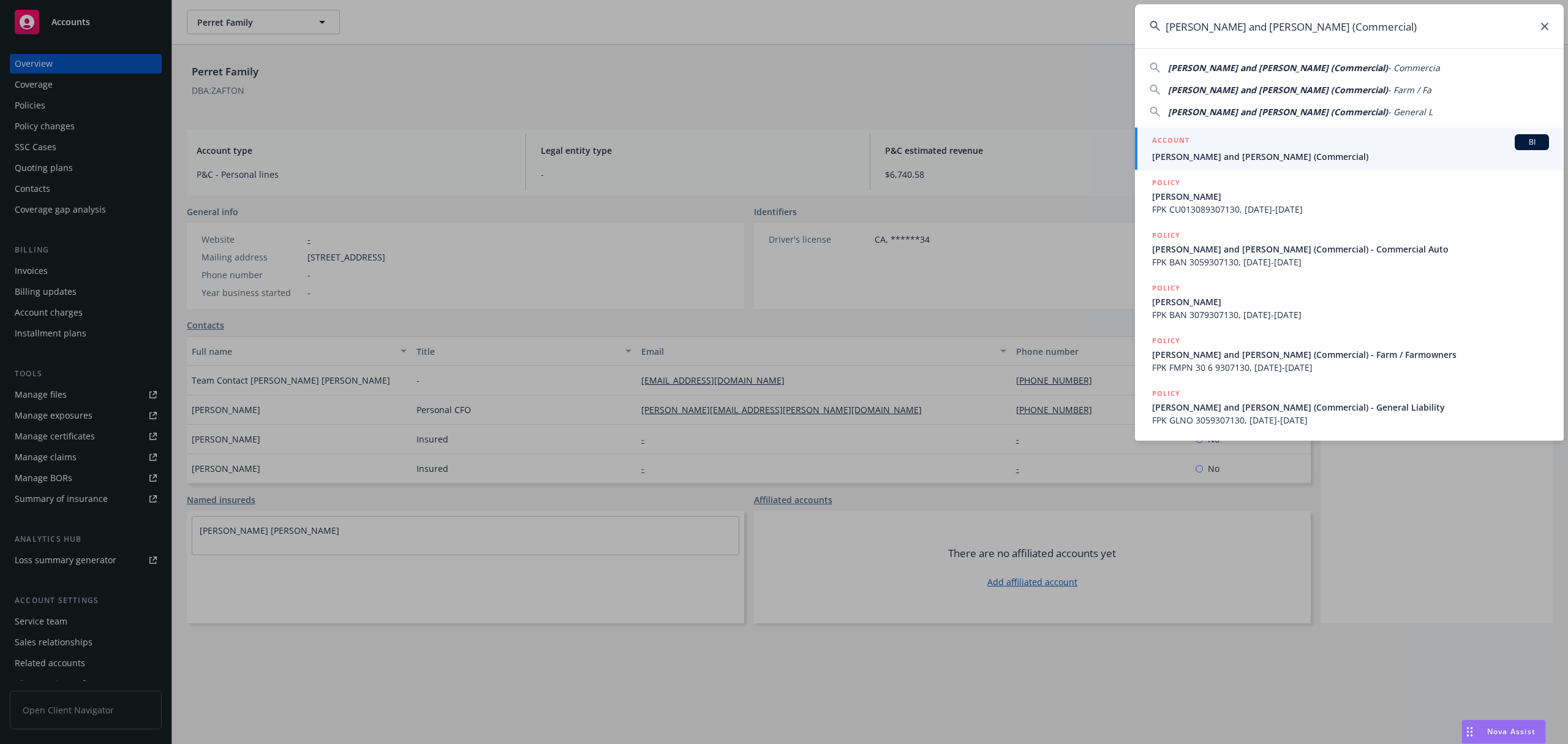
type input "[PERSON_NAME] and [PERSON_NAME] (Commercial)"
click at [1233, 138] on div "ACCOUNT BI" at bounding box center [1351, 142] width 397 height 16
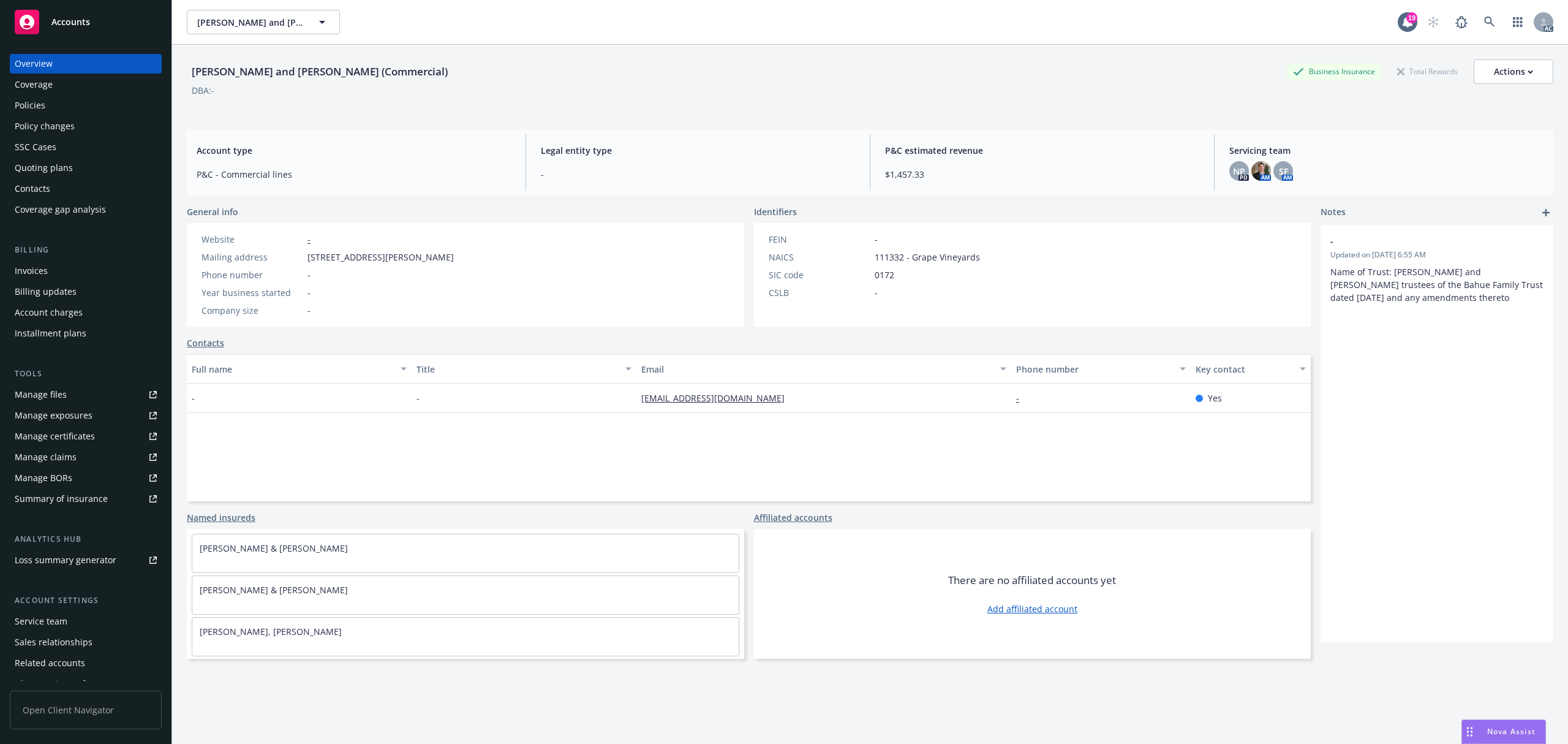
click at [308, 258] on span "[STREET_ADDRESS][PERSON_NAME]" at bounding box center [381, 257] width 147 height 13
click at [1484, 19] on icon at bounding box center [1489, 22] width 11 height 11
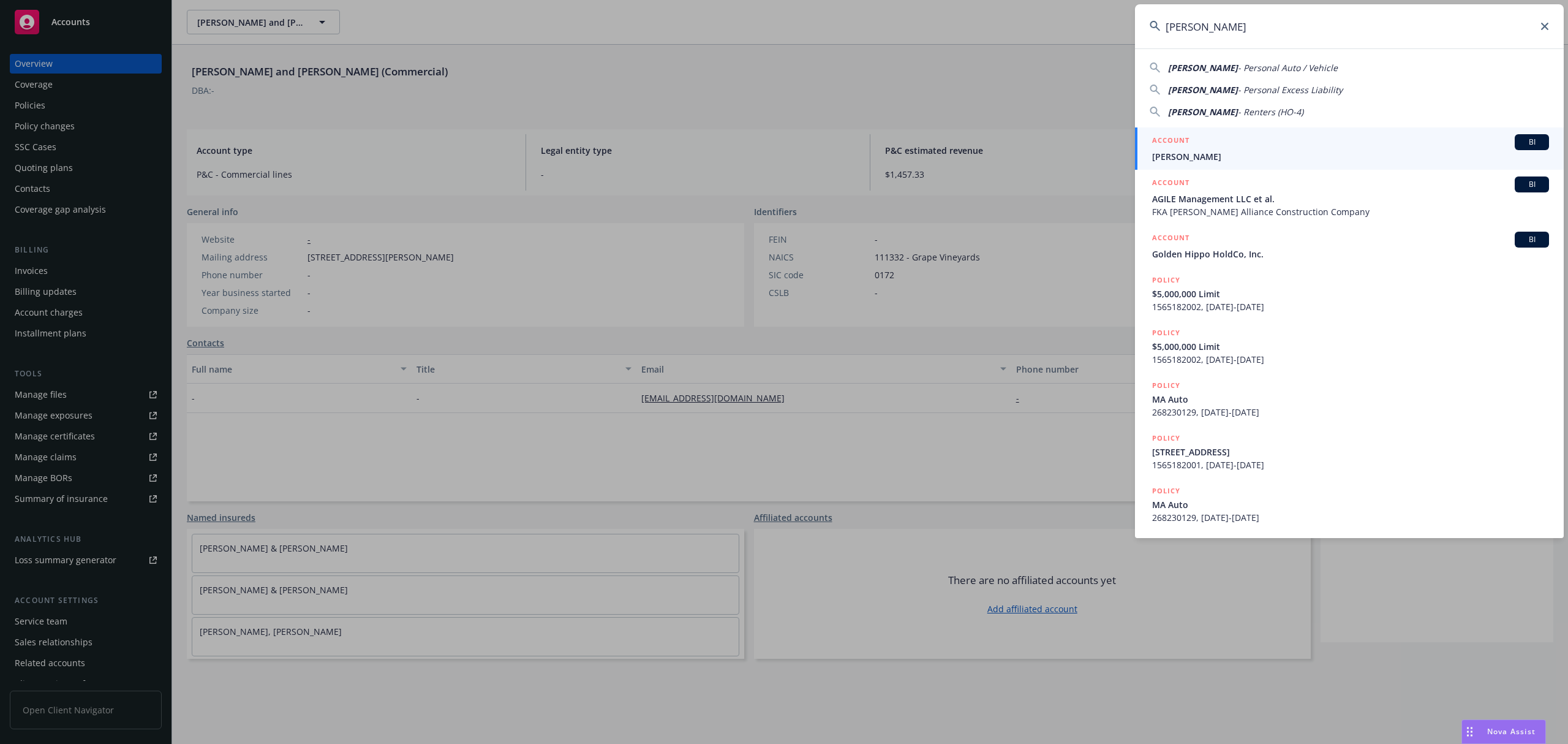
type input "[PERSON_NAME]"
click at [1282, 156] on span "[PERSON_NAME]" at bounding box center [1351, 156] width 397 height 13
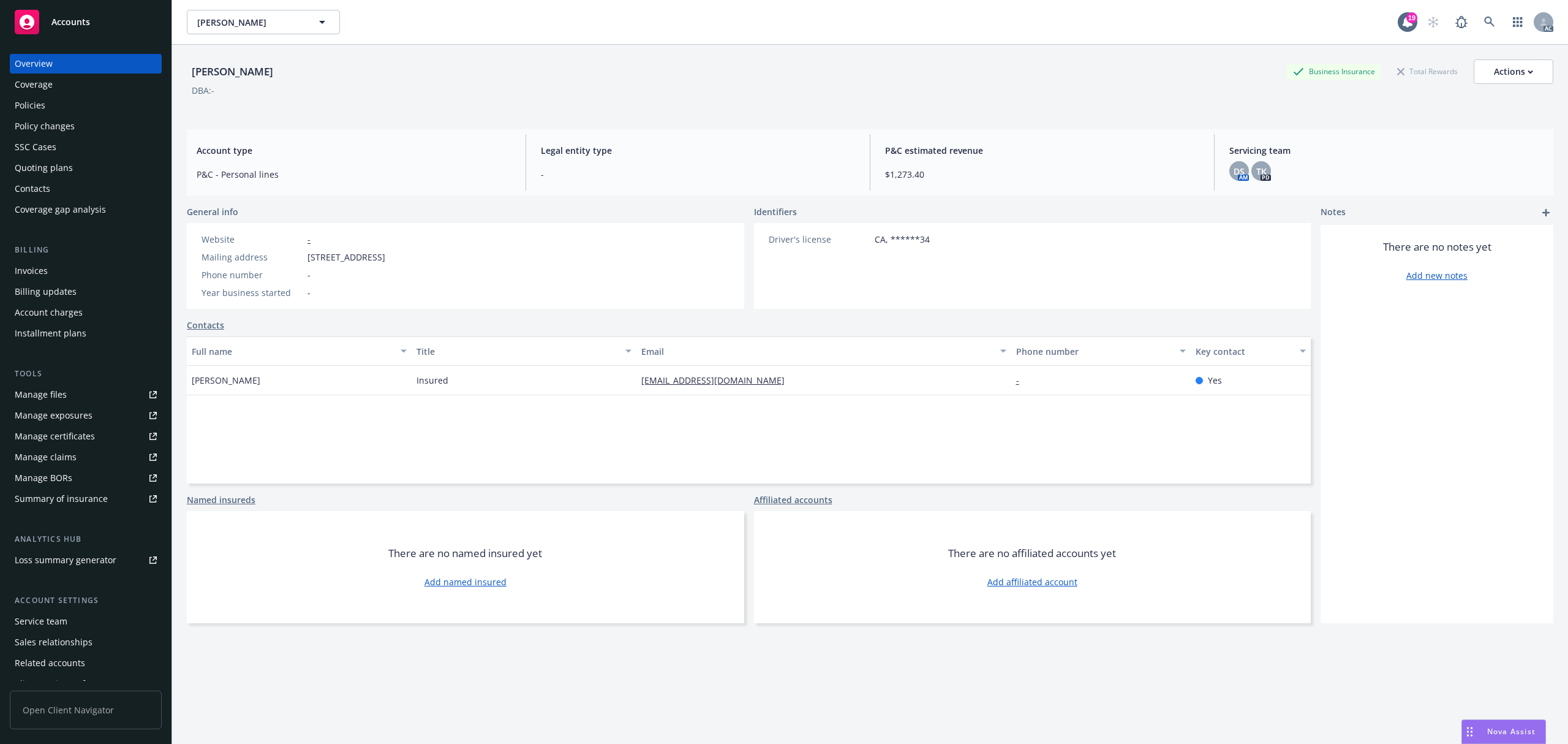
click at [308, 254] on span "[STREET_ADDRESS]" at bounding box center [347, 257] width 78 height 13
click at [368, 255] on span "[STREET_ADDRESS]" at bounding box center [347, 257] width 78 height 13
click at [1484, 22] on icon at bounding box center [1489, 22] width 10 height 10
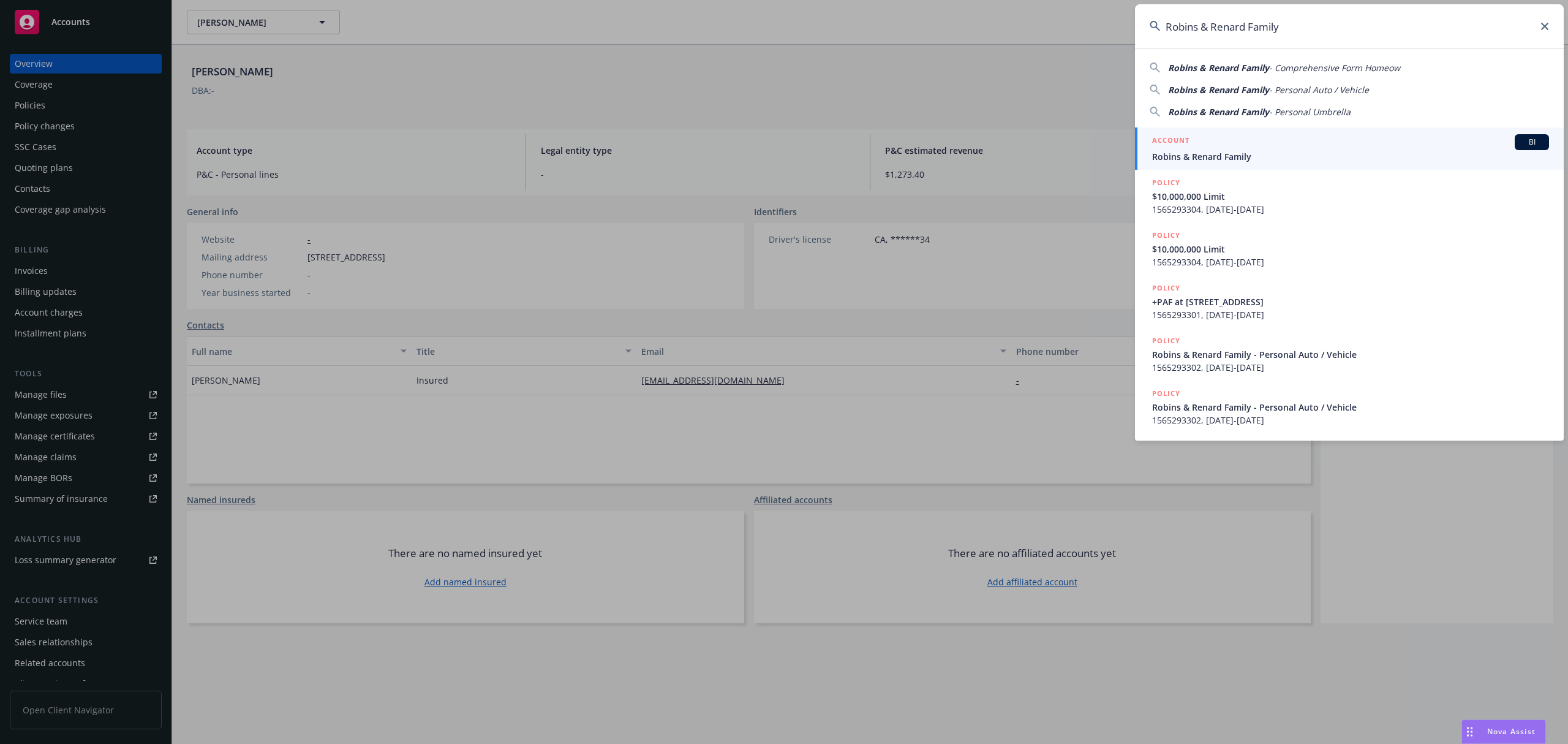
type input "Robins & Renard Family"
click at [1238, 143] on div "ACCOUNT BI" at bounding box center [1351, 142] width 397 height 16
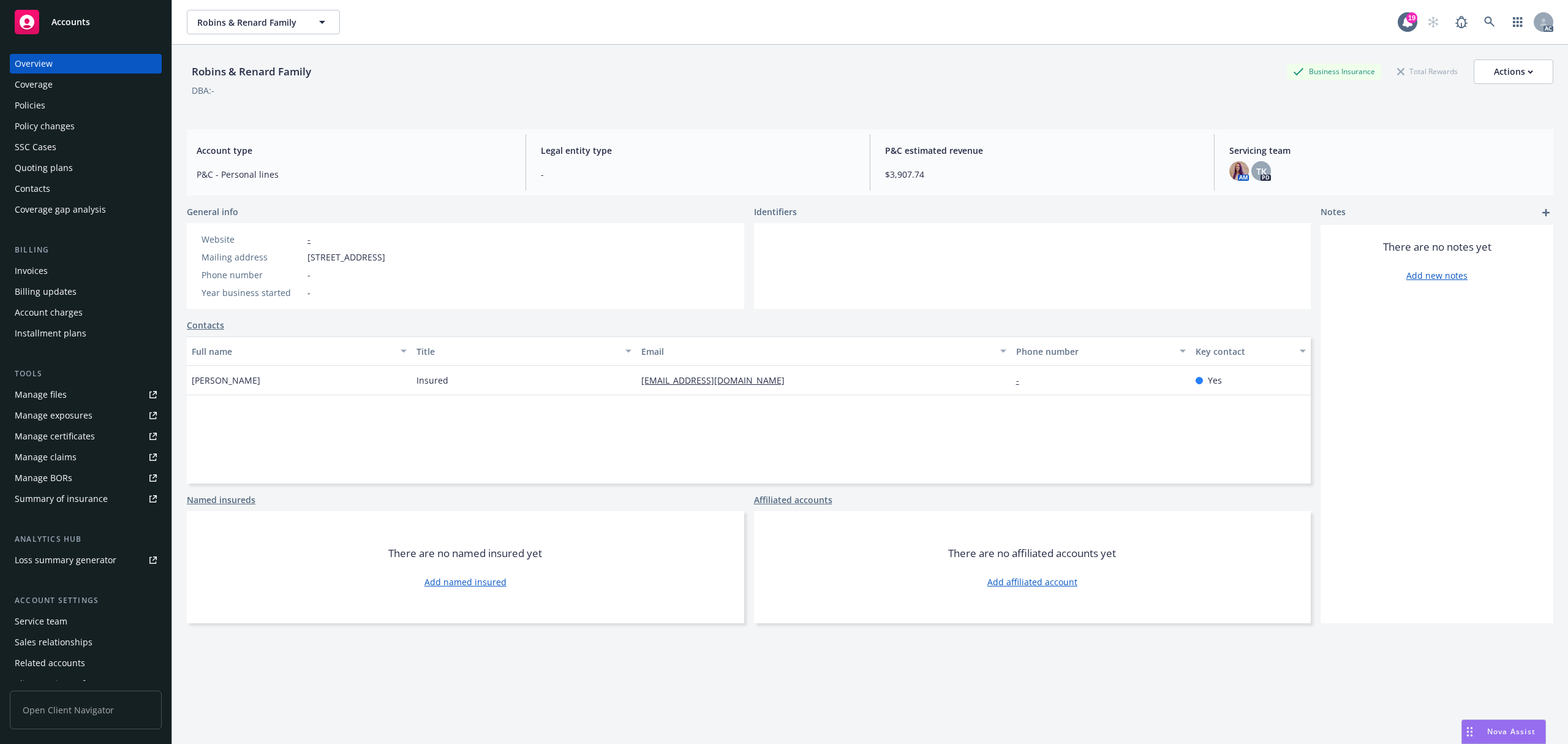
click at [309, 258] on span "[STREET_ADDRESS]" at bounding box center [347, 257] width 78 height 13
drag, startPoint x: 309, startPoint y: 258, endPoint x: 331, endPoint y: 258, distance: 22.0
click at [314, 258] on span "[STREET_ADDRESS]" at bounding box center [347, 257] width 78 height 13
click at [354, 255] on span "[STREET_ADDRESS]" at bounding box center [347, 257] width 78 height 13
click at [373, 255] on span "[STREET_ADDRESS]" at bounding box center [347, 257] width 78 height 13
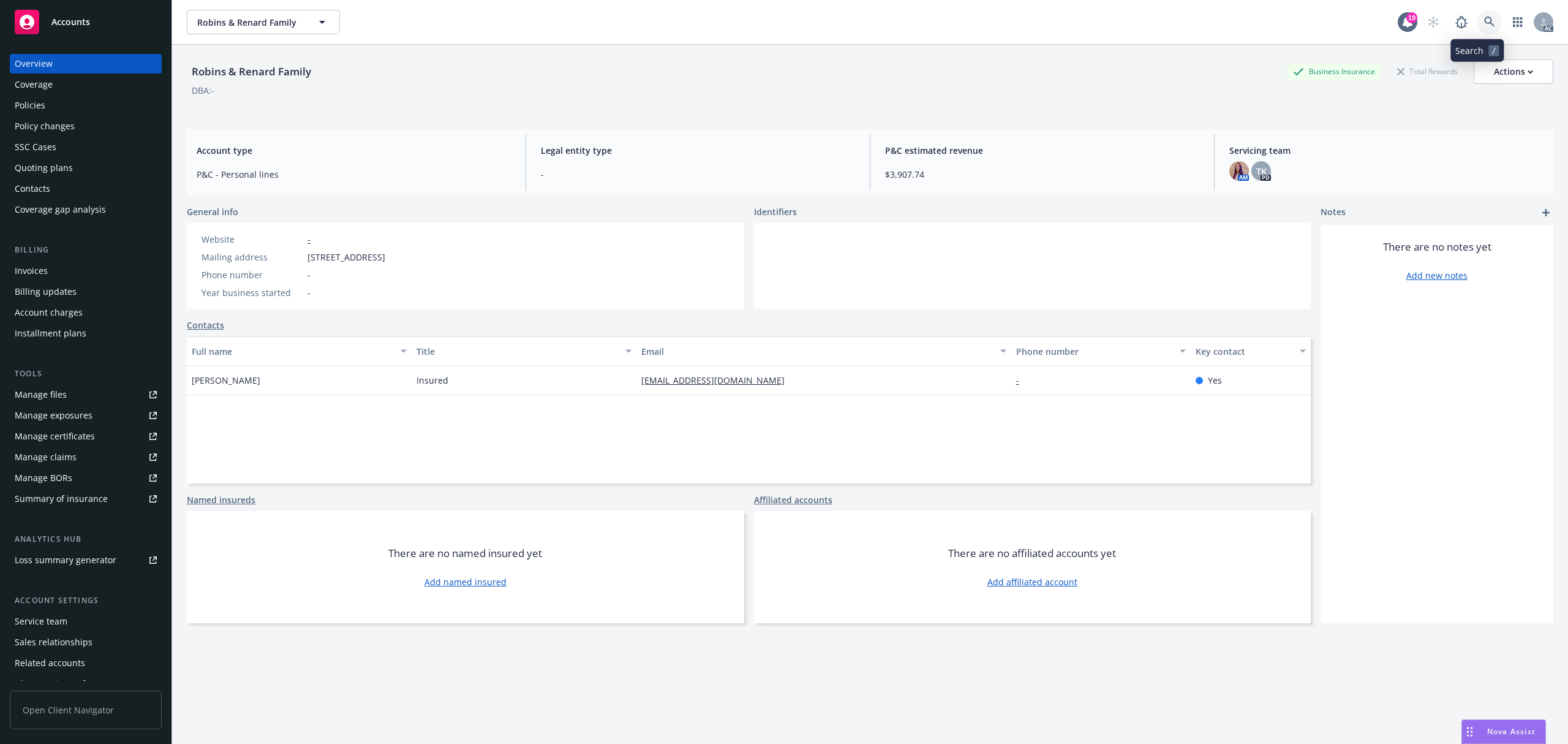
click at [1484, 17] on icon at bounding box center [1489, 22] width 10 height 10
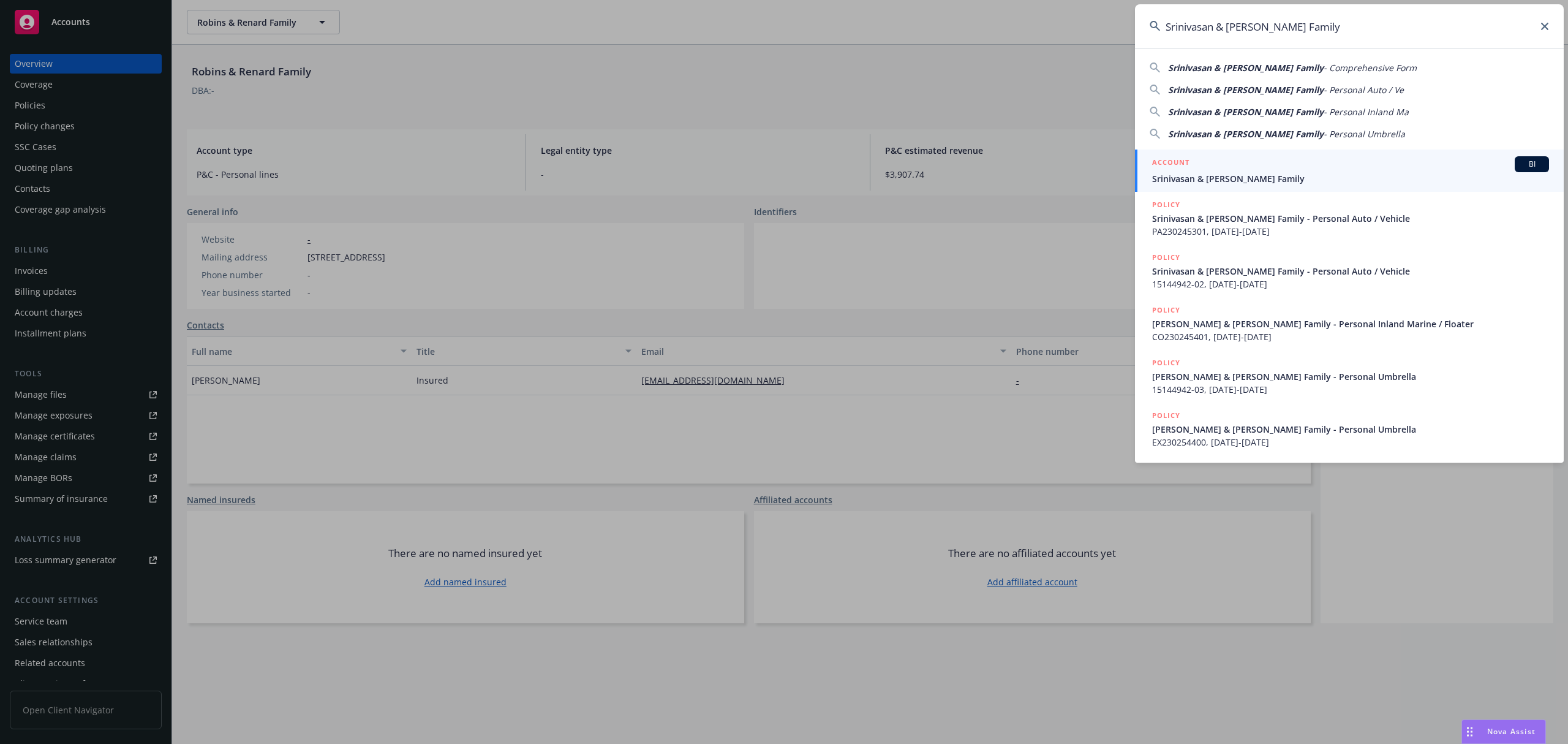
type input "Srinivasan & [PERSON_NAME] Family"
click at [1226, 163] on div "ACCOUNT BI" at bounding box center [1351, 164] width 397 height 16
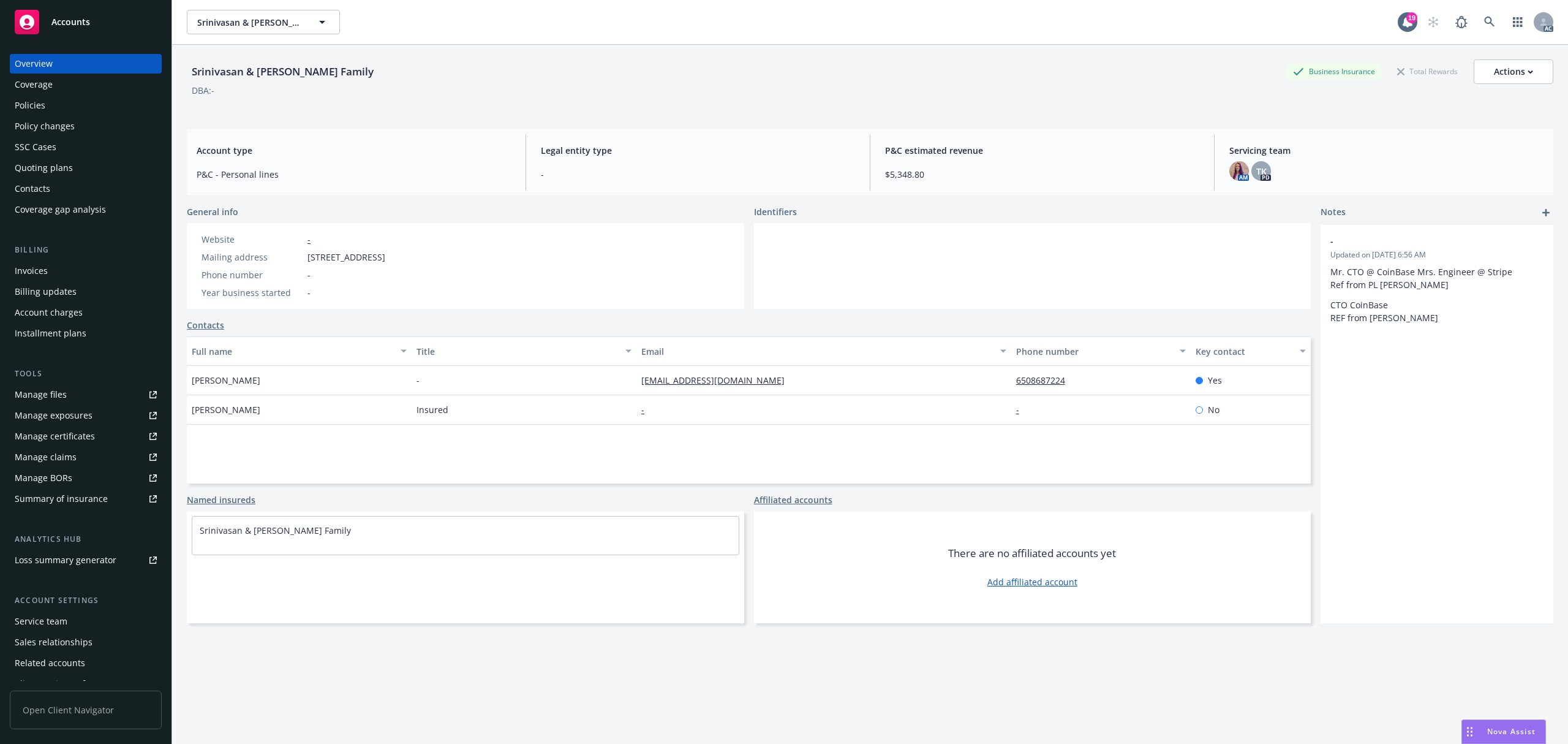
click at [314, 248] on div "Website - Mailing address [STREET_ADDRESS] Phone number - Year business started…" at bounding box center [294, 266] width 194 height 66
click at [316, 248] on div "Website - Mailing address [STREET_ADDRESS] Phone number - Year business started…" at bounding box center [294, 266] width 194 height 66
click at [344, 251] on span "[STREET_ADDRESS]" at bounding box center [347, 257] width 78 height 13
click at [1484, 25] on icon at bounding box center [1489, 22] width 11 height 11
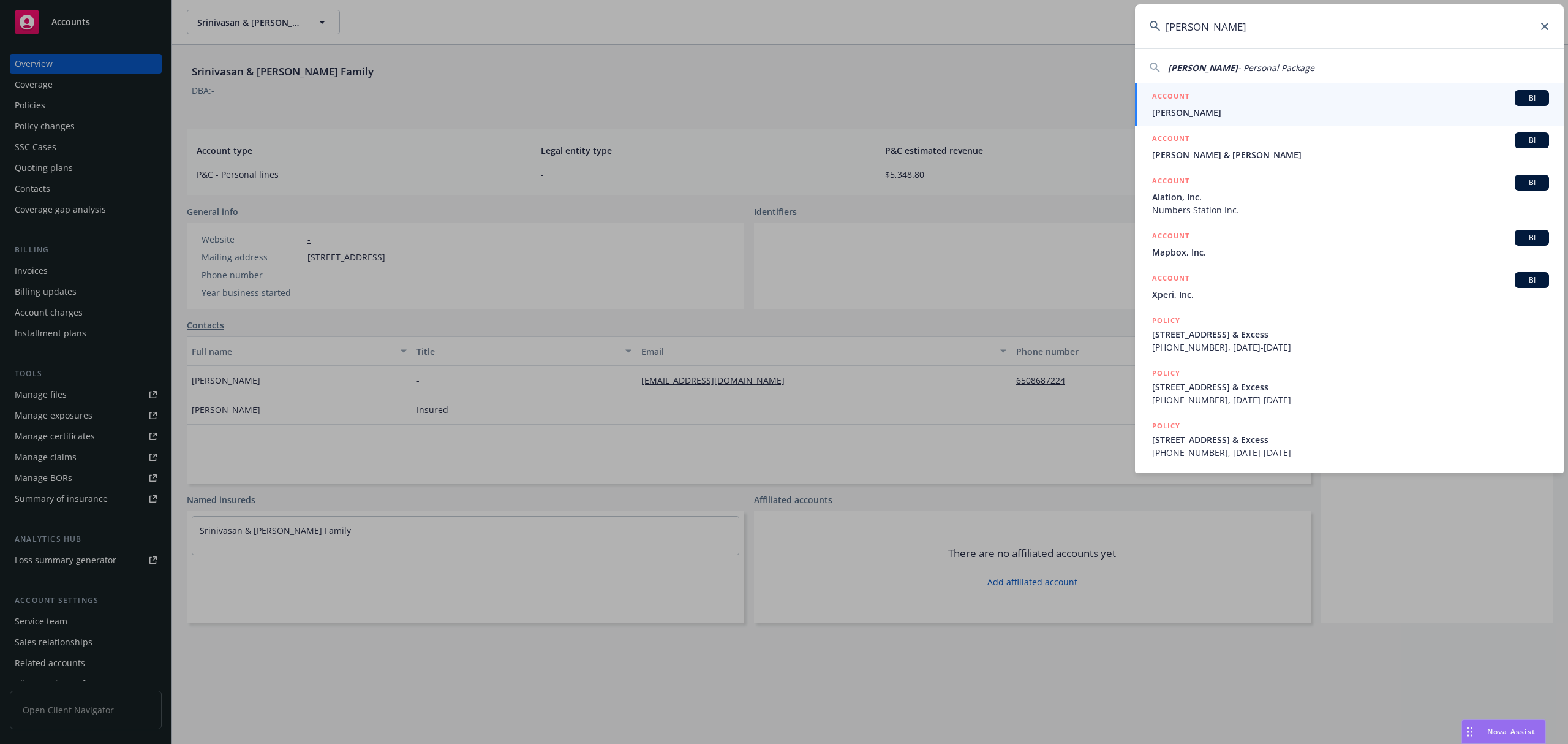
type input "[PERSON_NAME]"
click at [1231, 106] on span "[PERSON_NAME]" at bounding box center [1351, 112] width 397 height 13
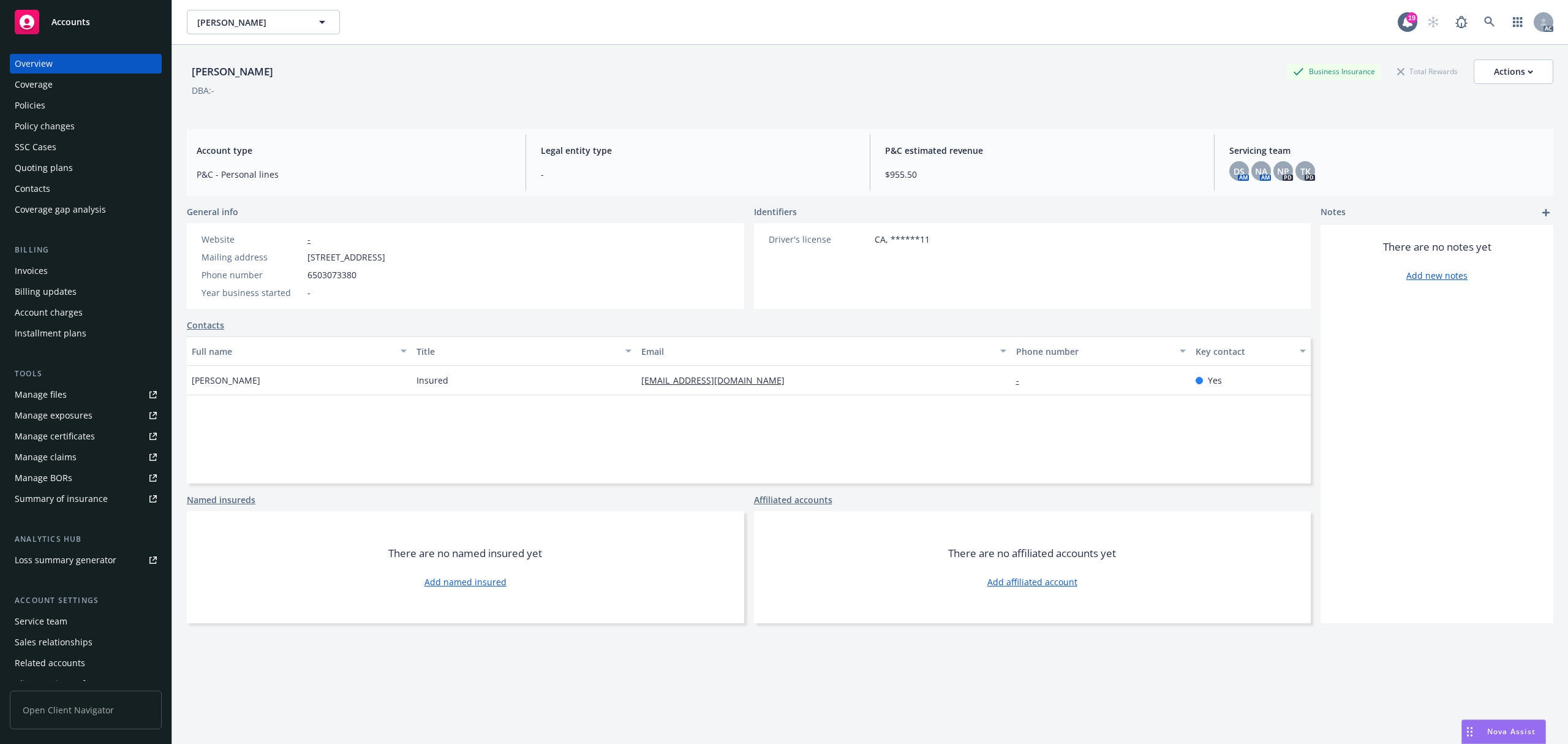
click at [317, 258] on span "[STREET_ADDRESS]" at bounding box center [347, 257] width 78 height 13
